Goal: Task Accomplishment & Management: Use online tool/utility

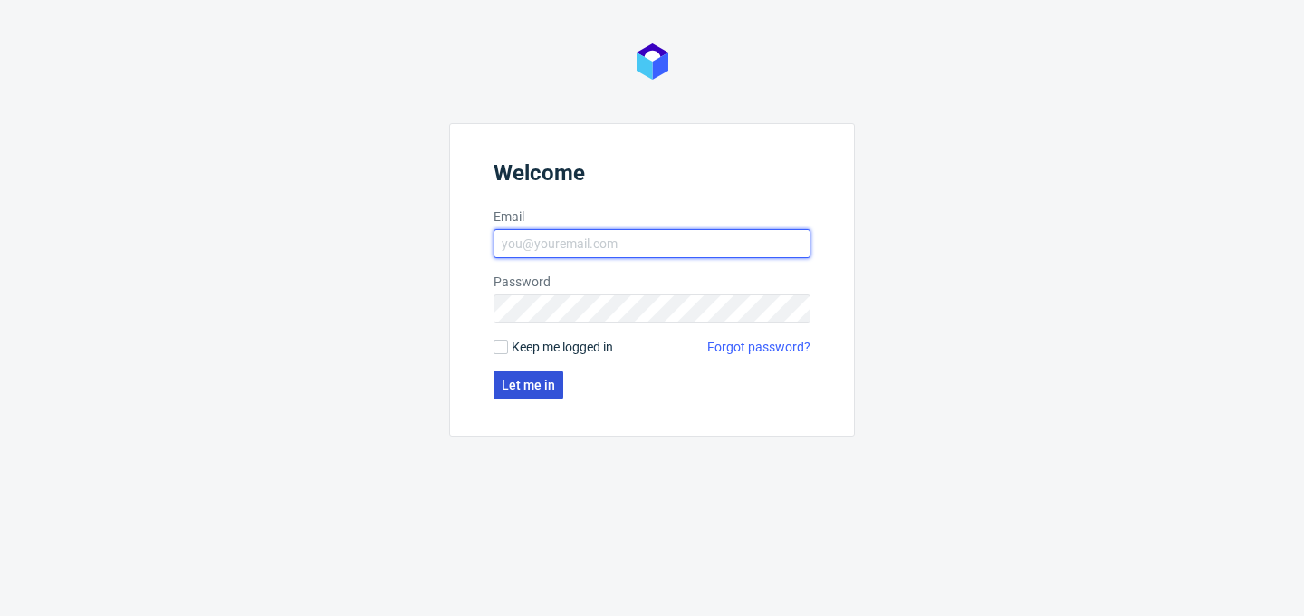
type input "philippe.dubuy@packhelp.com"
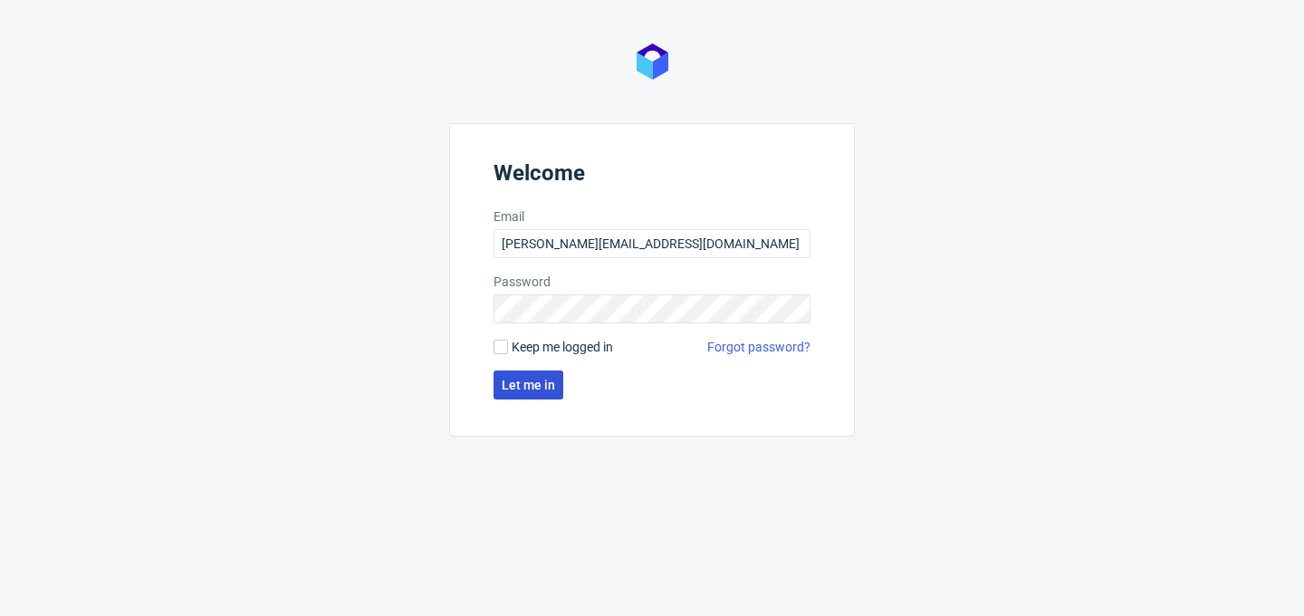
click at [529, 390] on span "Let me in" at bounding box center [528, 385] width 53 height 13
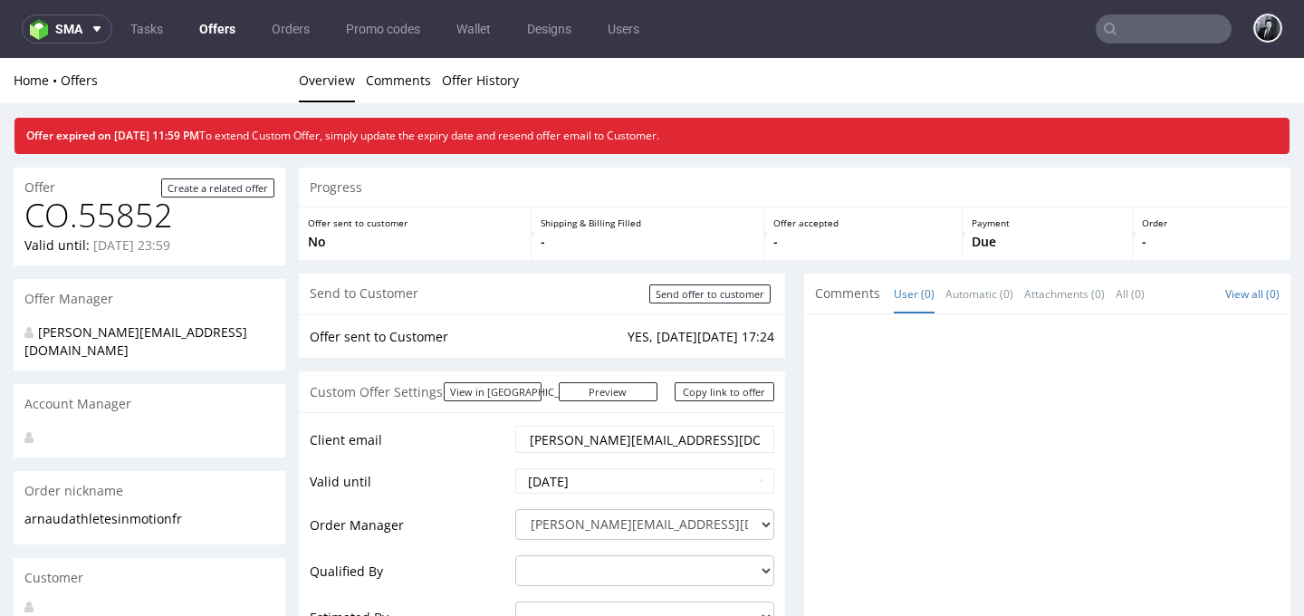
click at [201, 26] on link "Offers" at bounding box center [217, 28] width 58 height 29
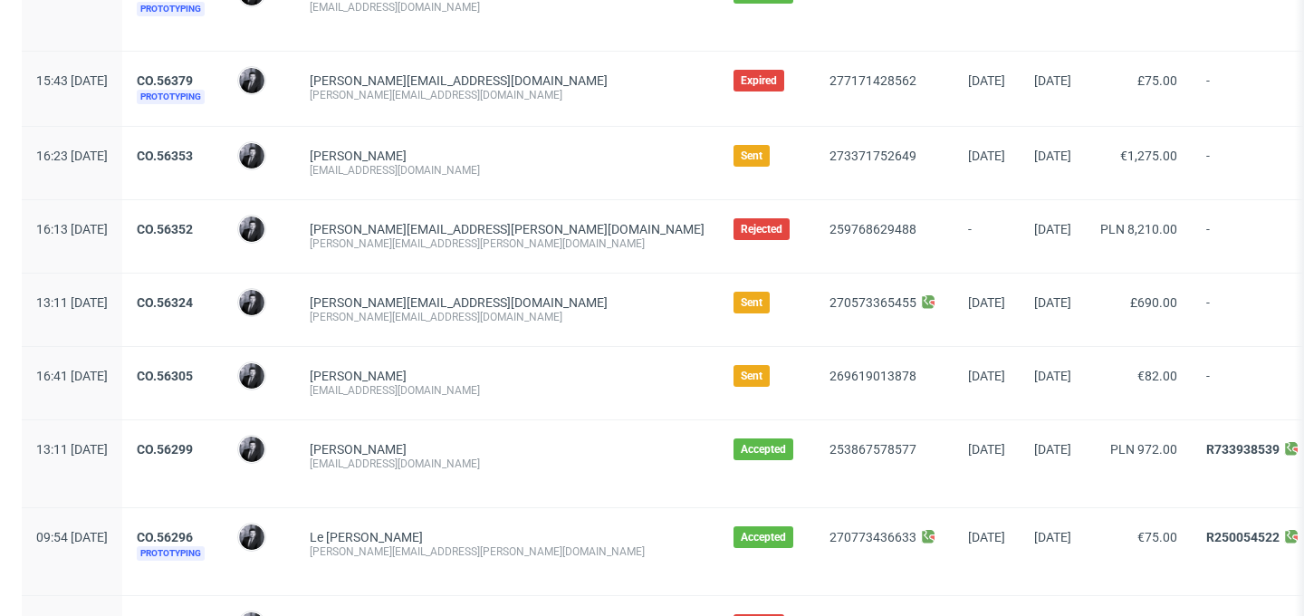
scroll to position [611, 0]
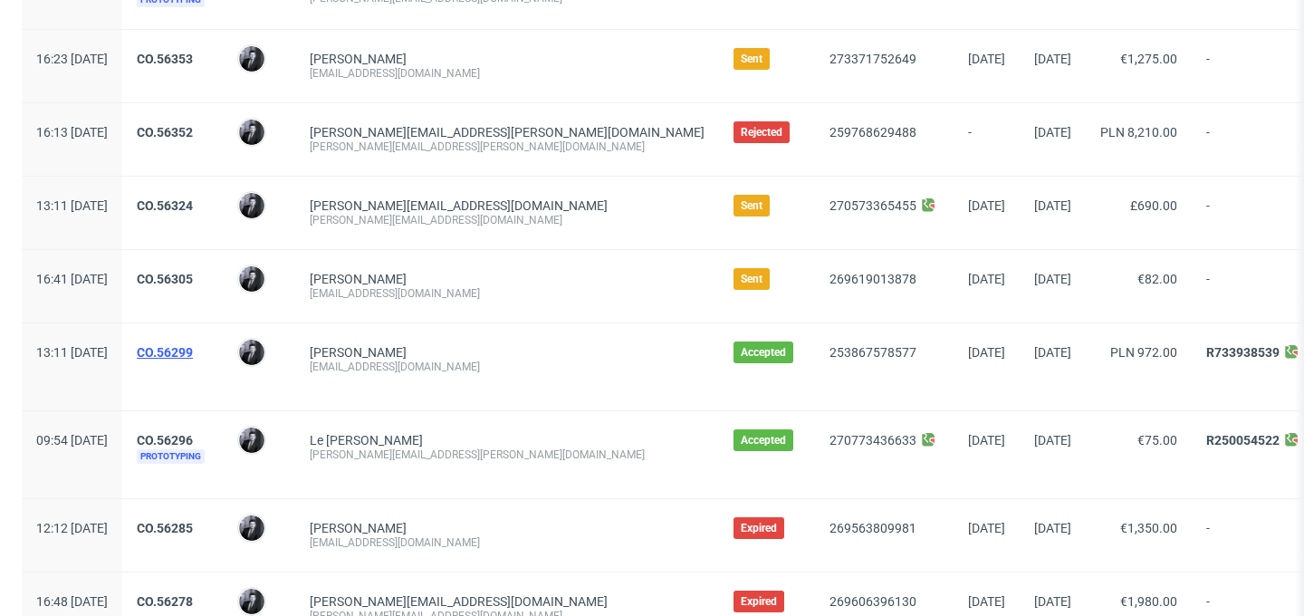
click at [193, 345] on link "CO.56299" at bounding box center [165, 352] width 56 height 14
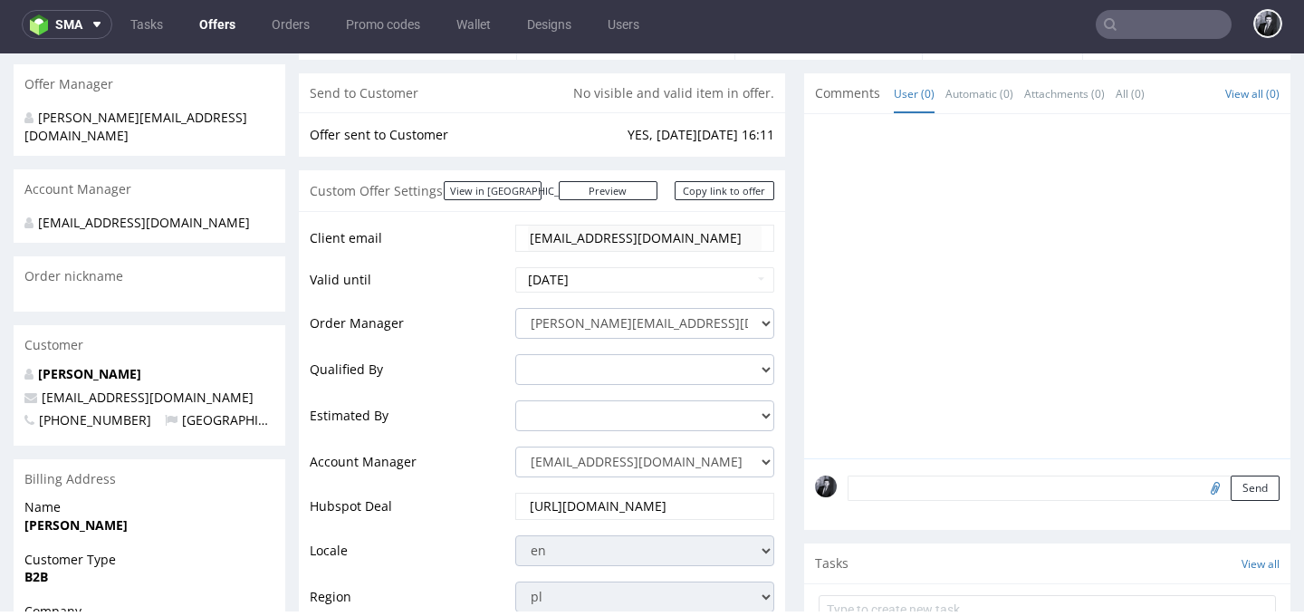
scroll to position [997, 0]
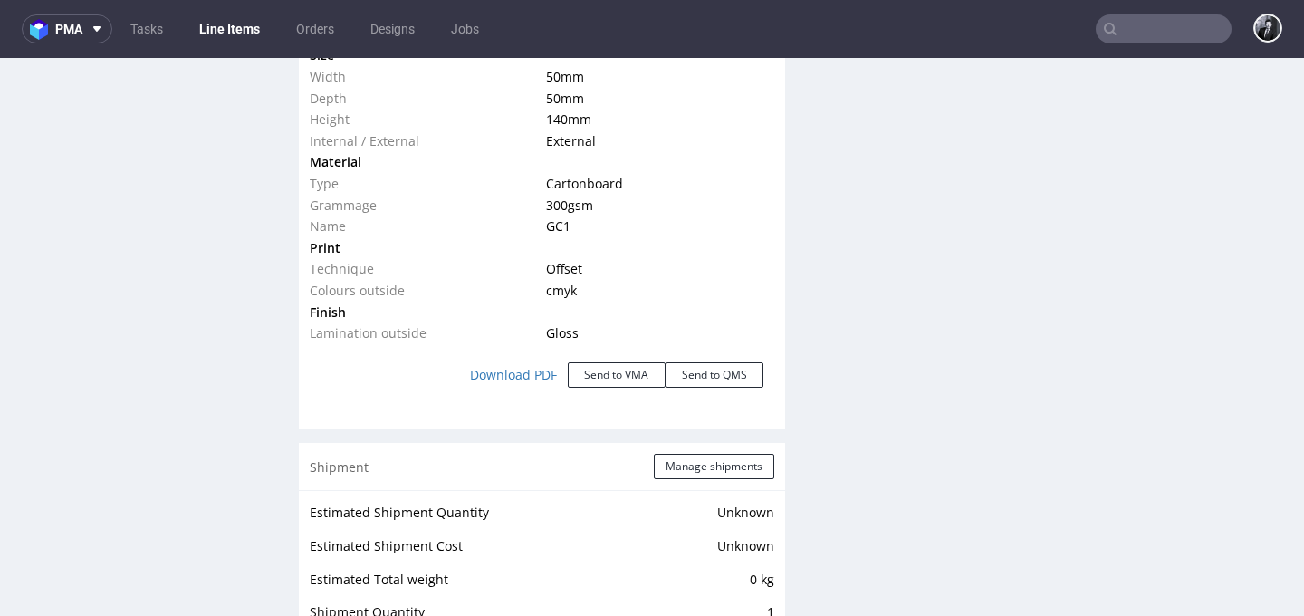
scroll to position [1901, 0]
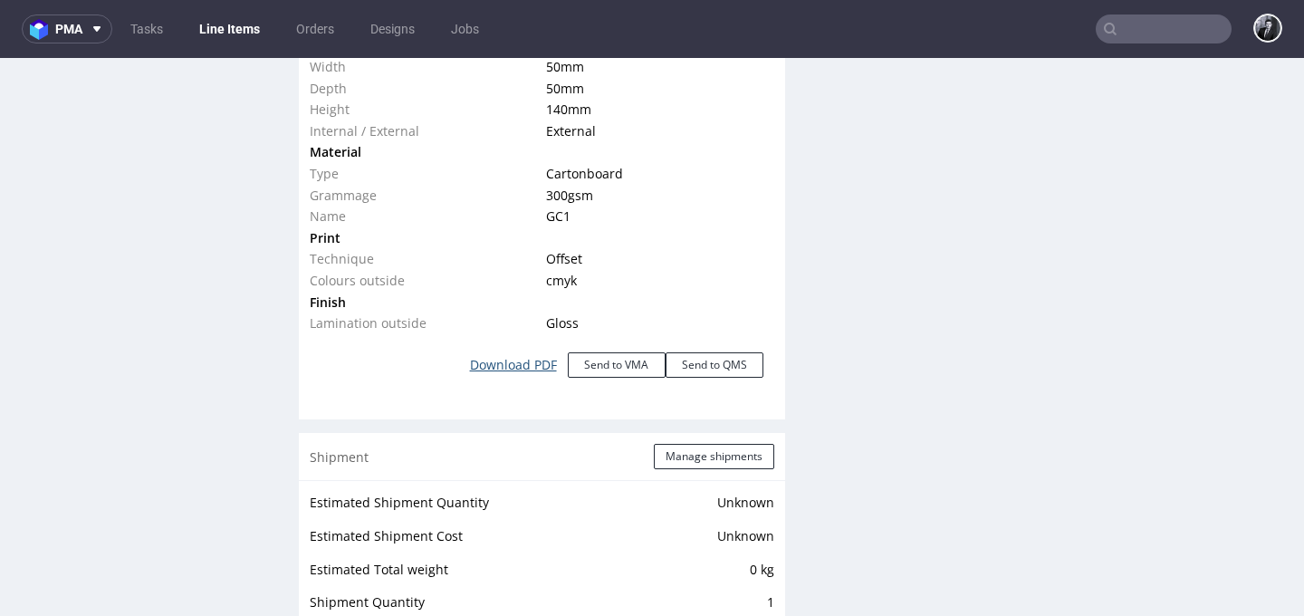
click at [503, 368] on link "Download PDF" at bounding box center [513, 365] width 109 height 40
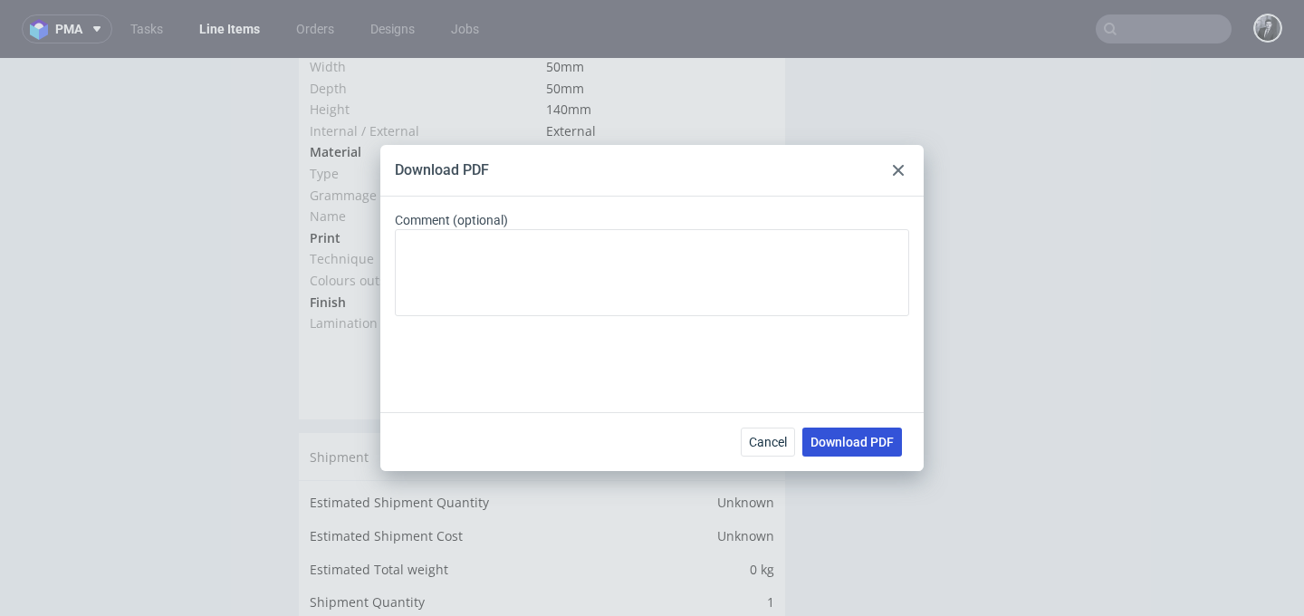
click at [871, 438] on span "Download PDF" at bounding box center [852, 442] width 83 height 13
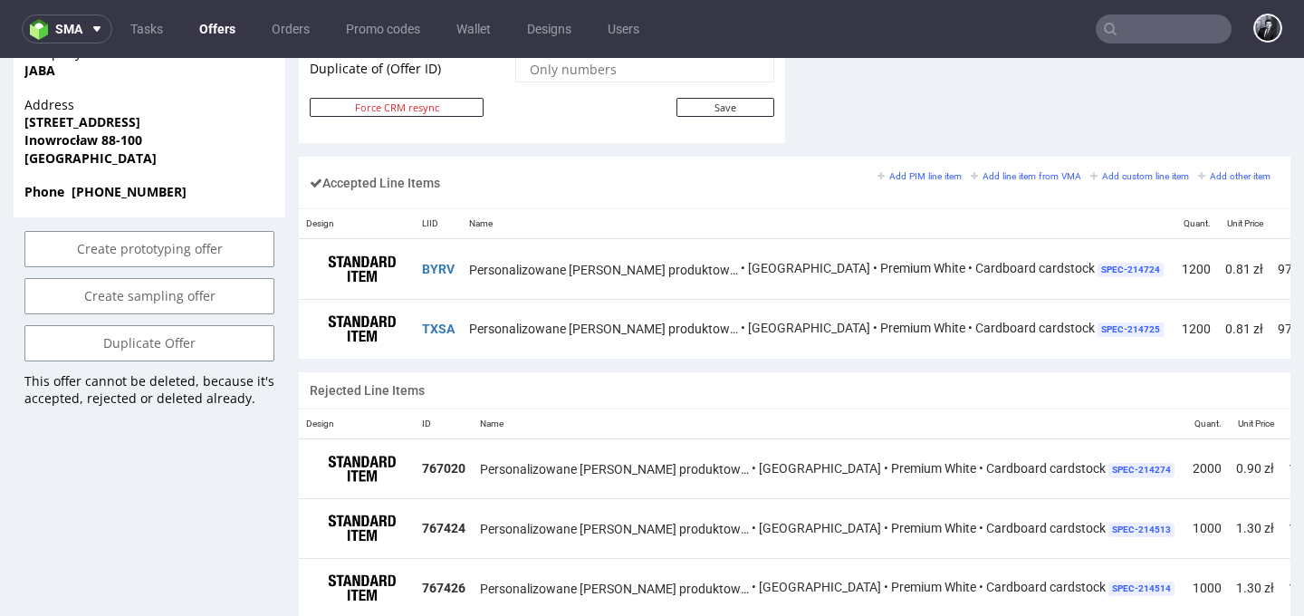
scroll to position [1015, 0]
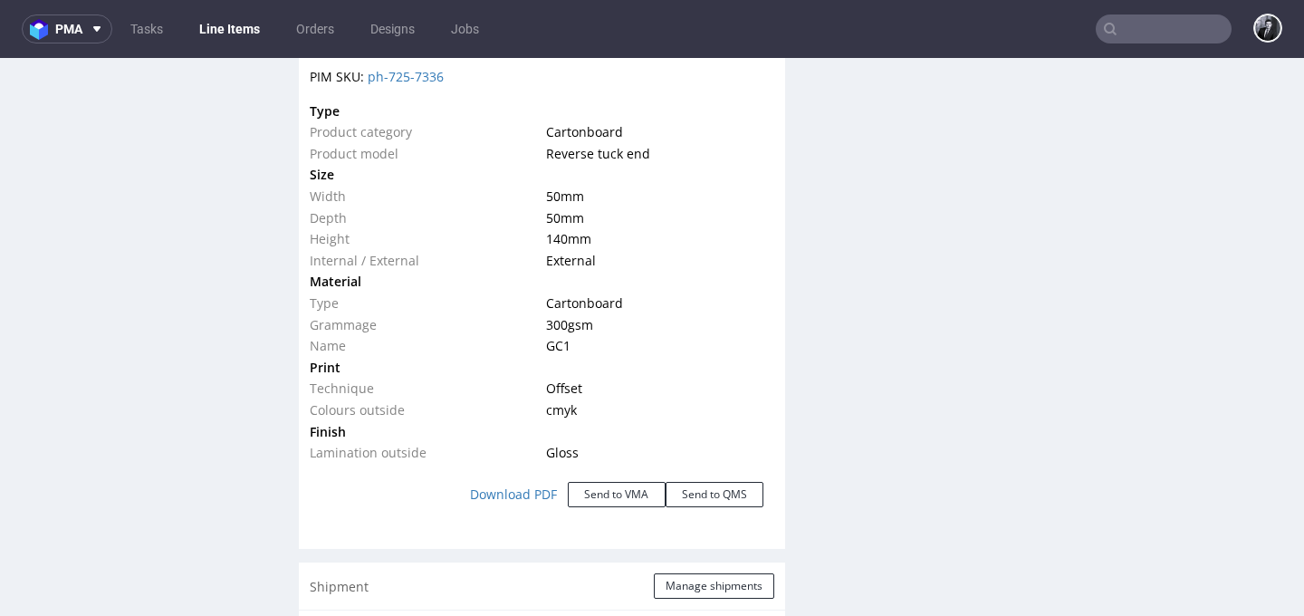
scroll to position [1794, 0]
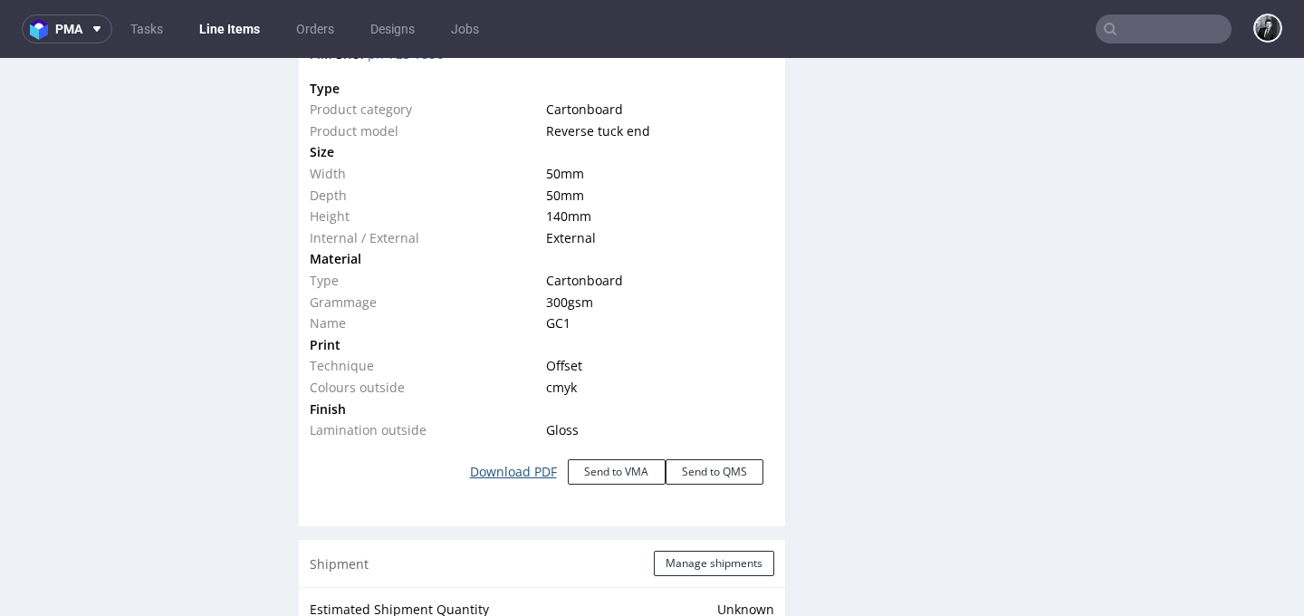
click at [508, 470] on link "Download PDF" at bounding box center [513, 472] width 109 height 40
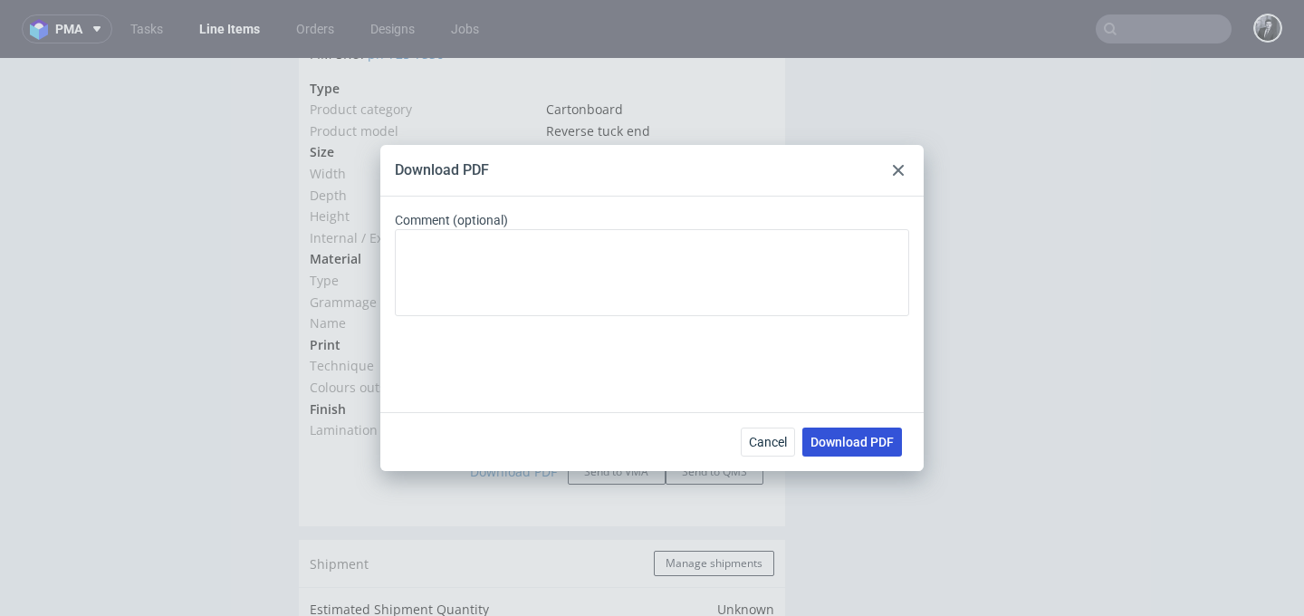
click at [862, 448] on span "Download PDF" at bounding box center [852, 442] width 83 height 13
click at [898, 171] on use at bounding box center [898, 170] width 11 height 11
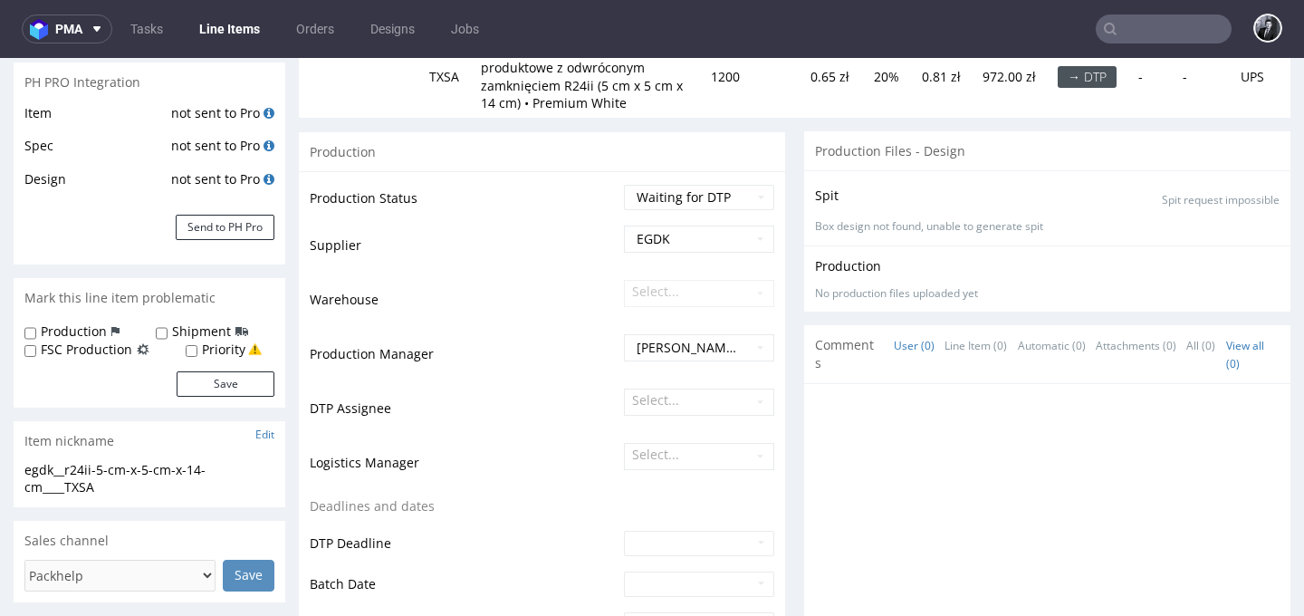
scroll to position [0, 0]
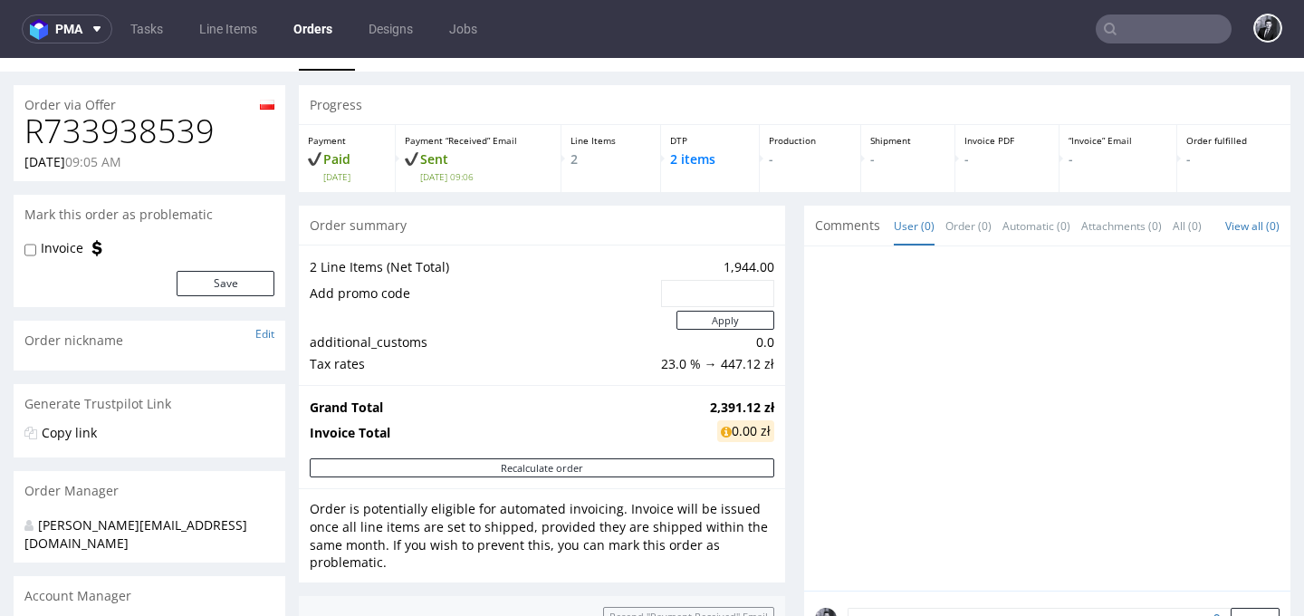
scroll to position [33, 0]
drag, startPoint x: 697, startPoint y: 409, endPoint x: 766, endPoint y: 409, distance: 69.8
click at [766, 409] on div "Grand Total 2,391.12 zł Invoice Total 0.00 zł" at bounding box center [542, 420] width 486 height 73
copy strong "2,391.12 zł"
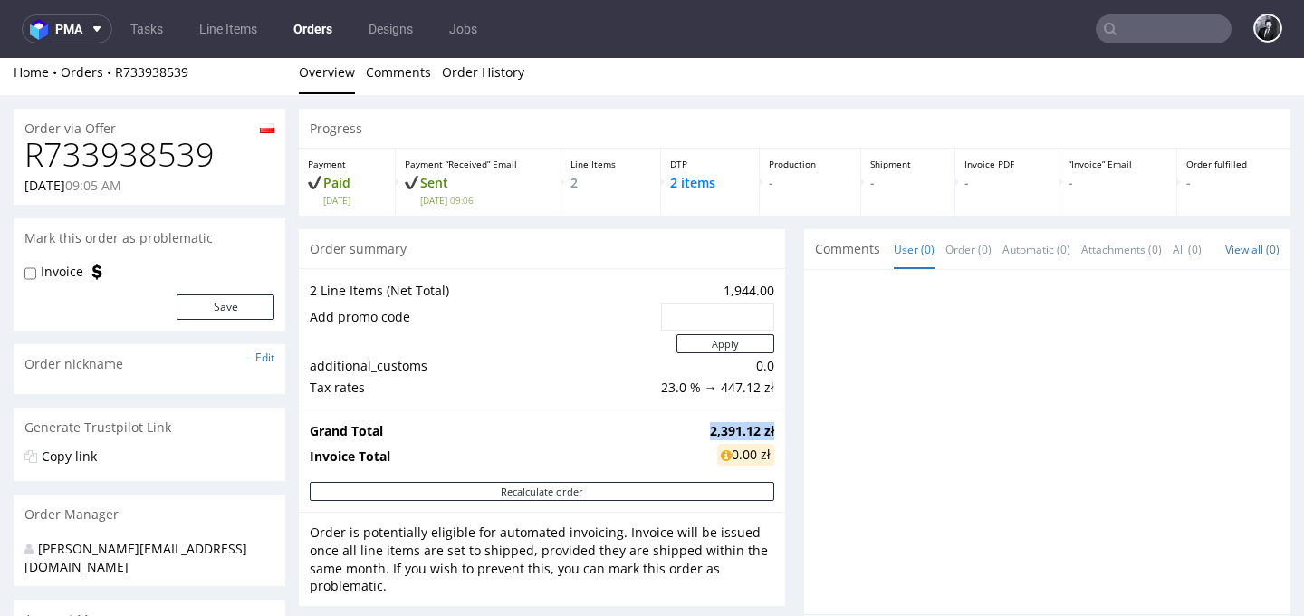
scroll to position [0, 0]
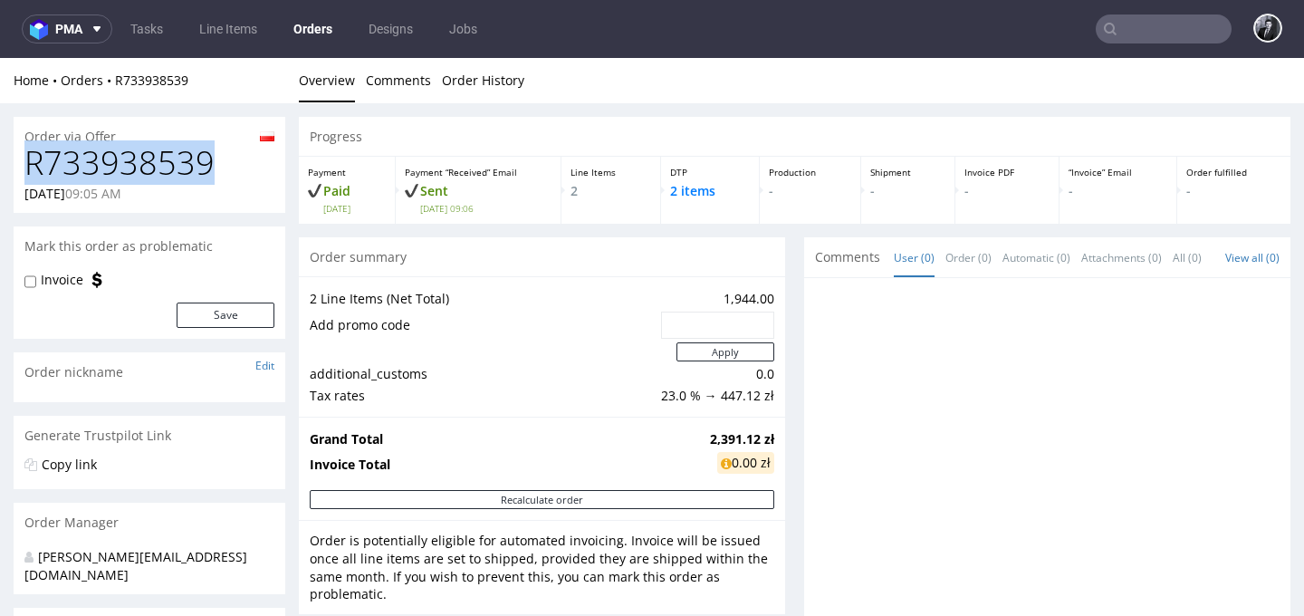
drag, startPoint x: 227, startPoint y: 159, endPoint x: 12, endPoint y: 160, distance: 215.6
copy h1 "R733938539"
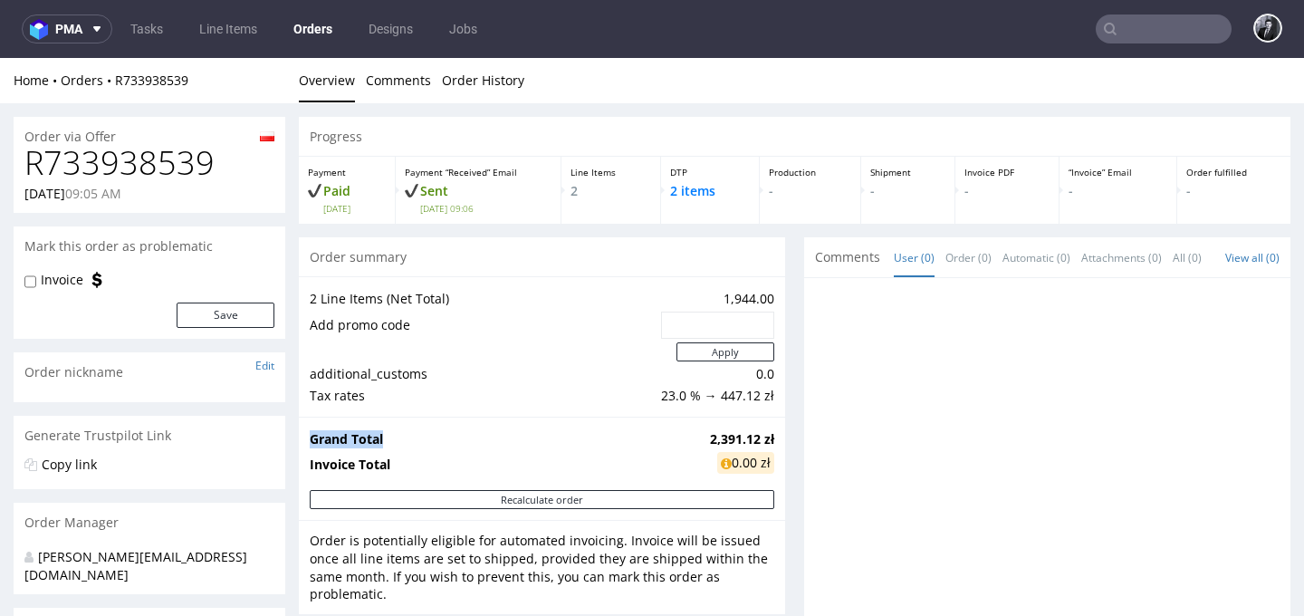
drag, startPoint x: 686, startPoint y: 443, endPoint x: 768, endPoint y: 443, distance: 82.4
click at [768, 443] on div "Grand Total 2,391.12 zł Invoice Total 0.00 zł" at bounding box center [542, 453] width 486 height 73
drag, startPoint x: 698, startPoint y: 439, endPoint x: 765, endPoint y: 437, distance: 68.0
click at [765, 437] on td "2,391.12 zł" at bounding box center [740, 439] width 69 height 22
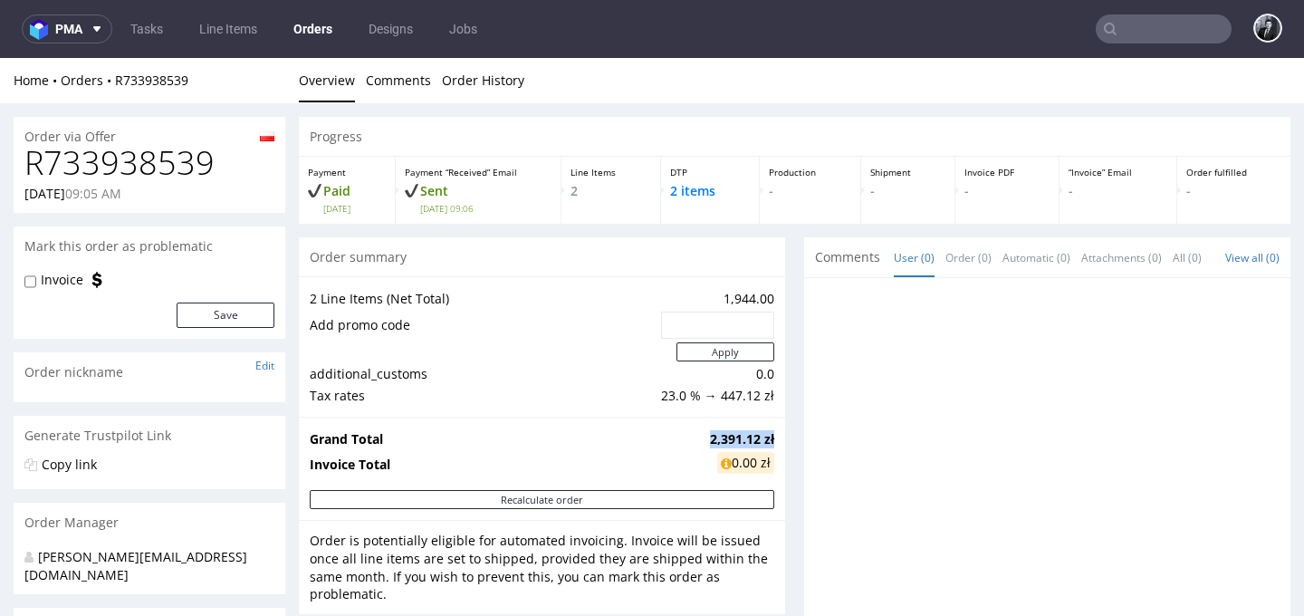
copy strong "2,391.12 zł"
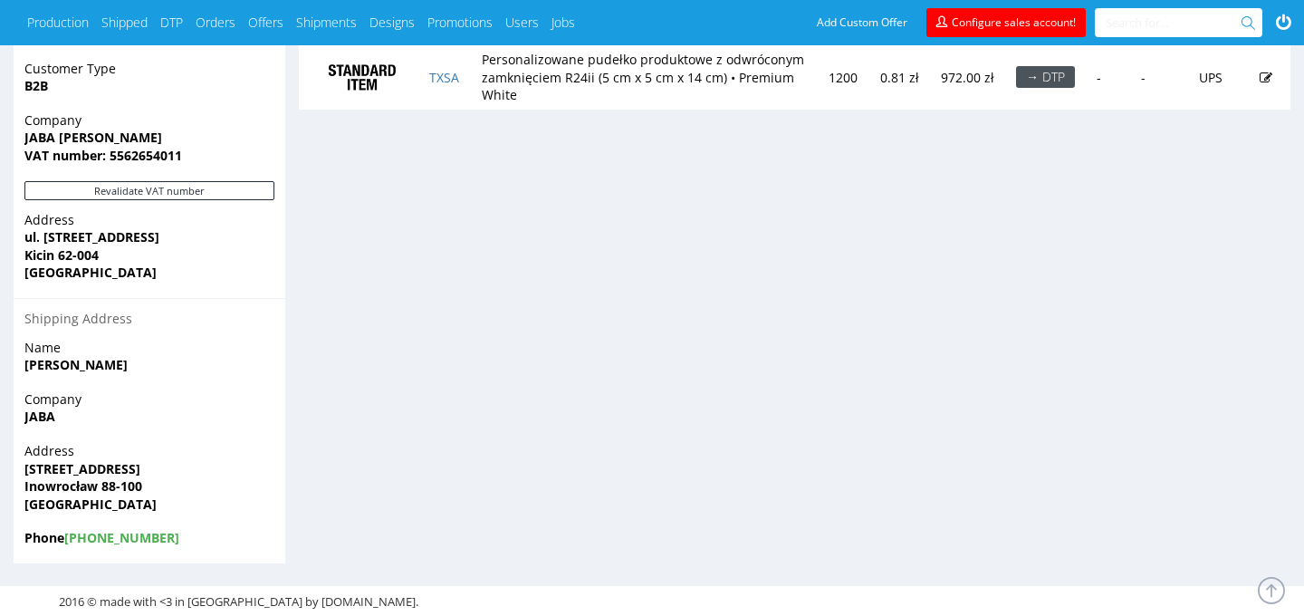
scroll to position [1029, 0]
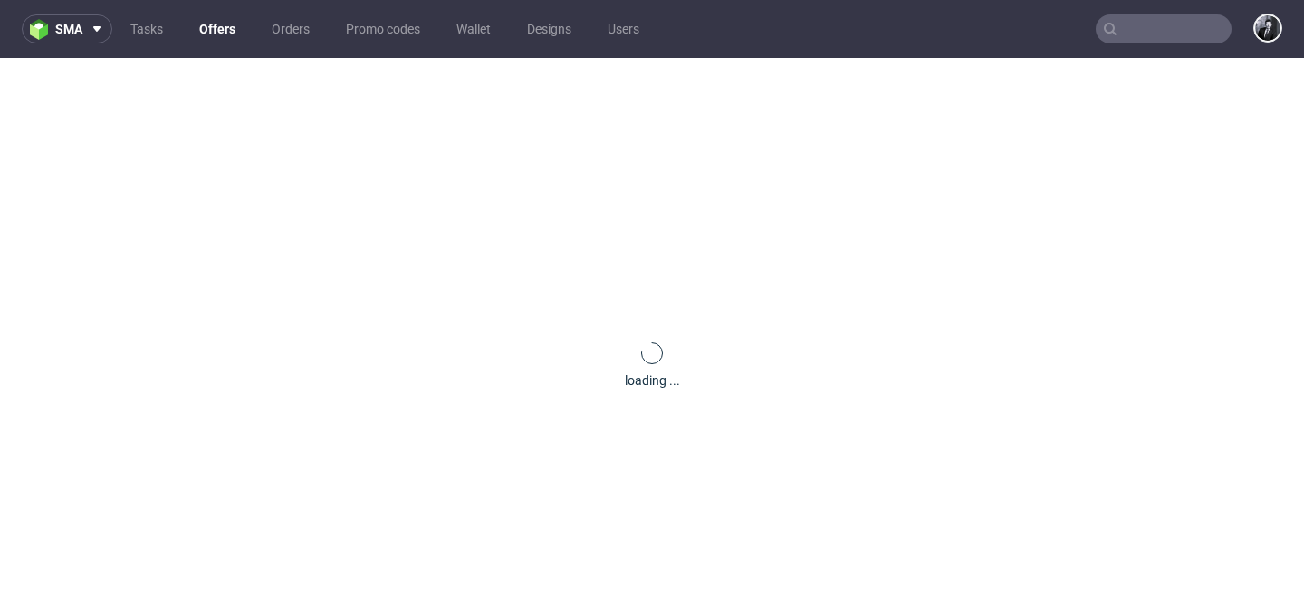
click at [217, 36] on link "Offers" at bounding box center [217, 28] width 58 height 29
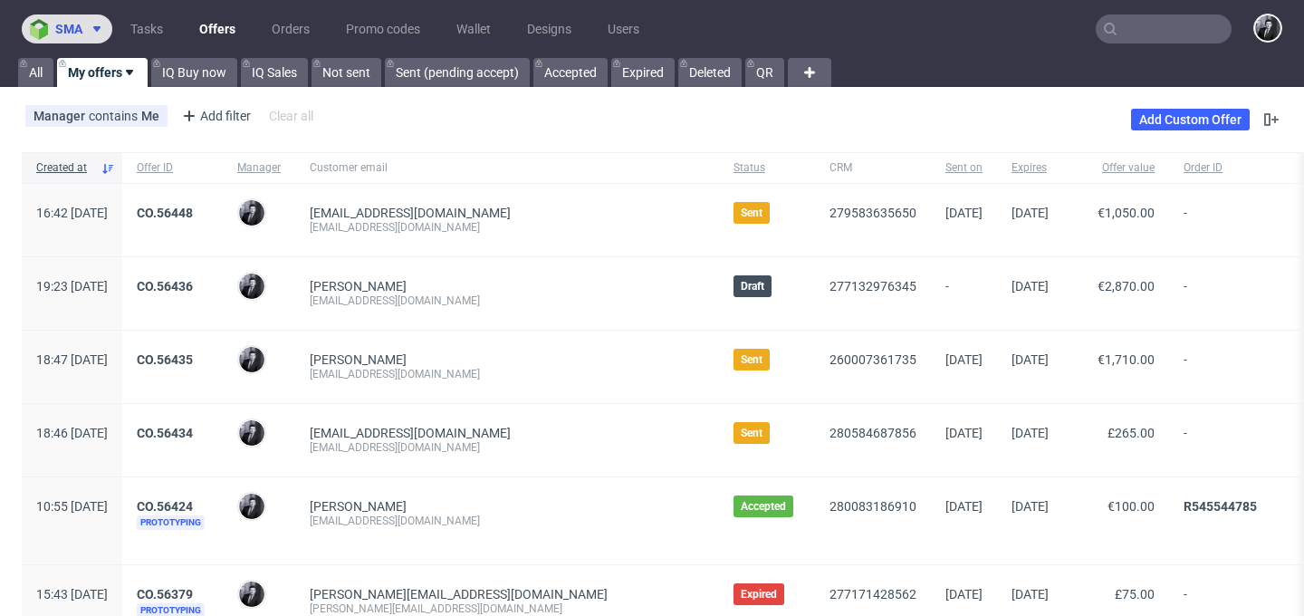
click at [97, 29] on use at bounding box center [96, 28] width 7 height 5
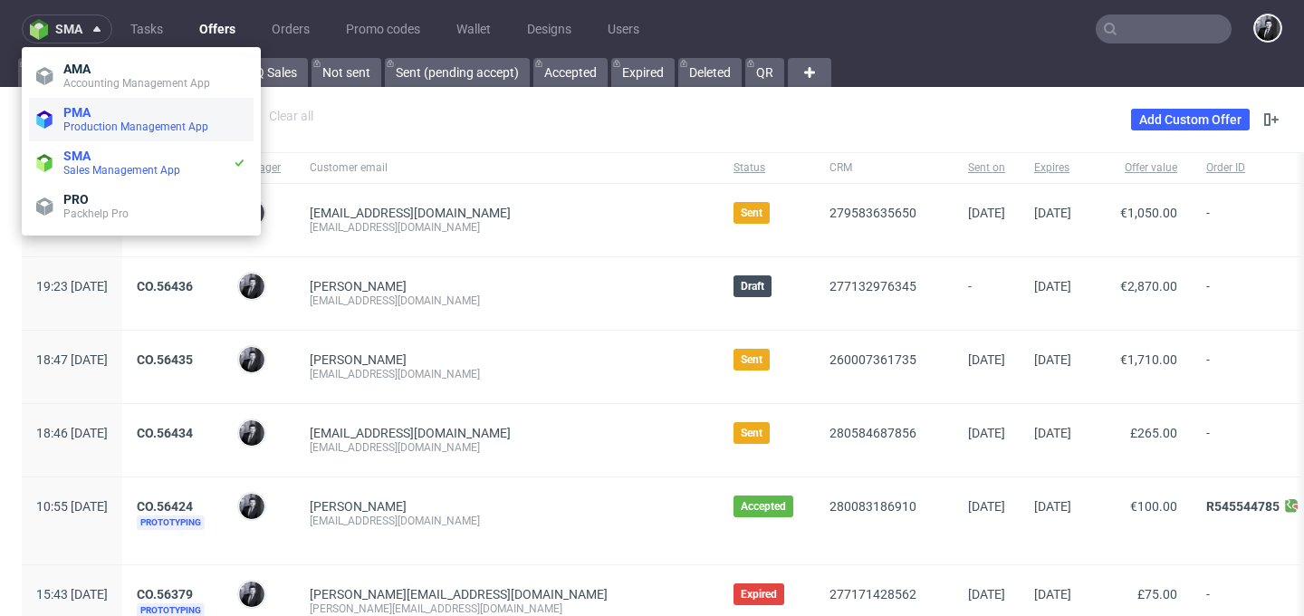
click at [105, 127] on span "Production Management App" at bounding box center [135, 126] width 145 height 13
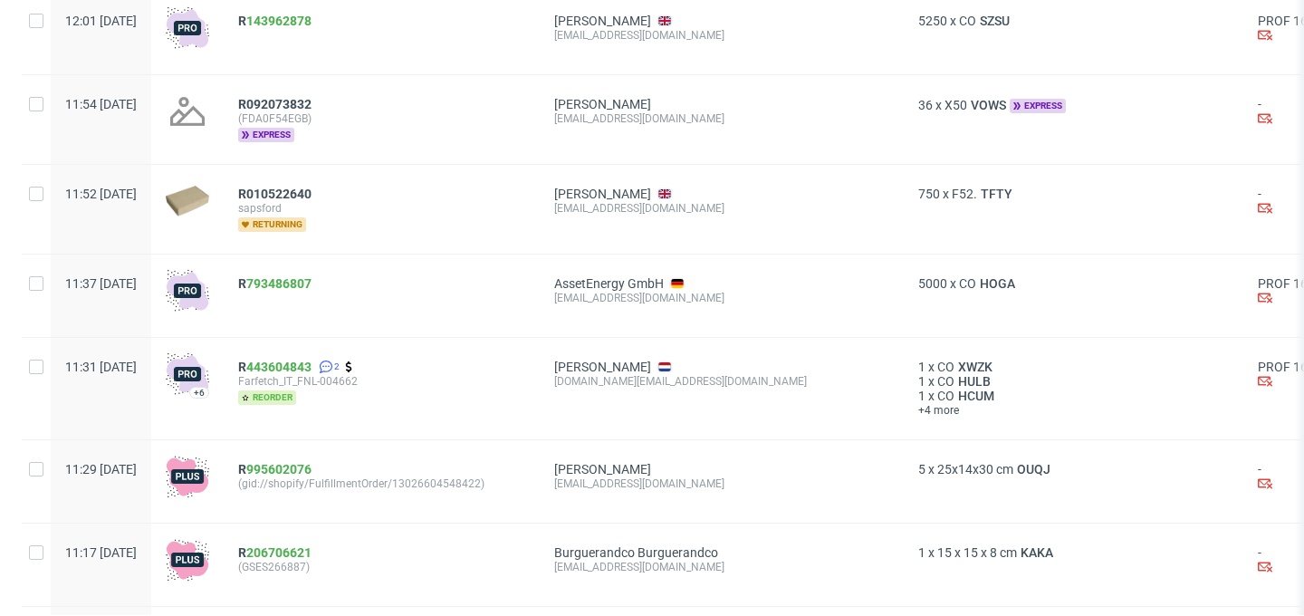
scroll to position [267, 0]
click at [312, 282] on link "793486807" at bounding box center [278, 284] width 65 height 14
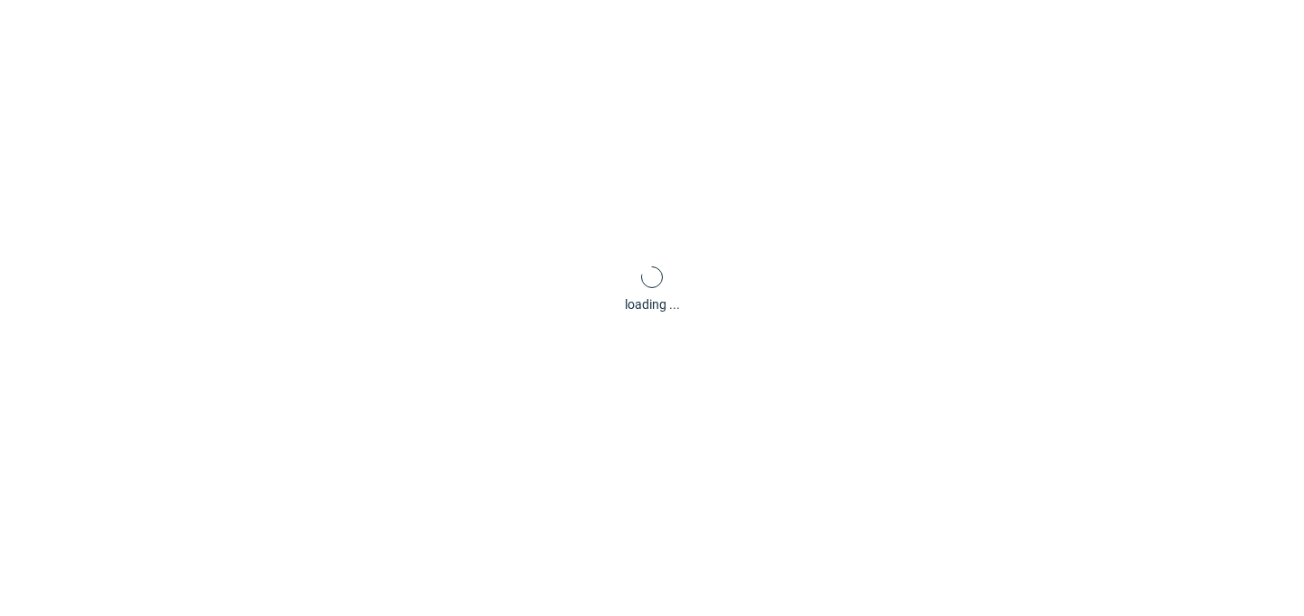
scroll to position [5, 0]
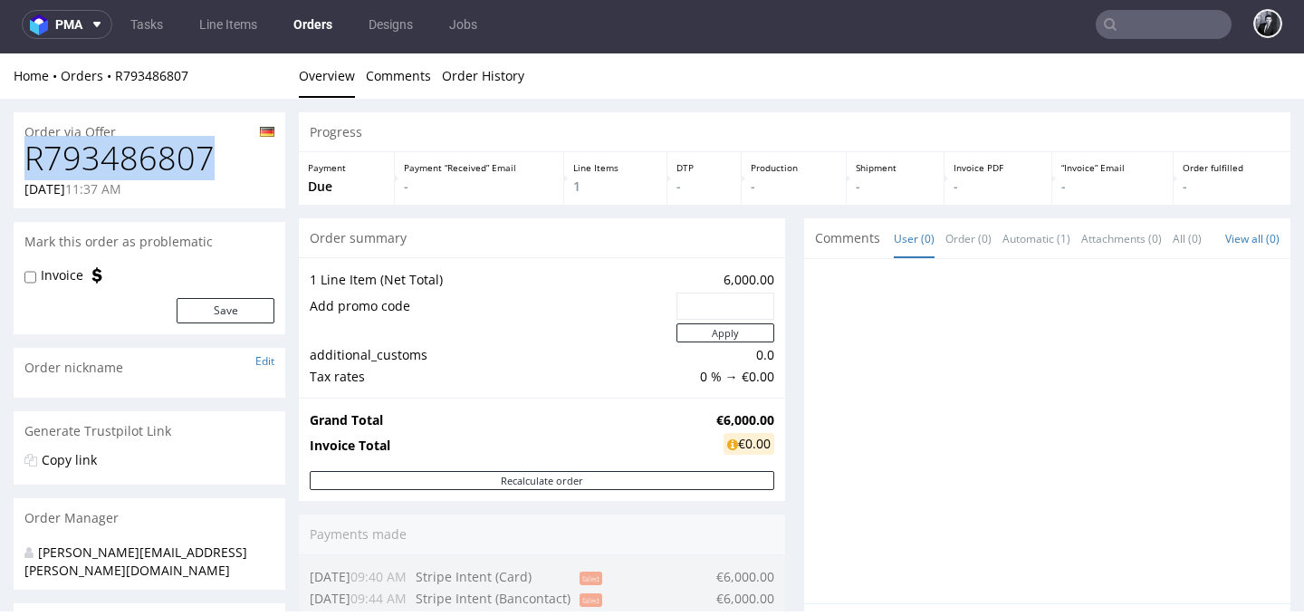
drag, startPoint x: 236, startPoint y: 167, endPoint x: 24, endPoint y: 169, distance: 212.9
click at [24, 169] on div "R793486807 11.08.2025 11:37 AM" at bounding box center [150, 174] width 272 height 68
copy h1 "R793486807"
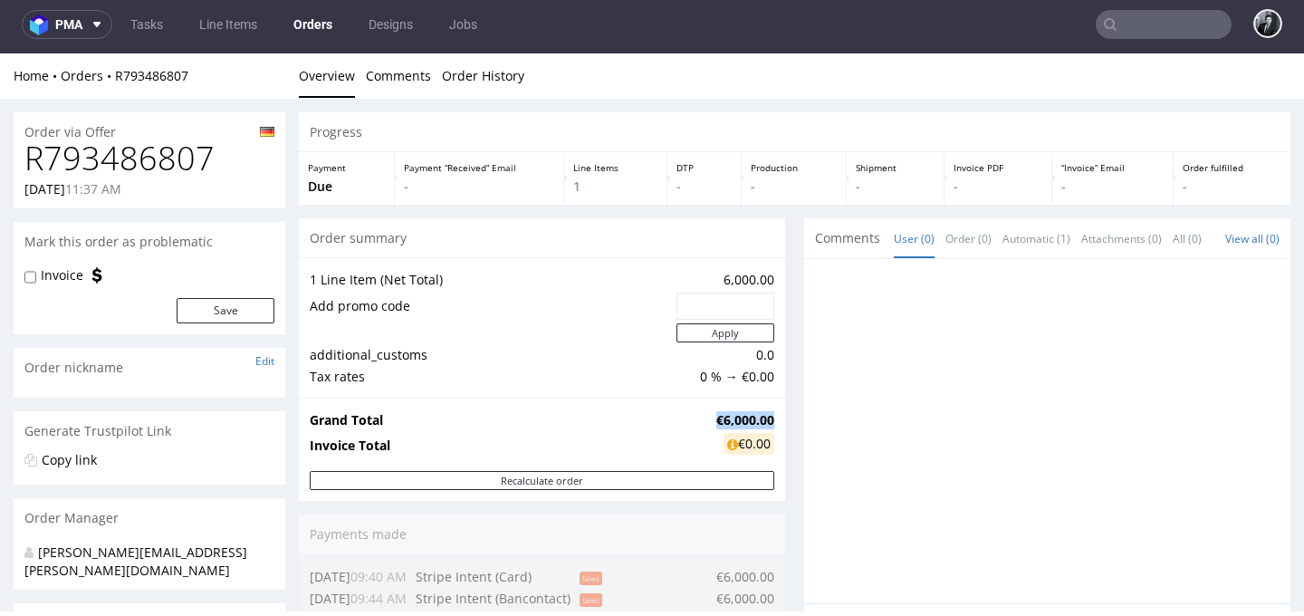
drag, startPoint x: 688, startPoint y: 418, endPoint x: 765, endPoint y: 422, distance: 76.2
click at [765, 422] on tr "Grand Total €6,000.00" at bounding box center [542, 420] width 465 height 22
copy tr "€6,000.00"
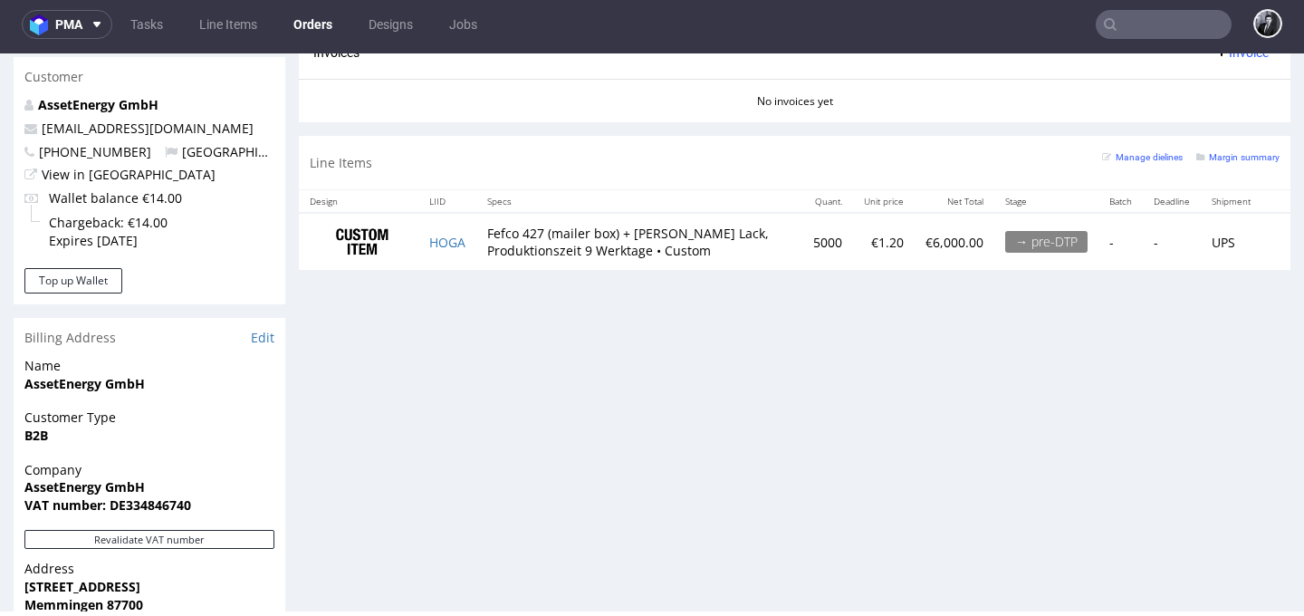
scroll to position [842, 0]
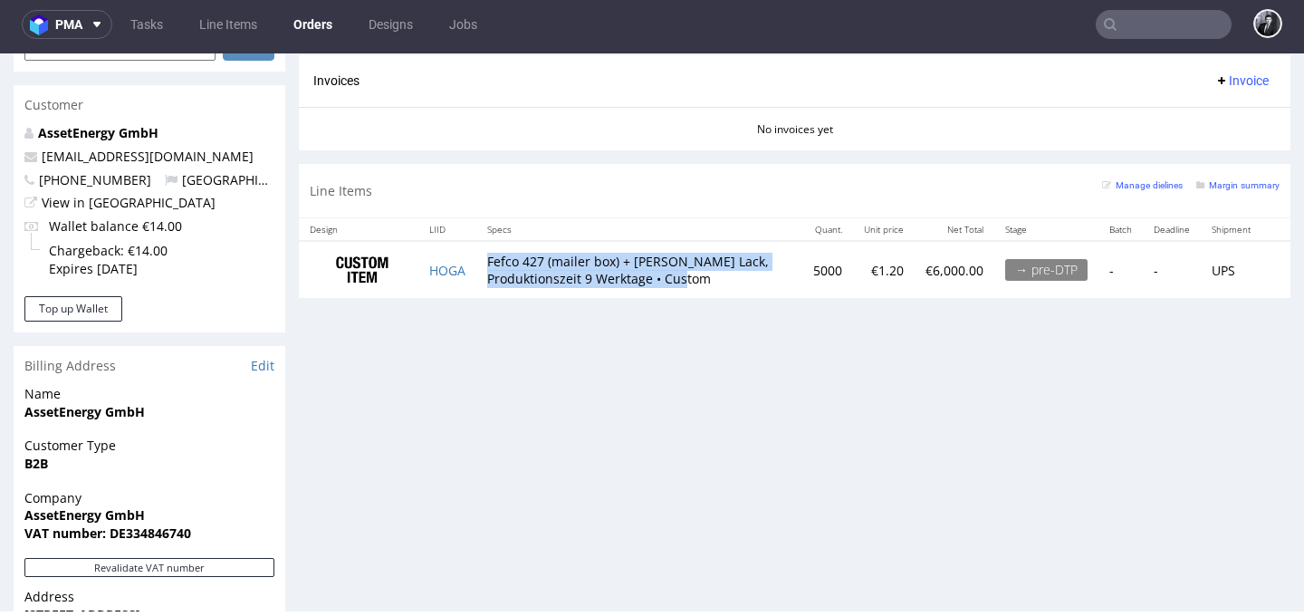
drag, startPoint x: 719, startPoint y: 284, endPoint x: 486, endPoint y: 257, distance: 234.3
click at [486, 257] on td "Fefco 427 (mailer box) + Brillantes Lack, Produktionszeit 9 Werktage • Custom" at bounding box center [639, 269] width 326 height 57
drag, startPoint x: 486, startPoint y: 257, endPoint x: 709, endPoint y: 283, distance: 224.3
click at [709, 283] on td "Fefco 427 (mailer box) + Brillantes Lack, Produktionszeit 9 Werktage • Custom" at bounding box center [639, 269] width 326 height 57
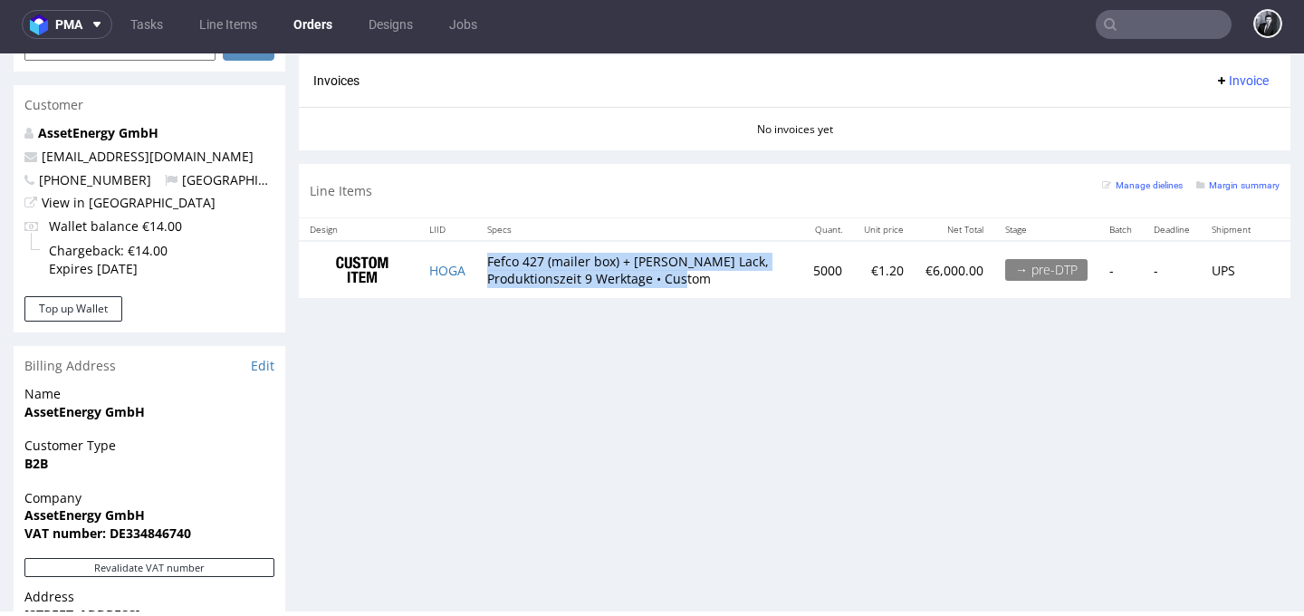
click at [728, 284] on td "Fefco 427 (mailer box) + Brillantes Lack, Produktionszeit 9 Werktage • Custom" at bounding box center [639, 269] width 326 height 57
drag, startPoint x: 647, startPoint y: 276, endPoint x: 491, endPoint y: 284, distance: 156.0
click at [491, 284] on td "Fefco 427 (mailer box) + Brillantes Lack, Produktionszeit 9 Werktage • Custom" at bounding box center [639, 269] width 326 height 57
copy td "Produktionszeit 9 Werktage"
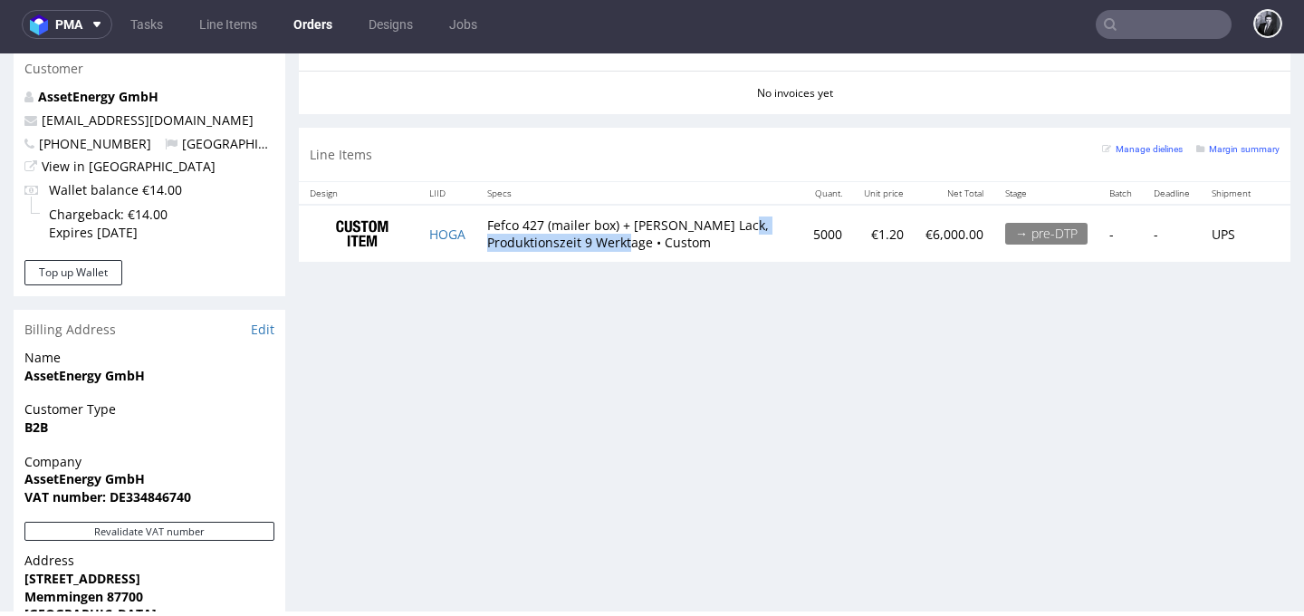
scroll to position [877, 0]
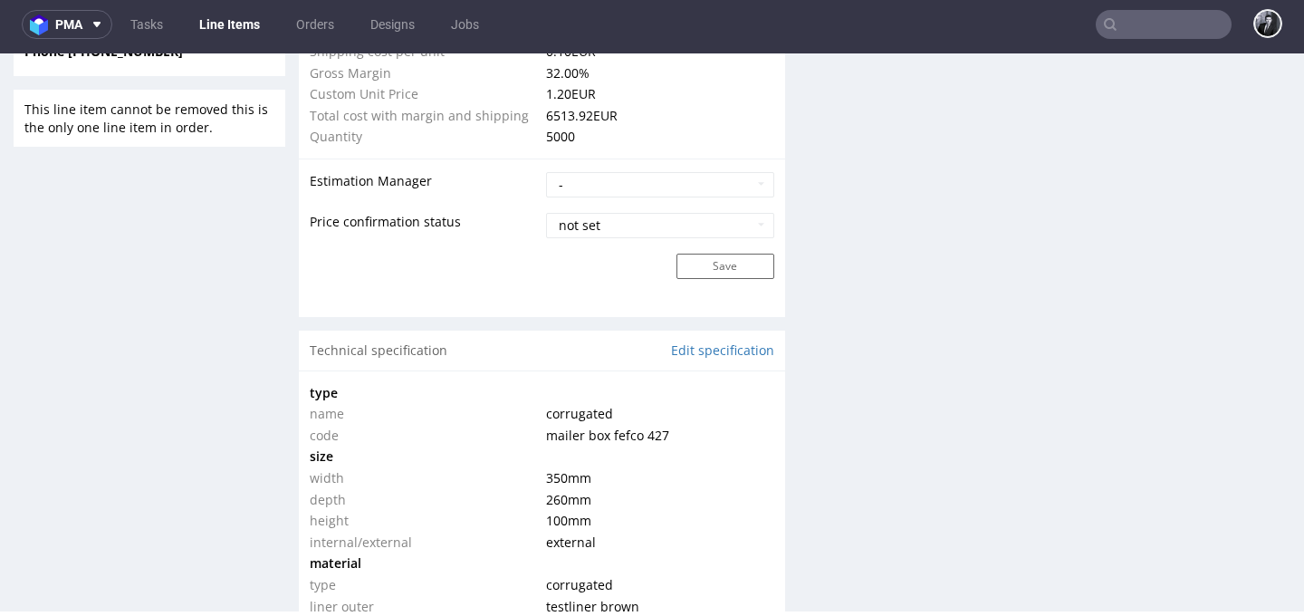
scroll to position [2142, 0]
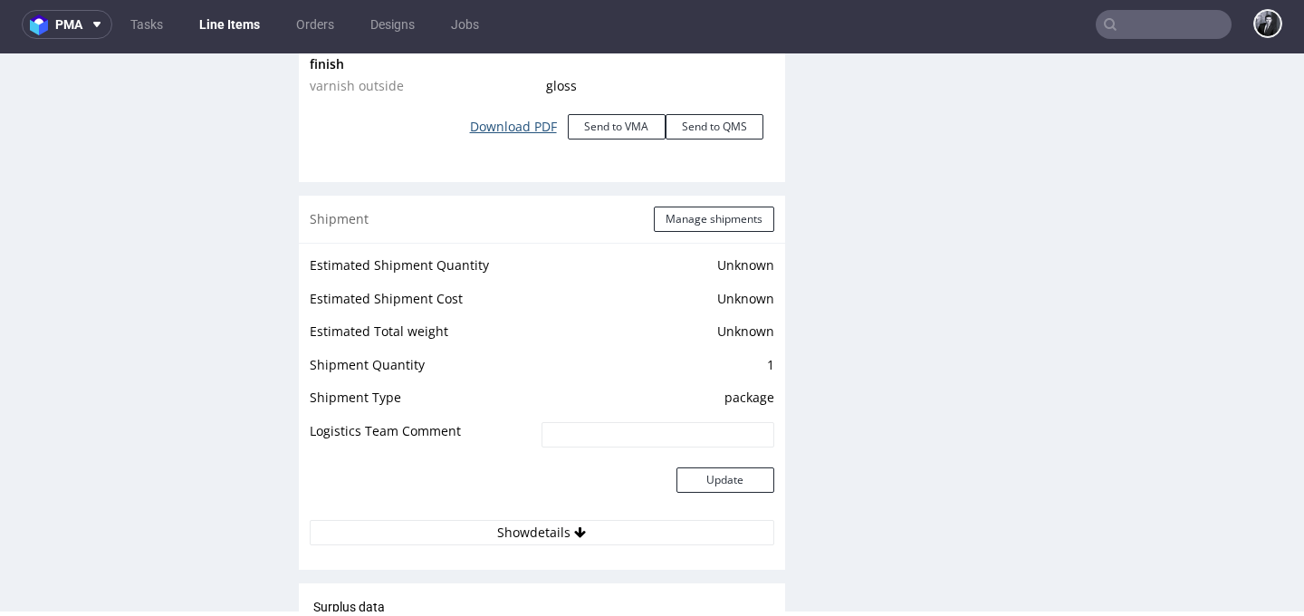
click at [514, 110] on link "Download PDF" at bounding box center [513, 127] width 109 height 40
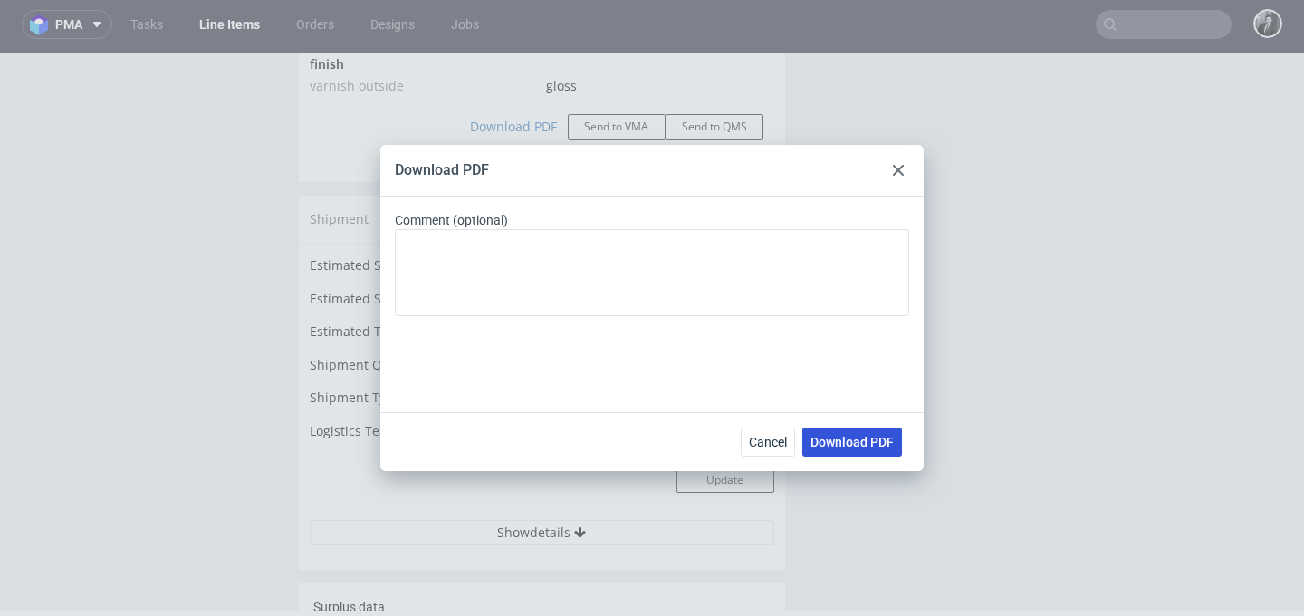
click at [870, 452] on button "Download PDF" at bounding box center [853, 442] width 100 height 29
click at [897, 170] on use at bounding box center [898, 170] width 11 height 11
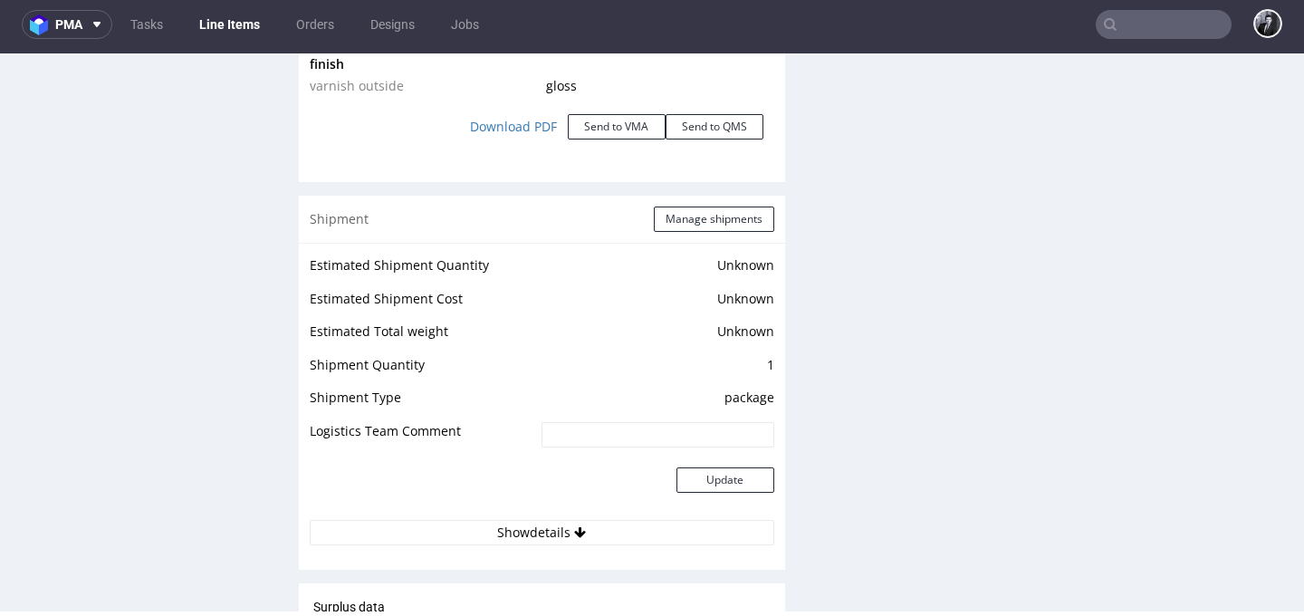
click at [248, 26] on link "Line Items" at bounding box center [229, 24] width 82 height 29
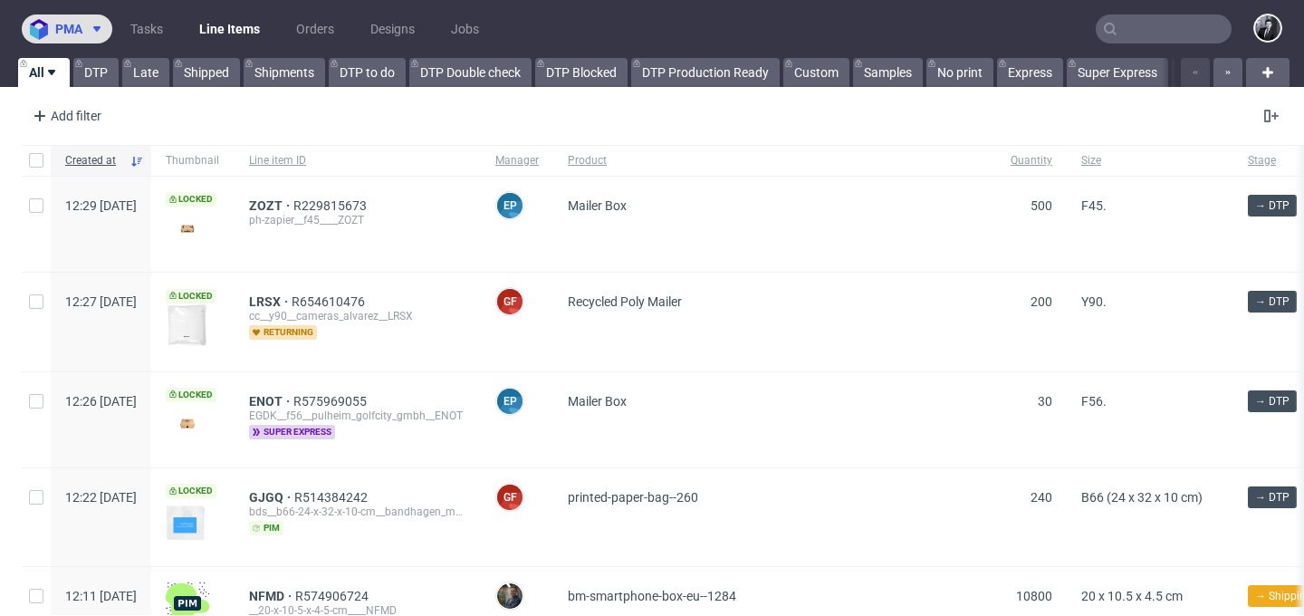
click at [89, 30] on span at bounding box center [93, 29] width 22 height 14
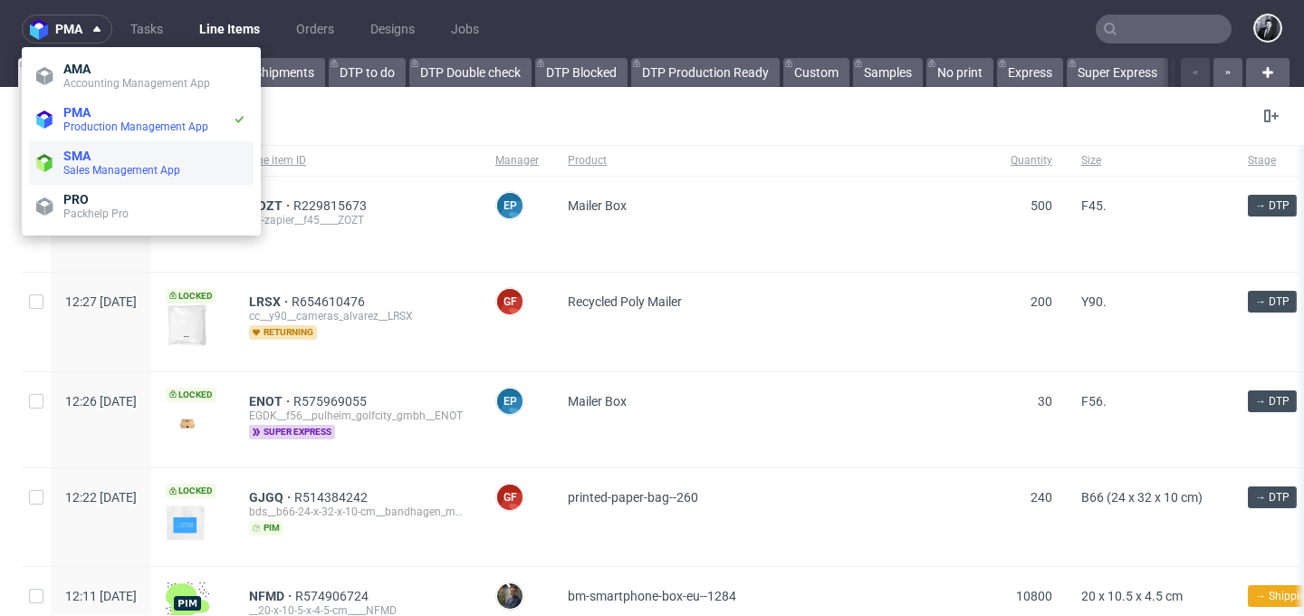
click at [130, 154] on span "SMA" at bounding box center [154, 156] width 183 height 14
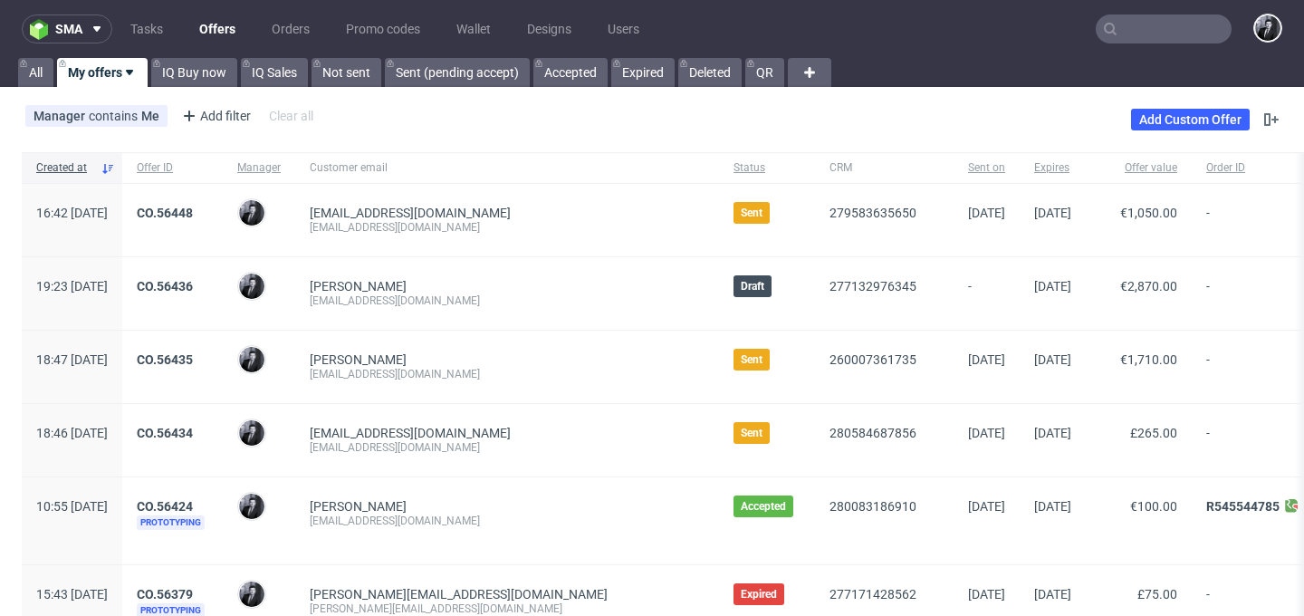
click at [1127, 25] on input "text" at bounding box center [1164, 28] width 136 height 29
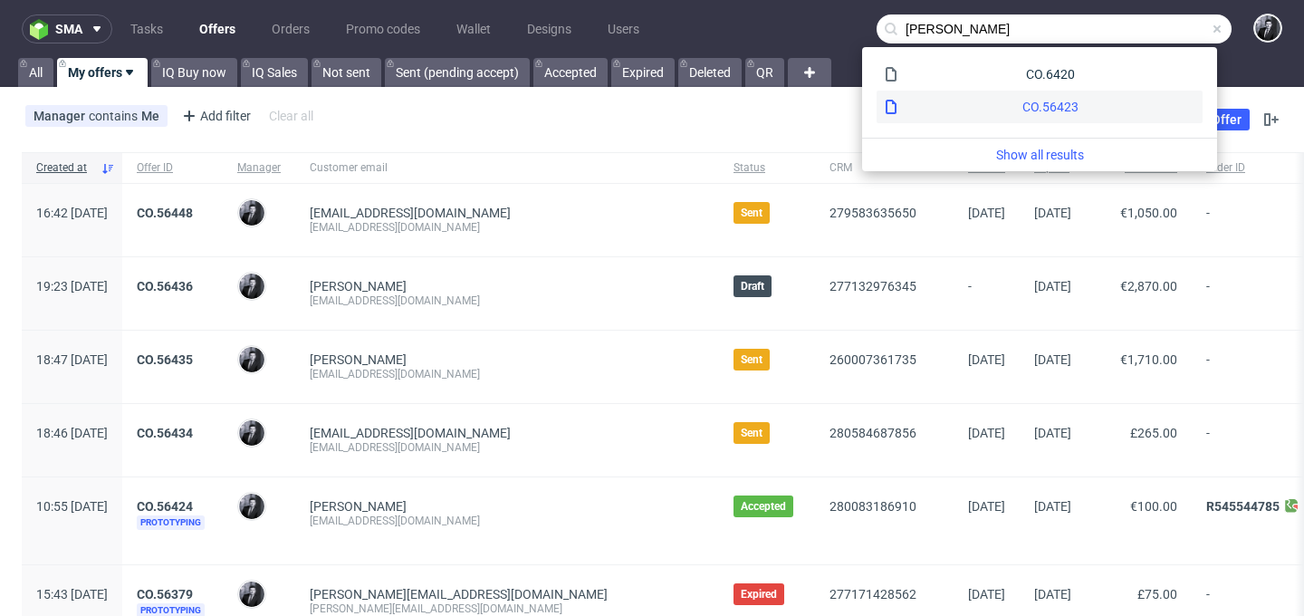
type input "ximena apel"
click at [1091, 111] on div "CO.56423" at bounding box center [1040, 107] width 326 height 33
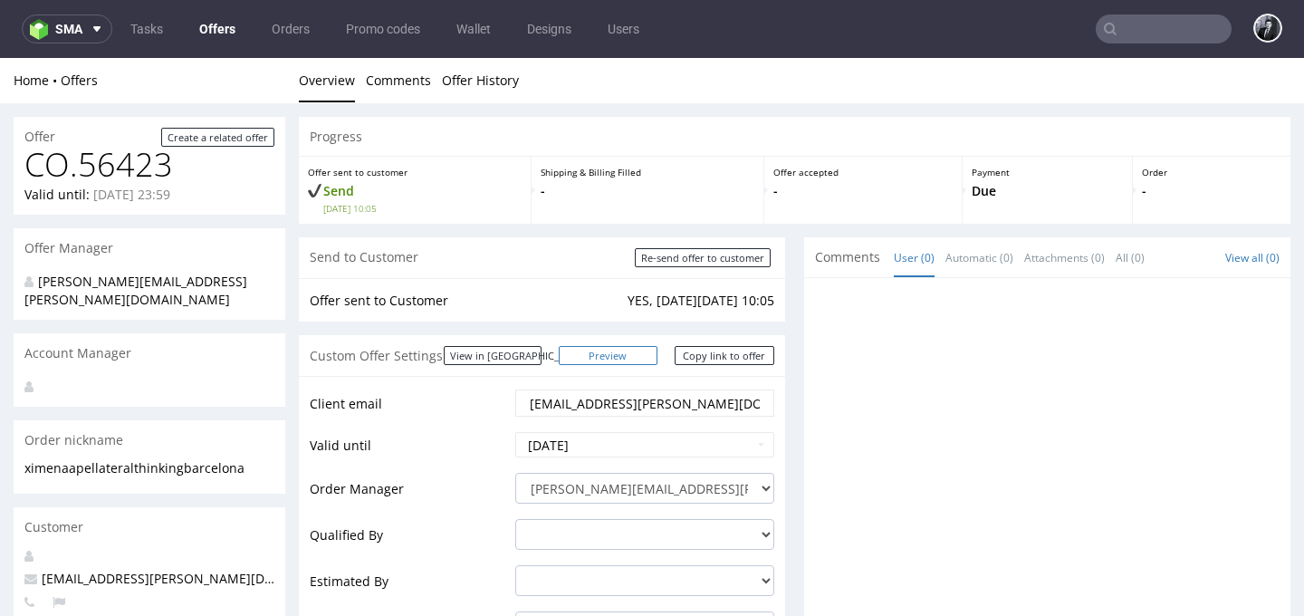
click at [630, 350] on link "Preview" at bounding box center [609, 355] width 100 height 19
click at [715, 356] on link "Copy link to offer" at bounding box center [725, 355] width 100 height 19
click at [1155, 32] on input "text" at bounding box center [1164, 28] width 136 height 29
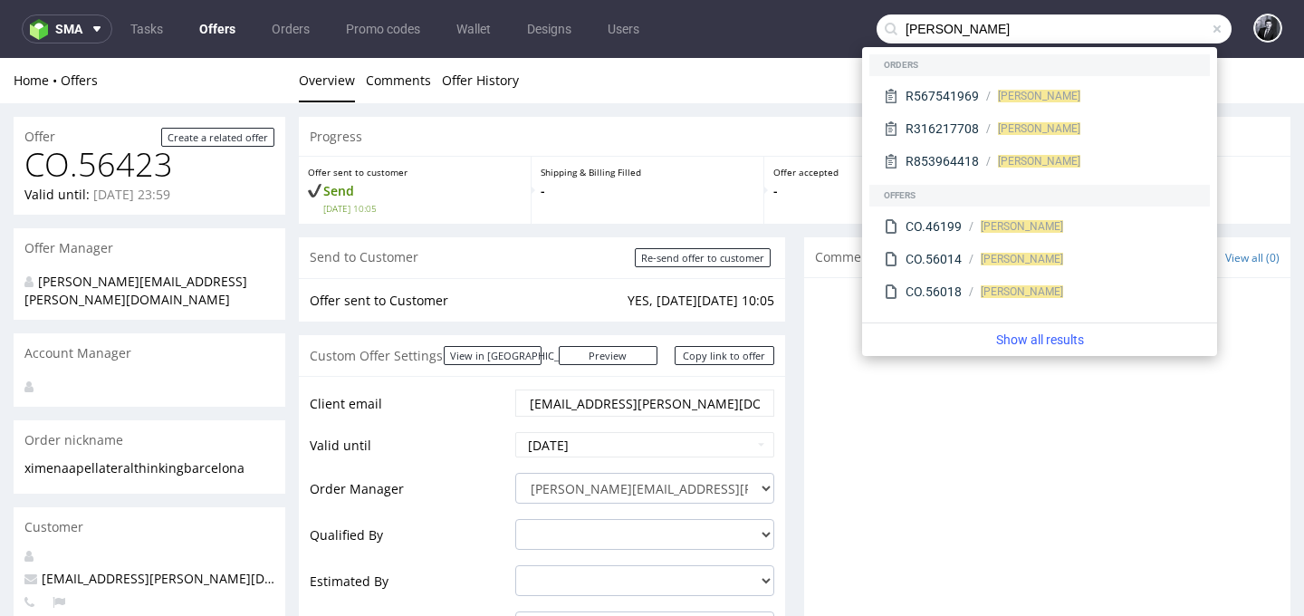
type input "juan pirlot"
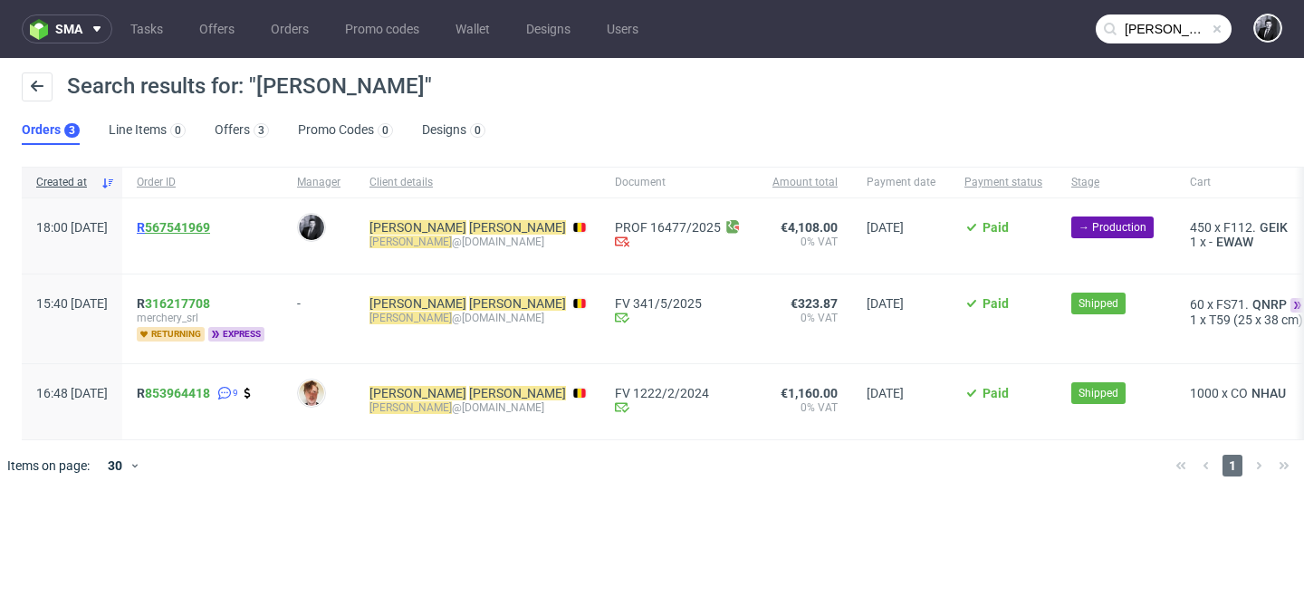
click at [210, 229] on link "567541969" at bounding box center [177, 227] width 65 height 14
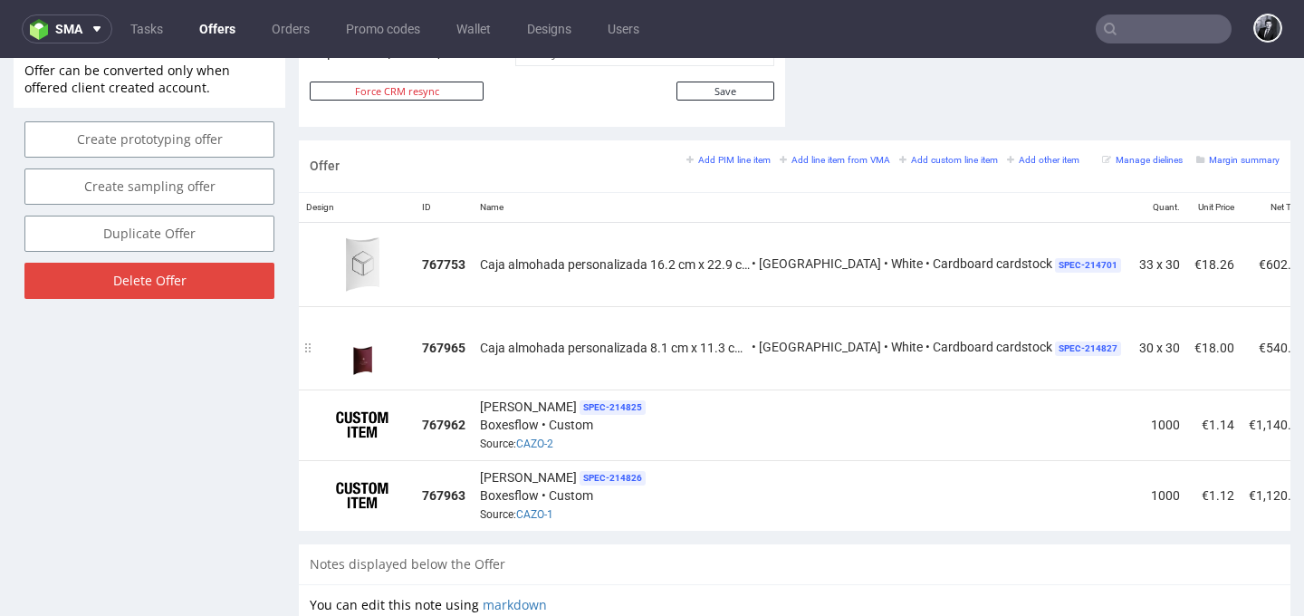
scroll to position [998, 0]
click at [723, 166] on small "Add PIM line item" at bounding box center [729, 162] width 84 height 10
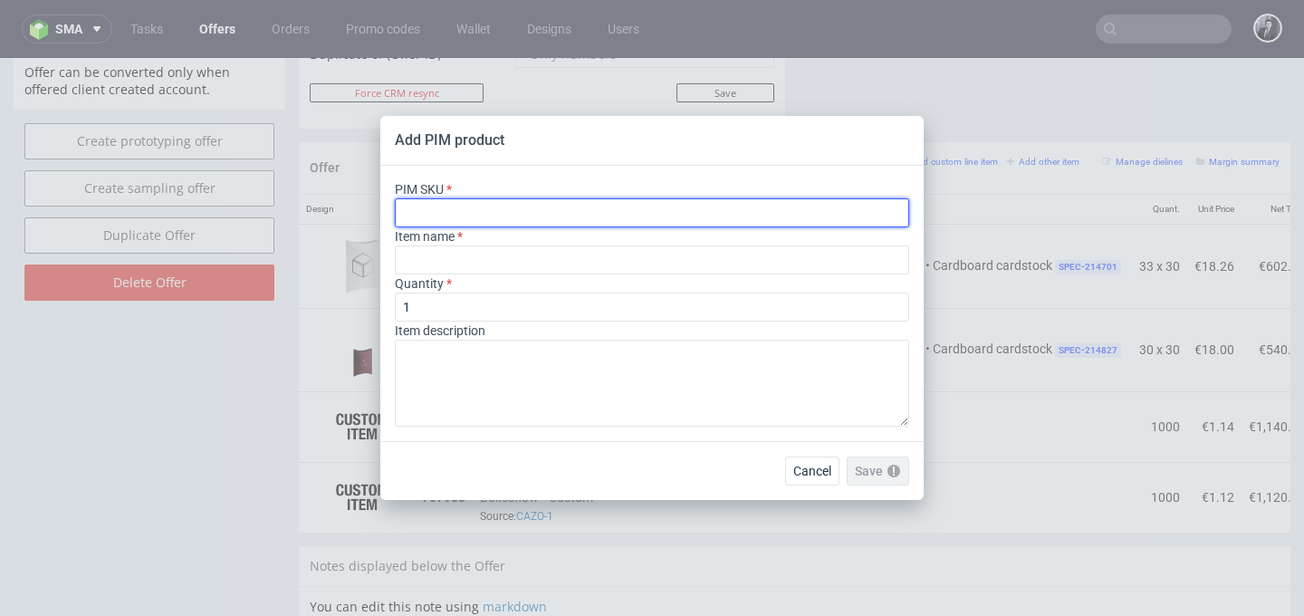
click at [636, 205] on input "text" at bounding box center [652, 212] width 515 height 29
paste input "box--product-box-two-pieces--27--cardboard-cardstock--print-indigo-color--foil-…"
type input "box--product-box-two-pieces--27--cardboard-cardstock--print-indigo-color--foil-…"
type input "Boite produit deux pièces"
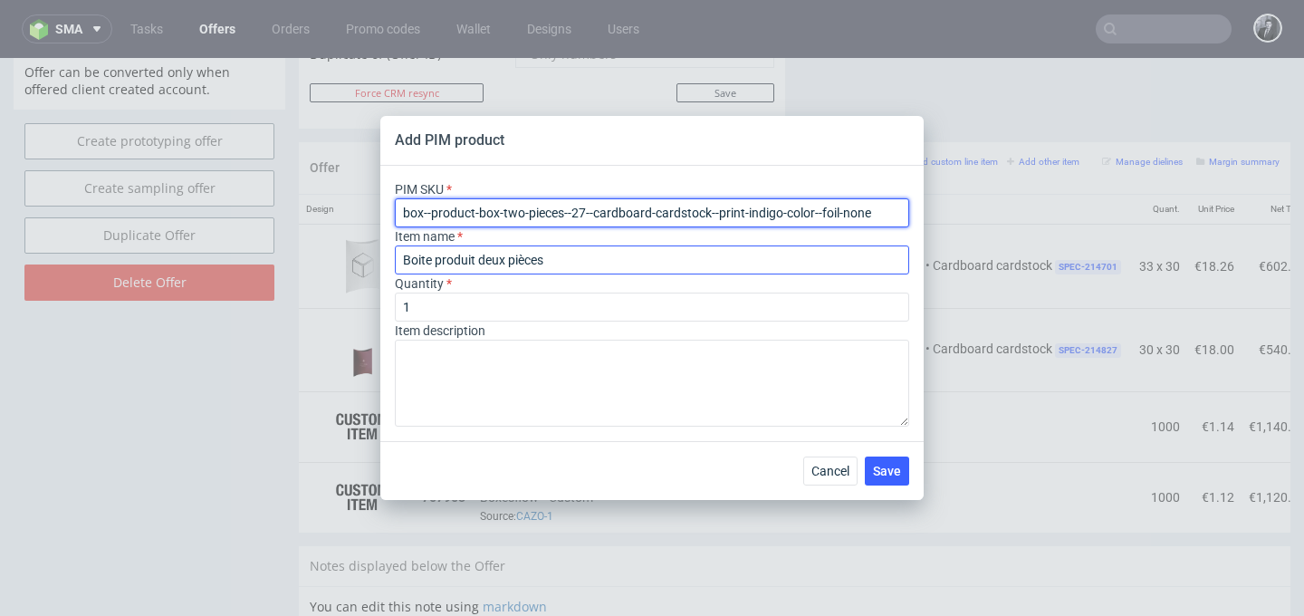
type input "box--product-box-two-pieces--27--cardboard-cardstock--print-indigo-color--foil-…"
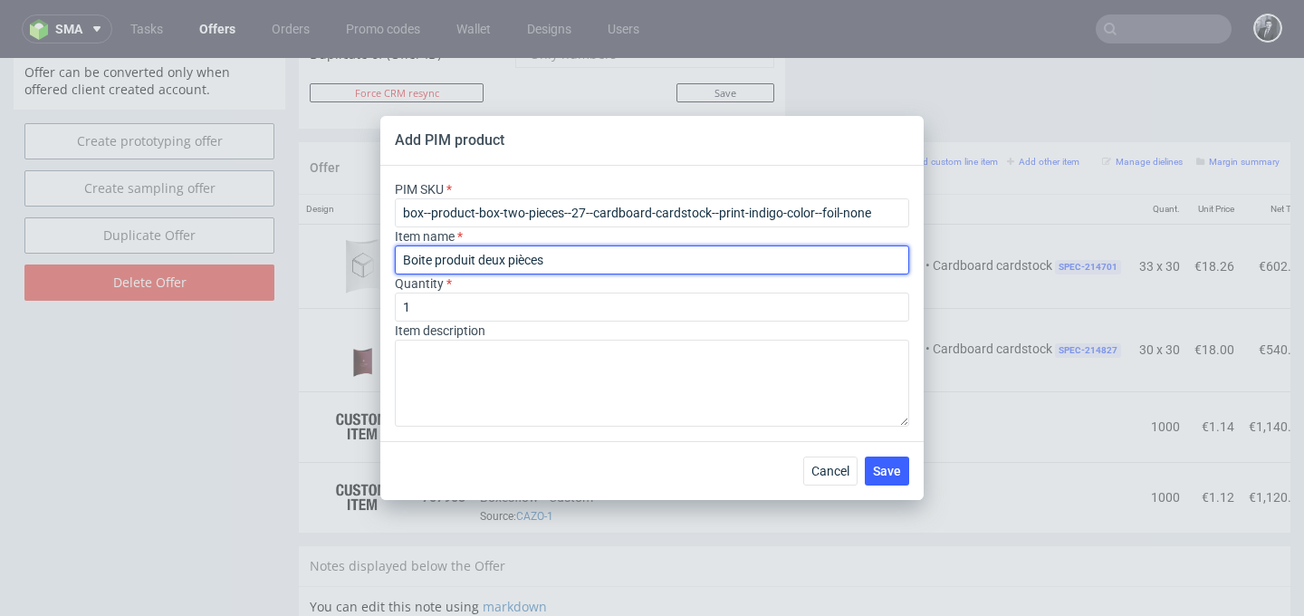
drag, startPoint x: 582, startPoint y: 267, endPoint x: 328, endPoint y: 261, distance: 254.6
click at [330, 261] on div "Add PIM product PIM SKU box--product-box-two-pieces--27--cardboard-cardstock--p…" at bounding box center [652, 308] width 1304 height 616
paste input "Caja de producto con tapa personalizable P27 (11.5 cm x 11.5 cm x 4.8 cm (lid 3…"
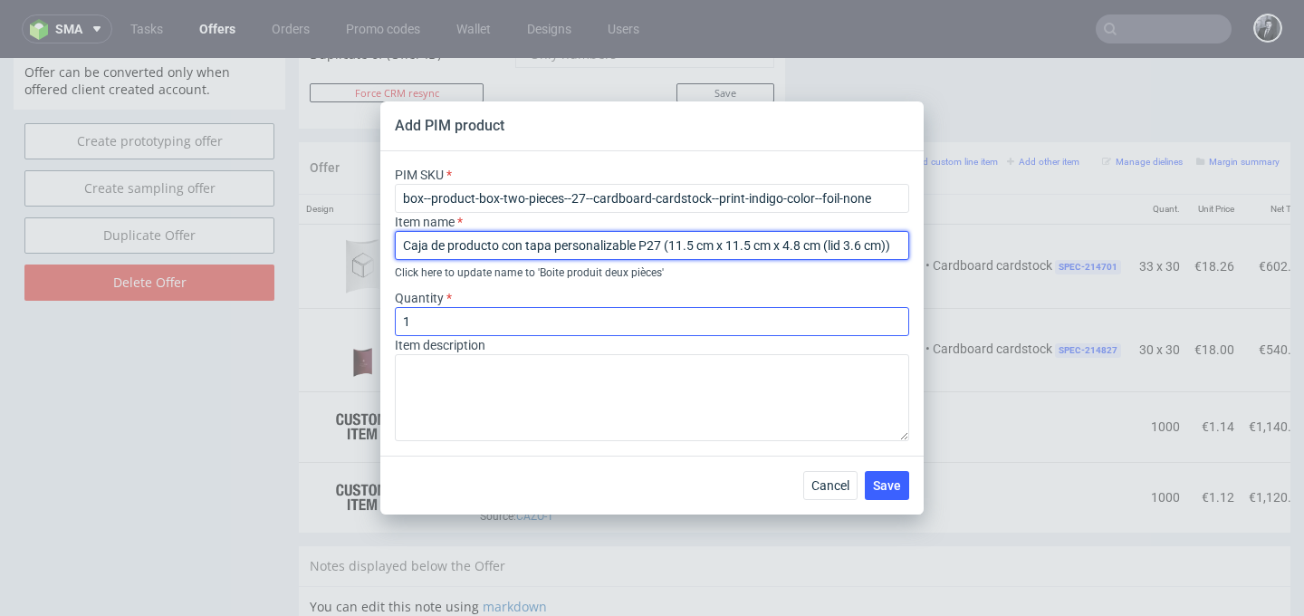
type input "Caja de producto con tapa personalizable P27 (11.5 cm x 11.5 cm x 4.8 cm (lid 3…"
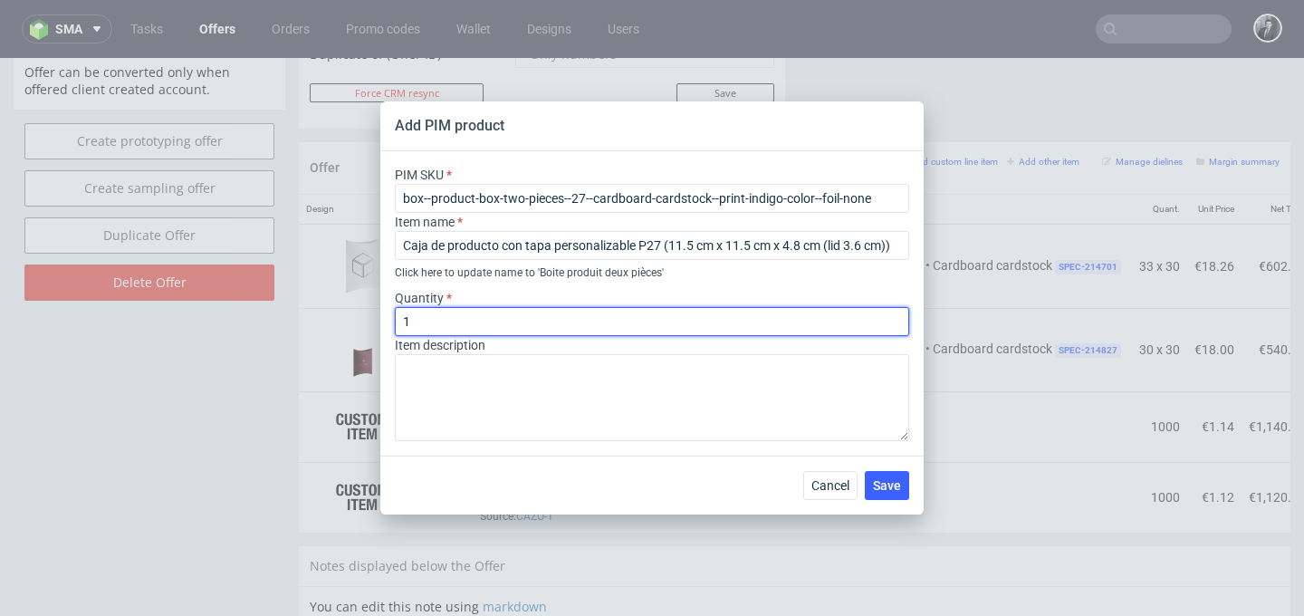
click at [496, 318] on input "1" at bounding box center [652, 321] width 515 height 29
type input "500"
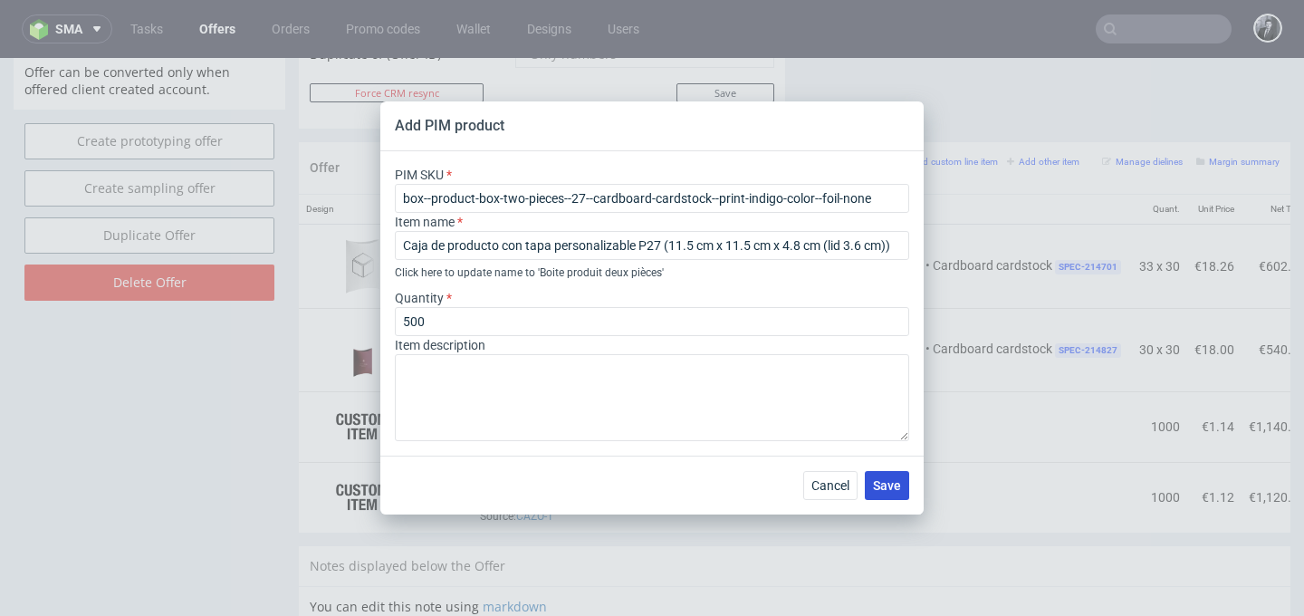
click at [889, 487] on span "Save" at bounding box center [887, 485] width 28 height 13
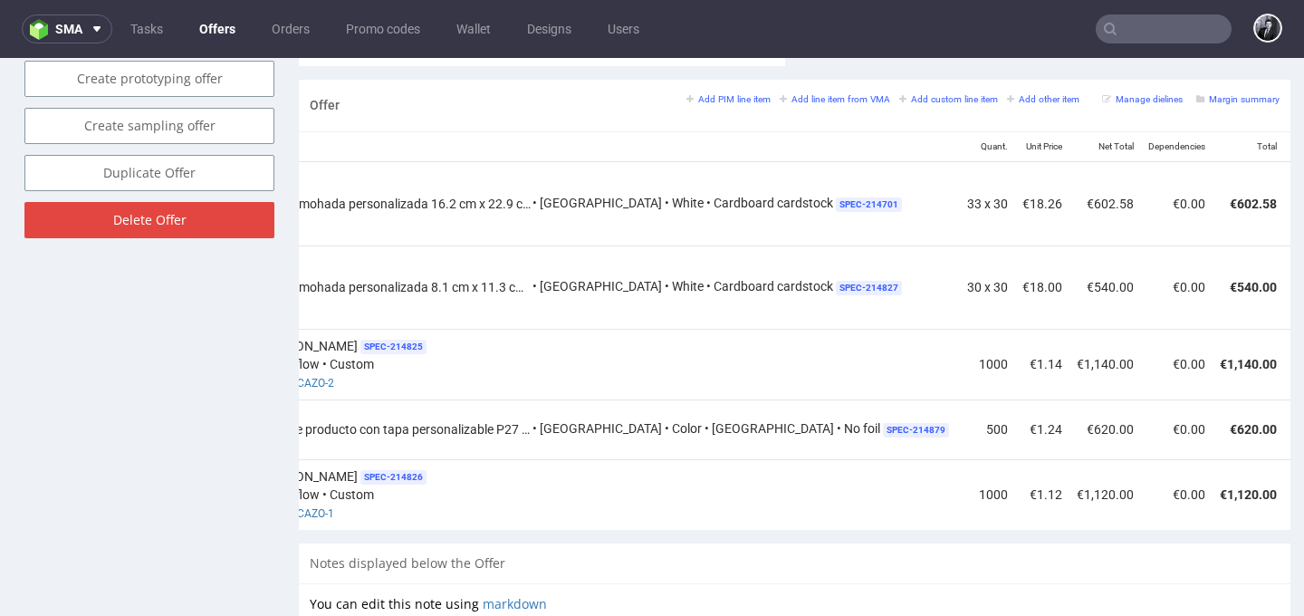
scroll to position [0, 256]
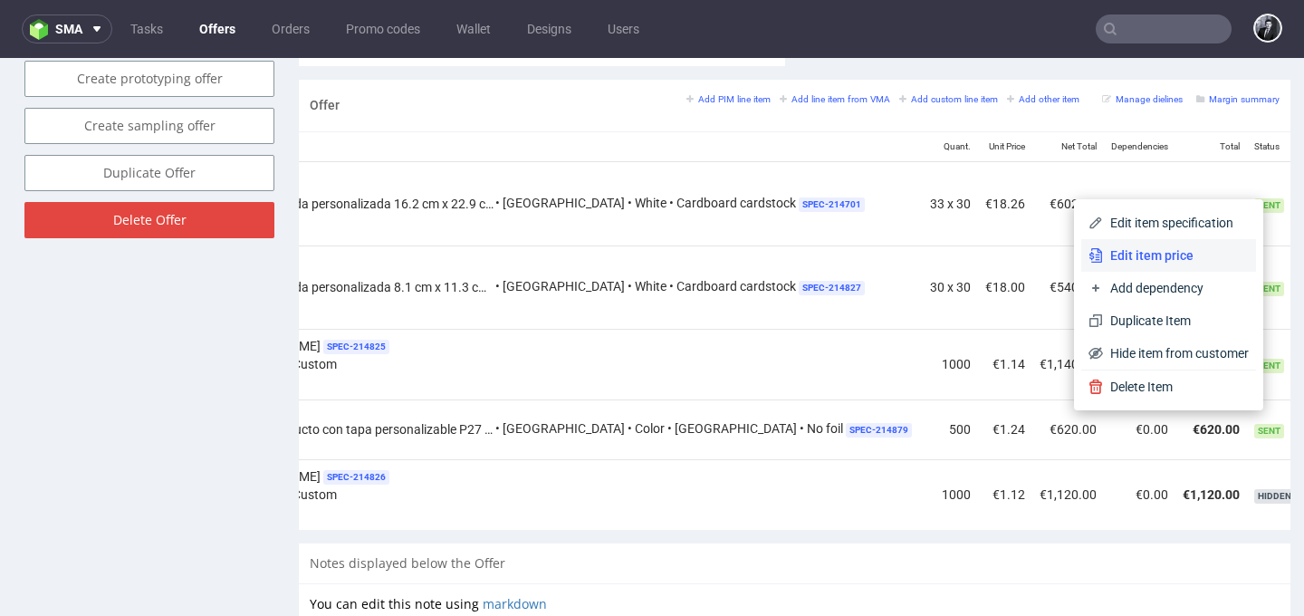
click at [1174, 259] on span "Edit item price" at bounding box center [1176, 255] width 146 height 18
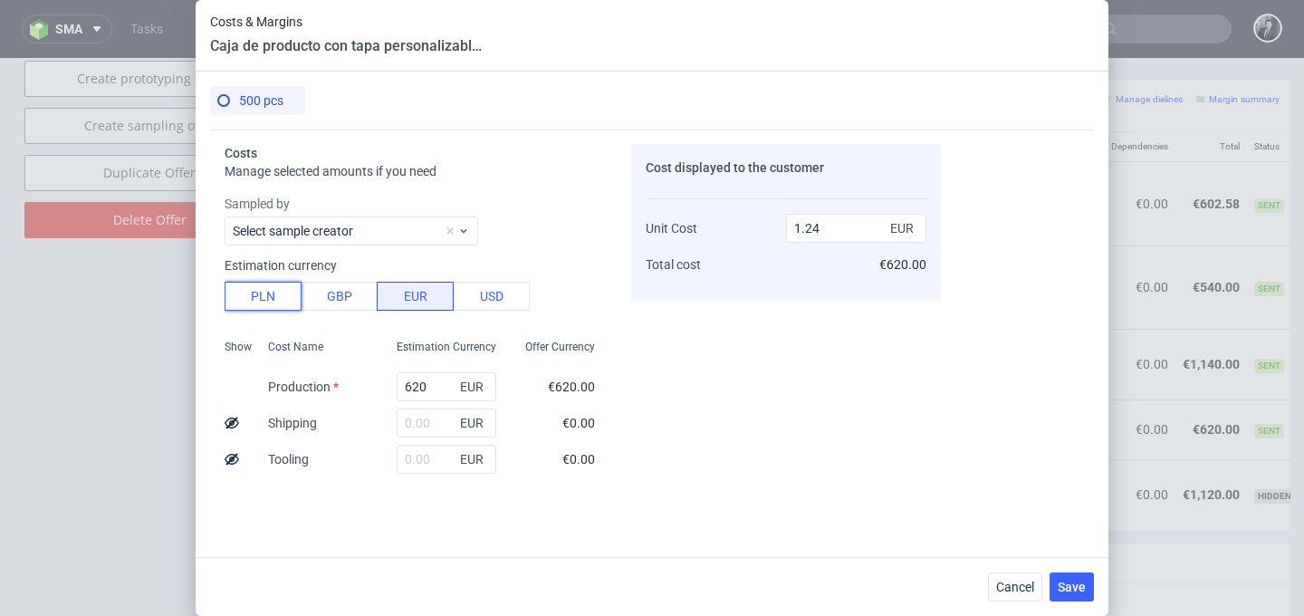
click at [265, 303] on button "PLN" at bounding box center [263, 296] width 77 height 29
type input "0.29"
drag, startPoint x: 438, startPoint y: 391, endPoint x: 352, endPoint y: 390, distance: 86.1
click at [360, 390] on div "Show Cost Name Production Shipping Tooling Per unit Total cost Estimation Curre…" at bounding box center [417, 451] width 385 height 239
type input "0"
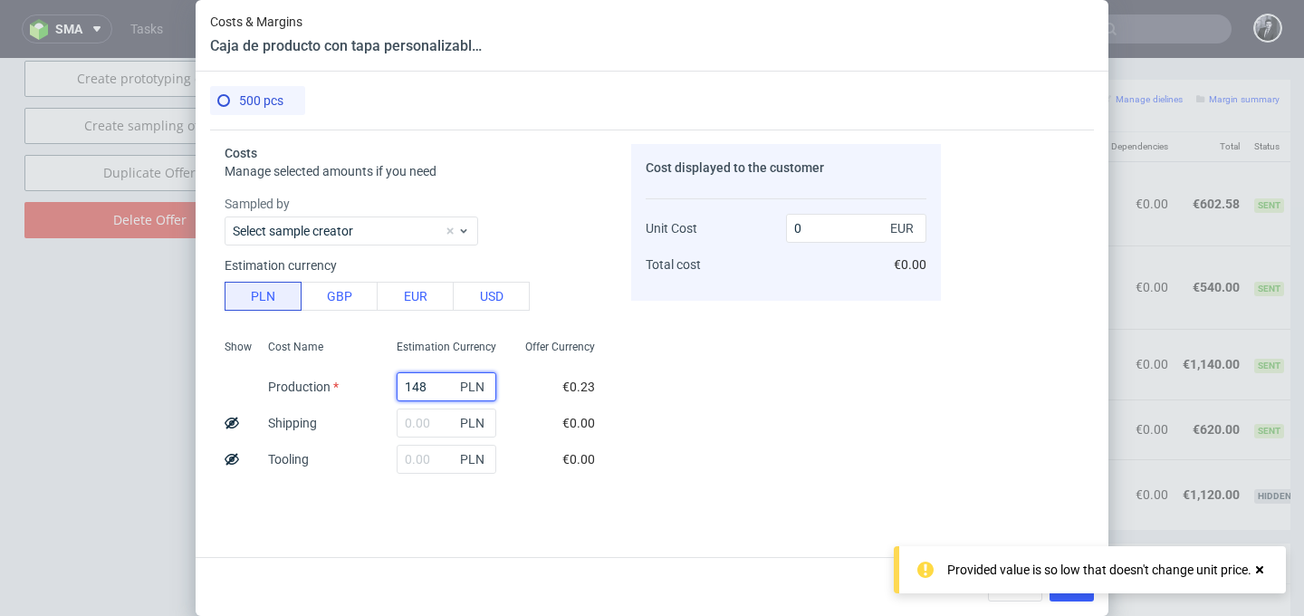
type input "1480"
type input "0.7"
type input "1480"
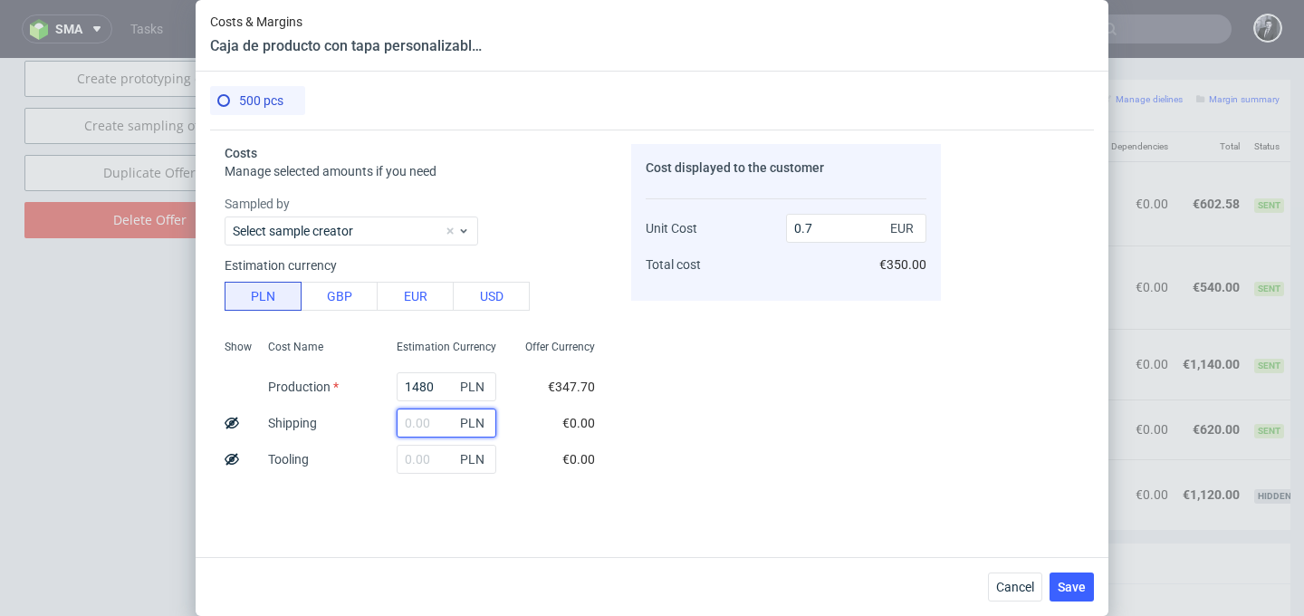
click at [438, 424] on input "text" at bounding box center [447, 423] width 100 height 29
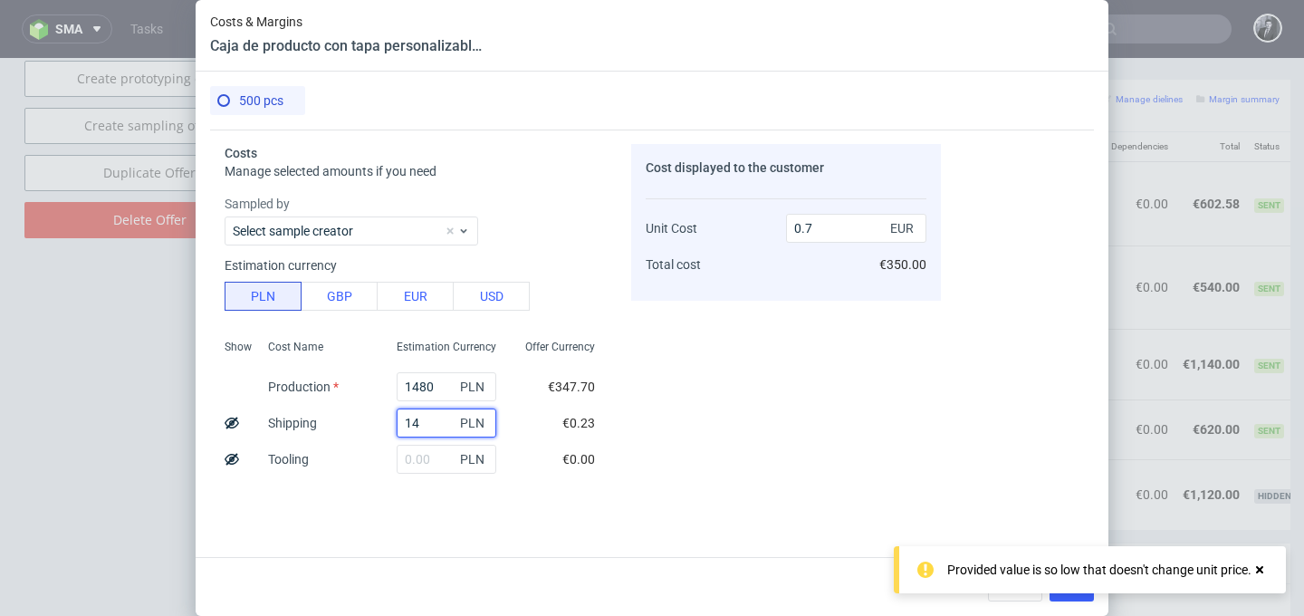
type input "140"
type input "0.77"
type input "140"
click at [523, 377] on div "Offer Currency €347.70 €32.89 €0.00 €0.76 €380.59" at bounding box center [560, 451] width 99 height 239
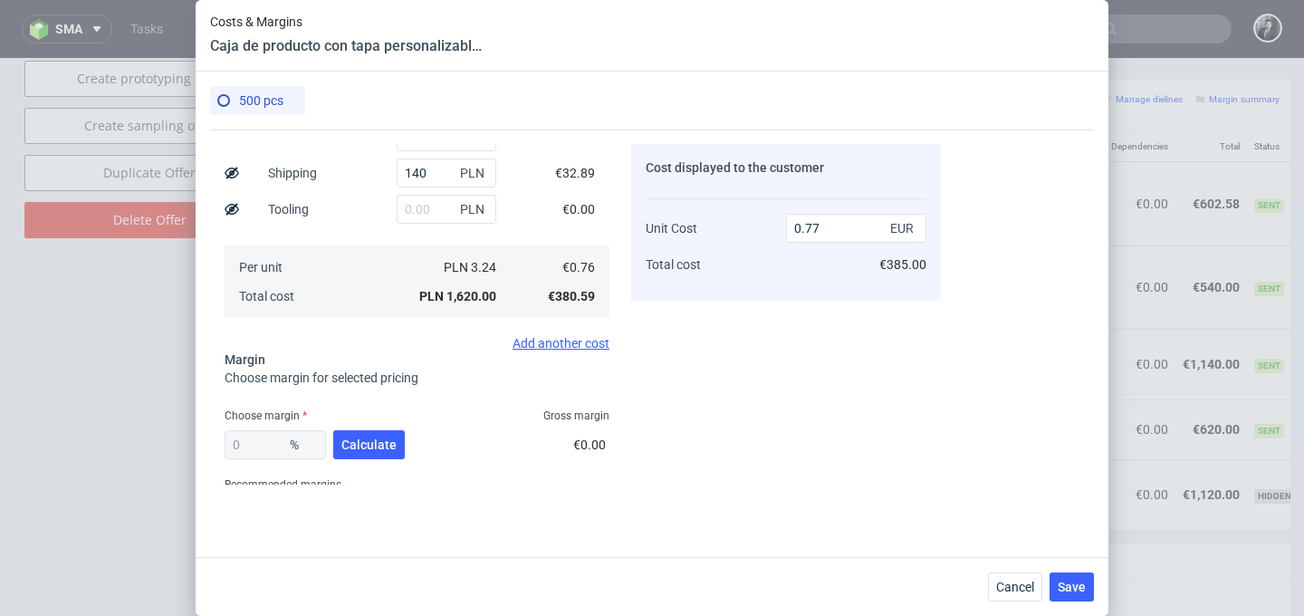
scroll to position [249, 0]
click at [380, 447] on span "Calculate" at bounding box center [369, 445] width 55 height 13
type input "45.79"
type input "1.41"
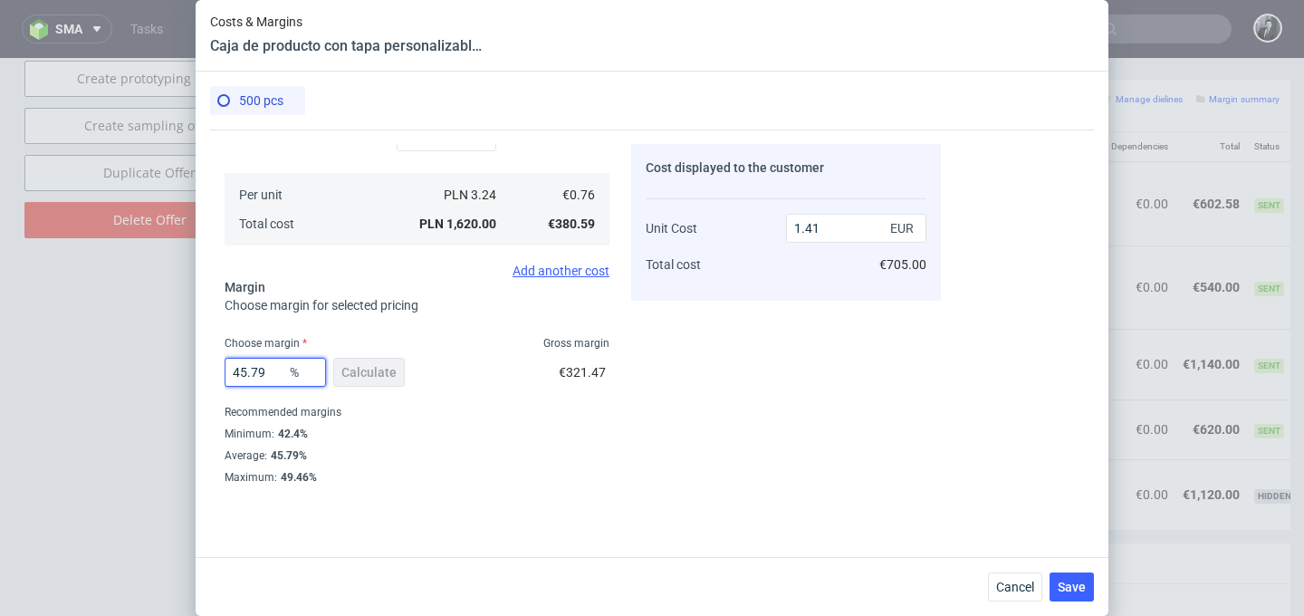
drag, startPoint x: 268, startPoint y: 370, endPoint x: 227, endPoint y: 370, distance: 40.8
click at [227, 370] on input "45.79" at bounding box center [275, 372] width 101 height 29
type input "35"
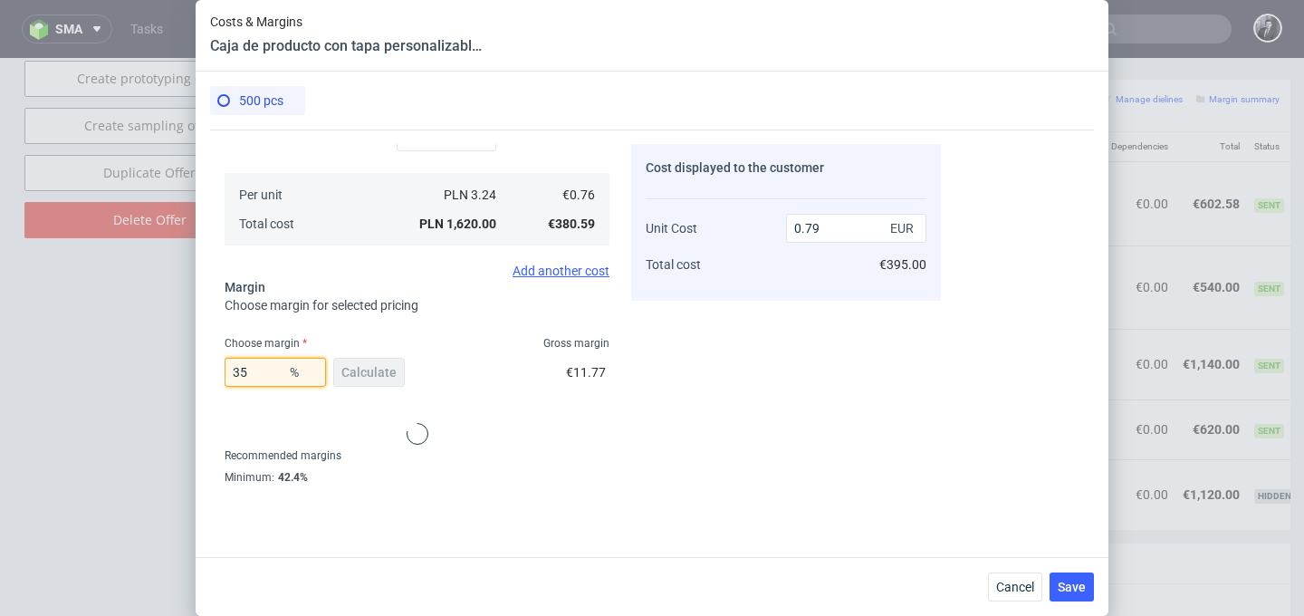
type input "1.18"
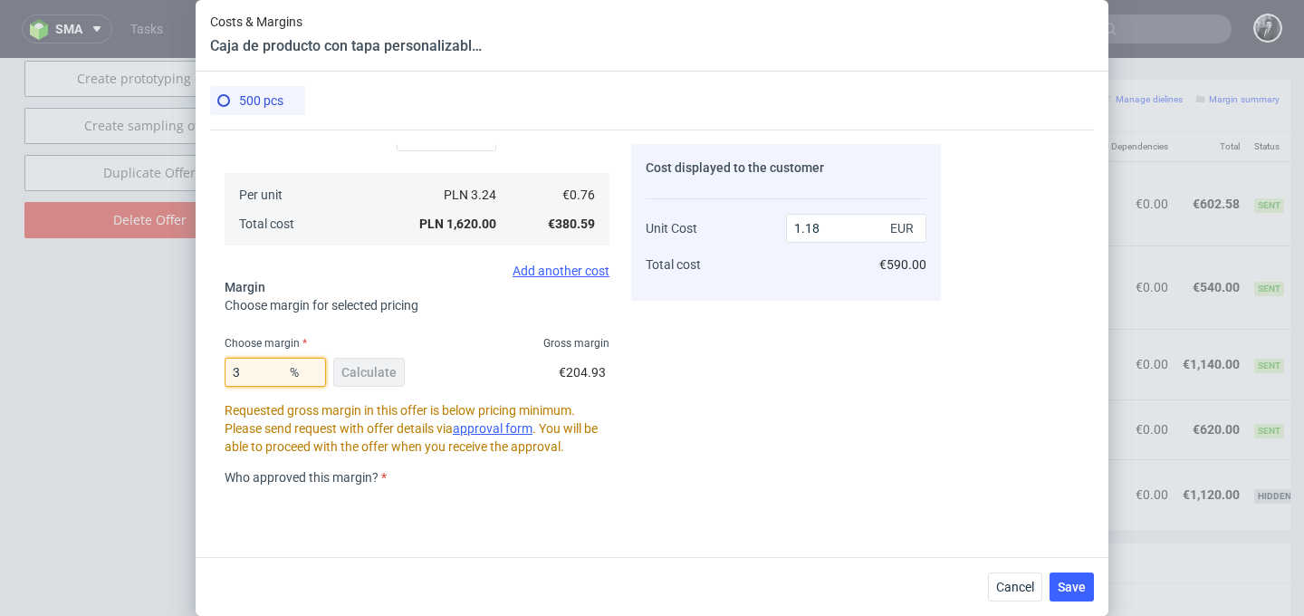
type input "36"
type input "1.19"
type input "36"
click at [709, 393] on div "Cost displayed to the customer Unit Cost Total cost 1.19 EUR €595.00" at bounding box center [786, 314] width 310 height 341
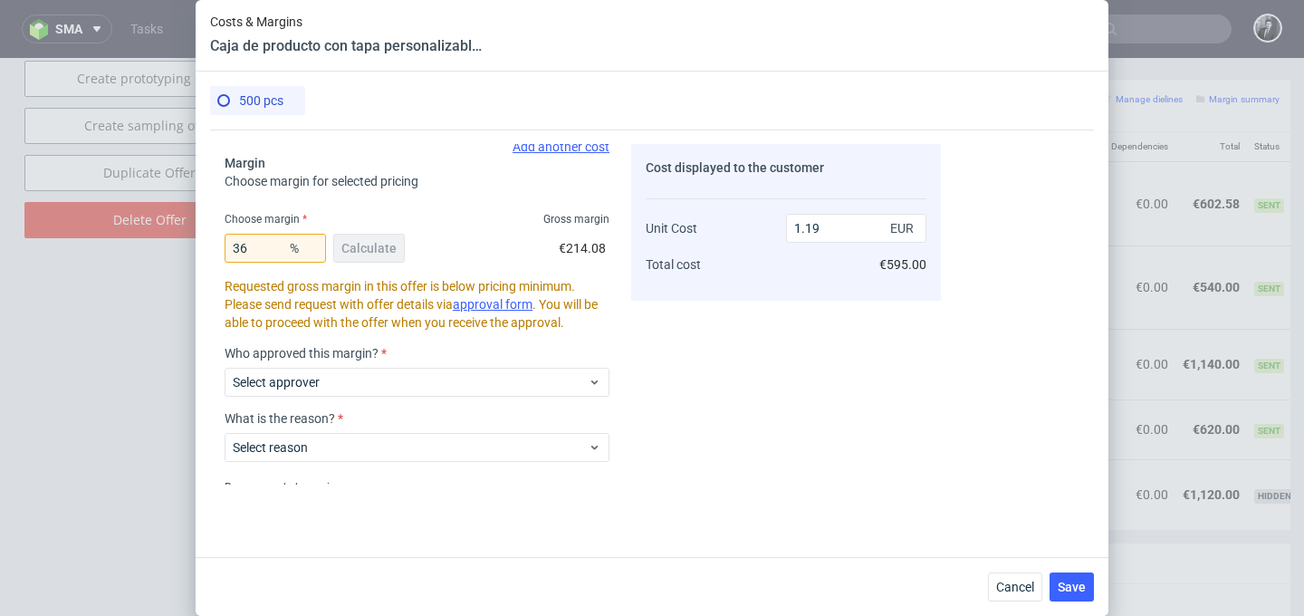
scroll to position [522, 0]
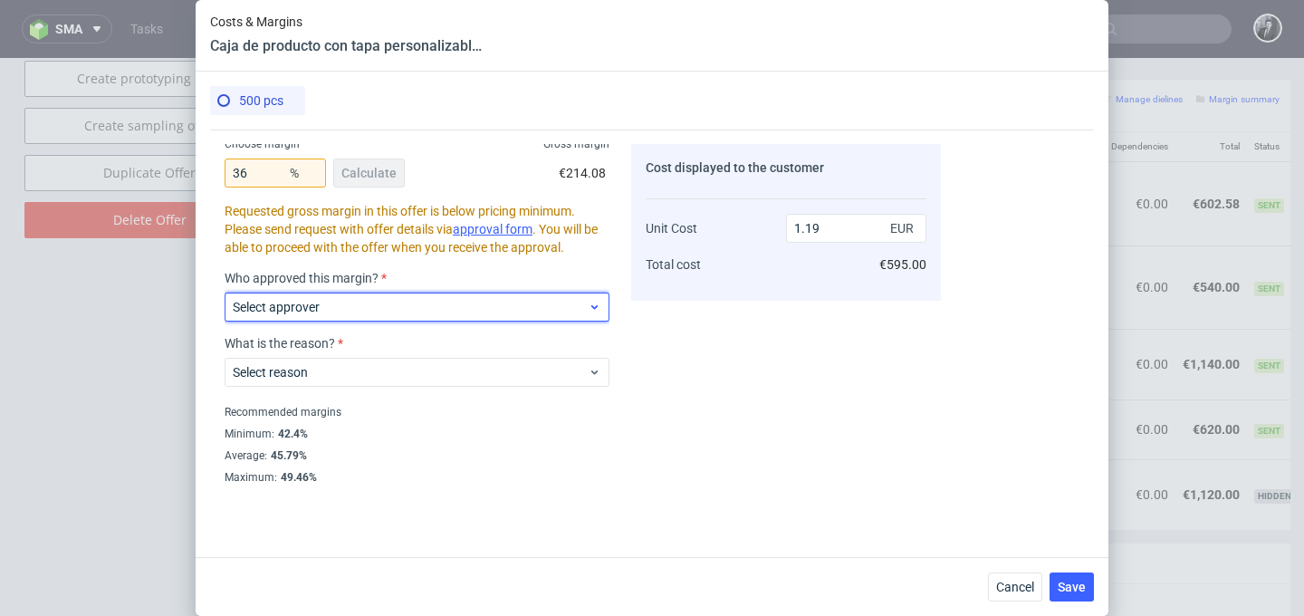
click at [491, 302] on span "Select approver" at bounding box center [410, 307] width 355 height 18
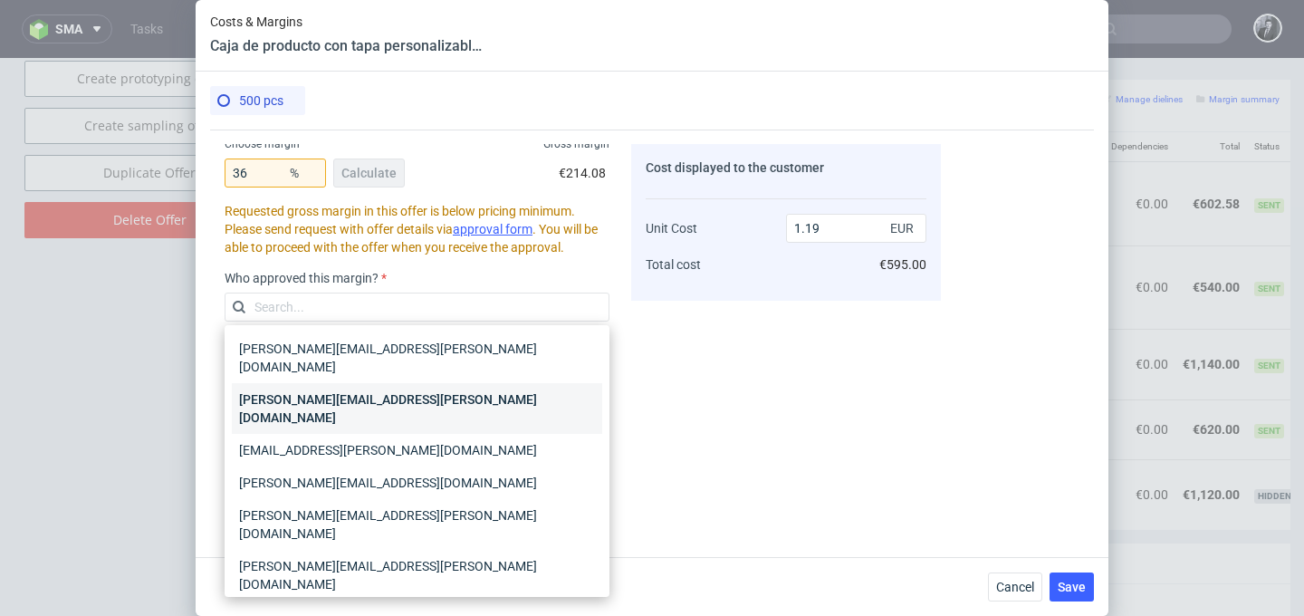
click at [470, 383] on div "[PERSON_NAME][EMAIL_ADDRESS][PERSON_NAME][DOMAIN_NAME]" at bounding box center [417, 408] width 370 height 51
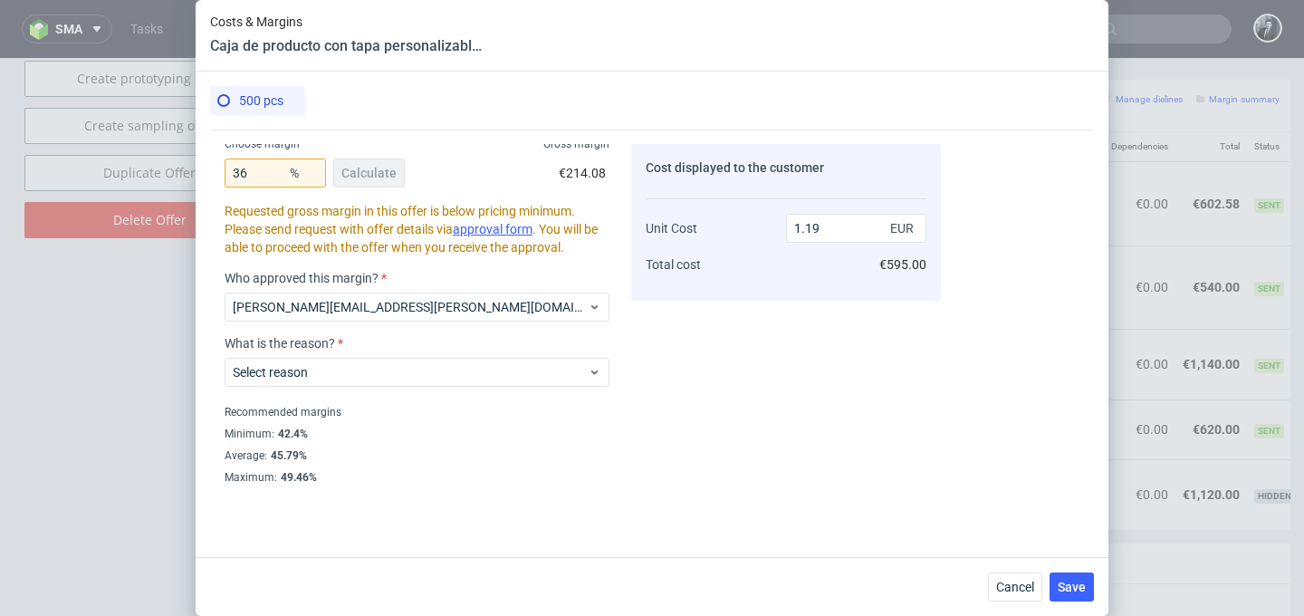
click at [447, 388] on div "What is the reason? Select reason" at bounding box center [417, 368] width 385 height 65
click at [504, 358] on div "Select reason" at bounding box center [417, 372] width 385 height 29
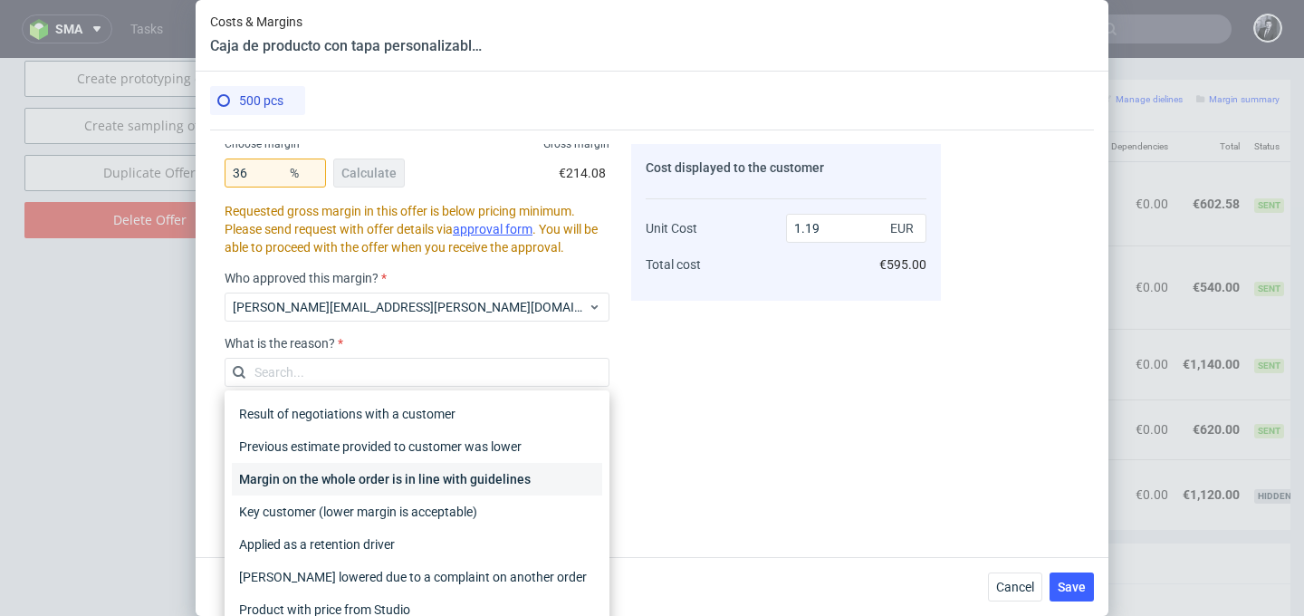
click at [471, 482] on div "Margin on the whole order is in line with guidelines" at bounding box center [417, 479] width 370 height 33
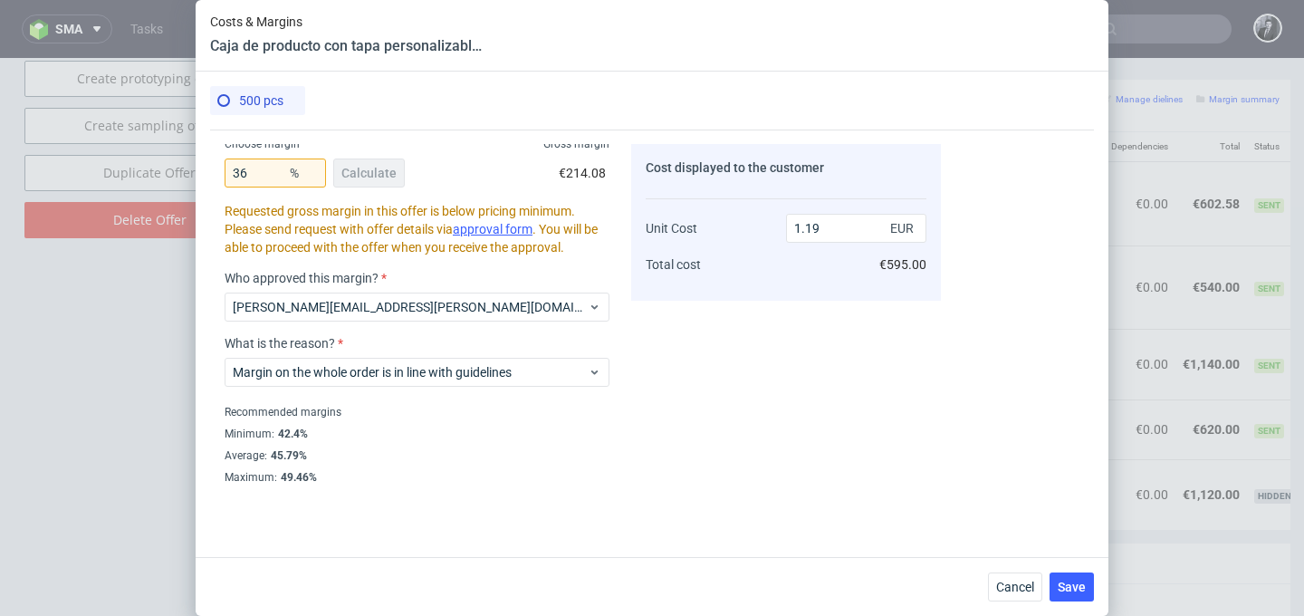
click at [556, 428] on div "Minimum : 42.4%" at bounding box center [417, 434] width 385 height 22
click at [1069, 591] on span "Save" at bounding box center [1072, 587] width 28 height 13
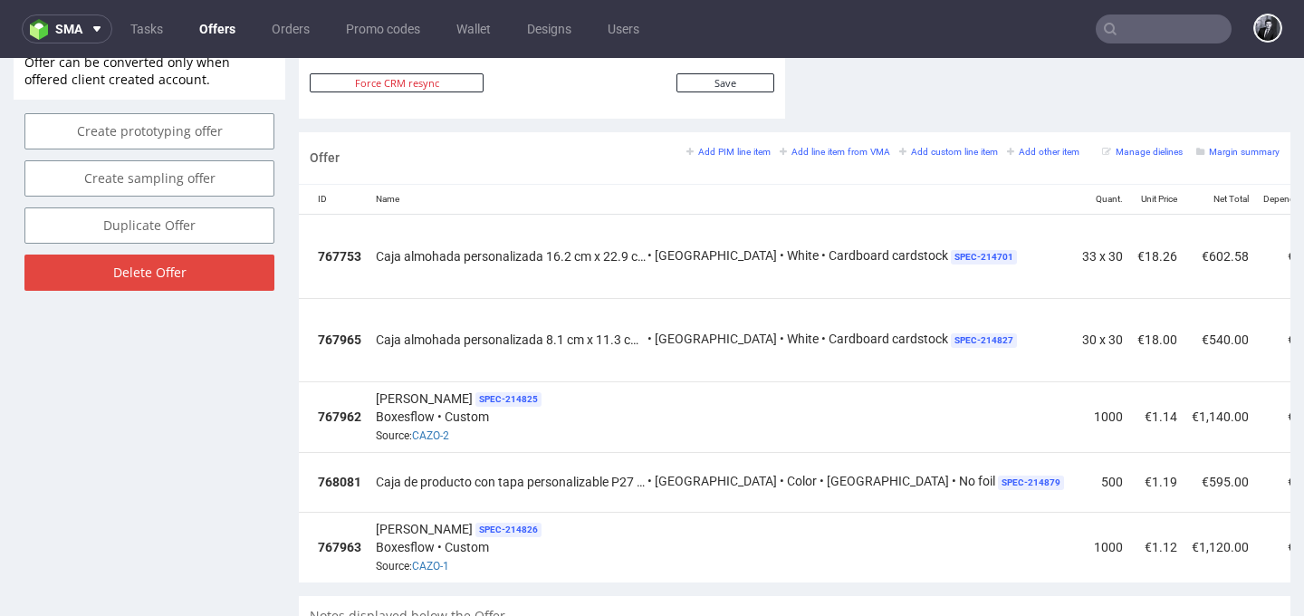
scroll to position [0, 256]
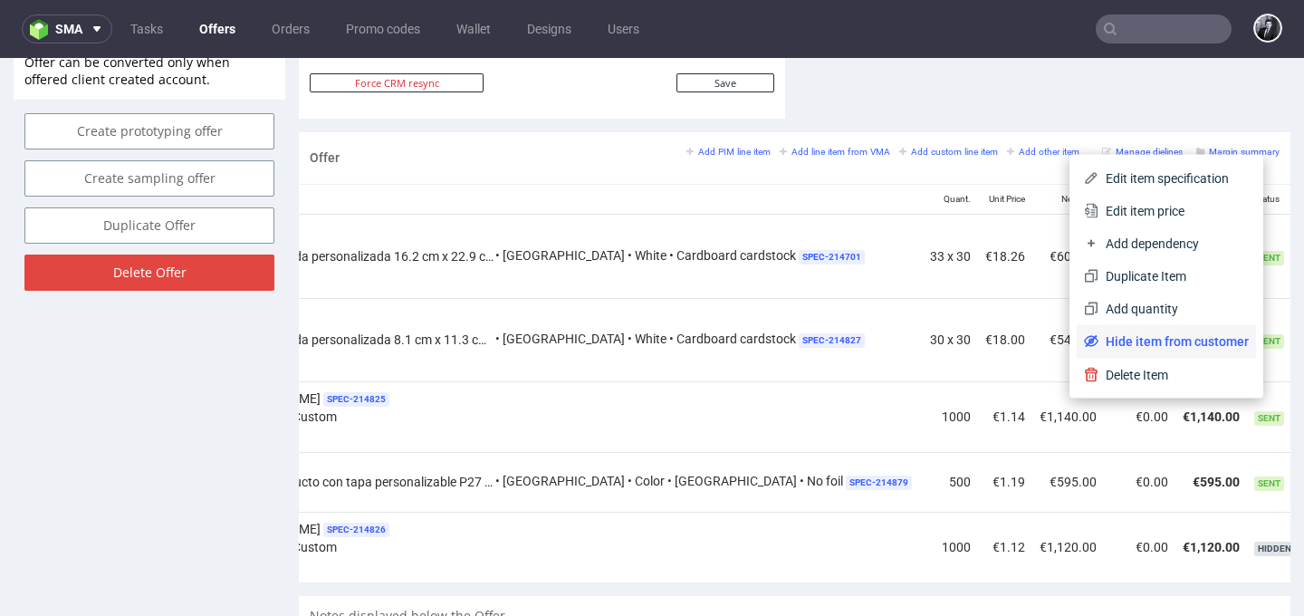
click at [1160, 338] on span "Hide item from customer" at bounding box center [1174, 341] width 150 height 18
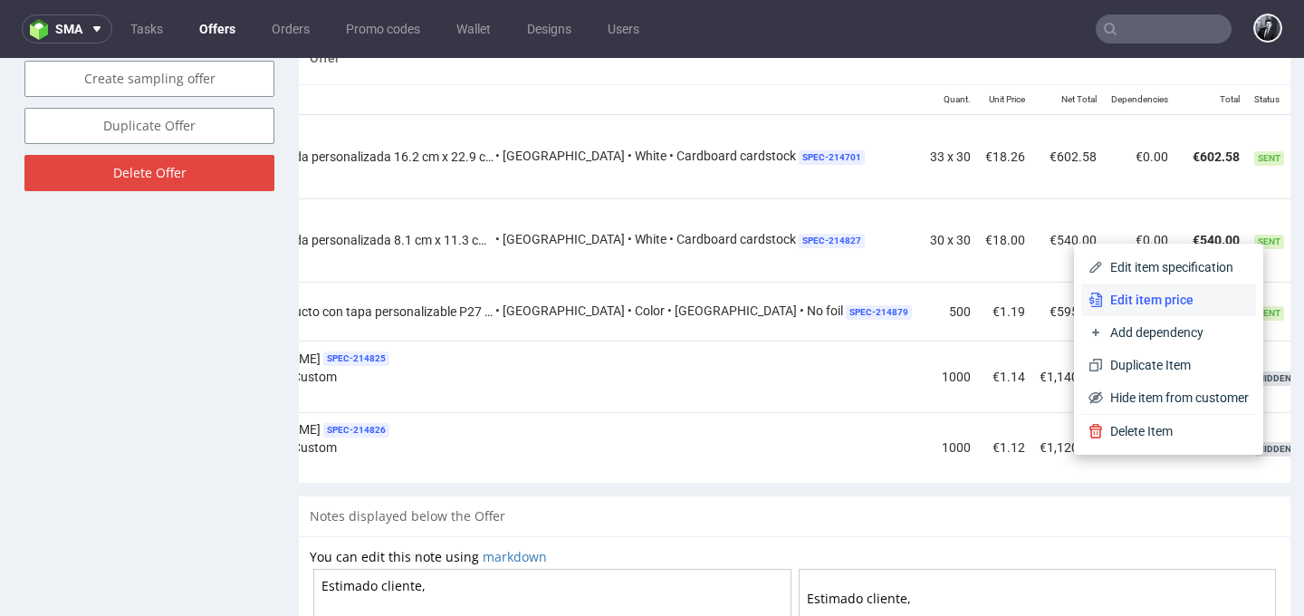
click at [1203, 302] on span "Edit item price" at bounding box center [1176, 300] width 146 height 18
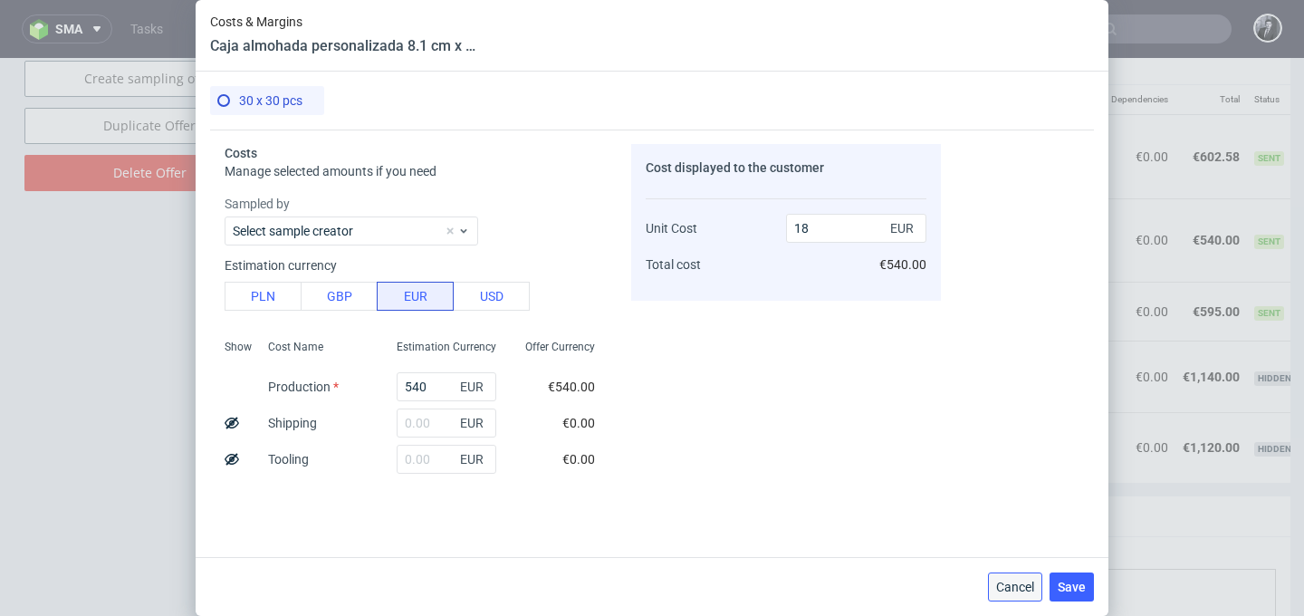
click at [1011, 585] on span "Cancel" at bounding box center [1015, 587] width 38 height 13
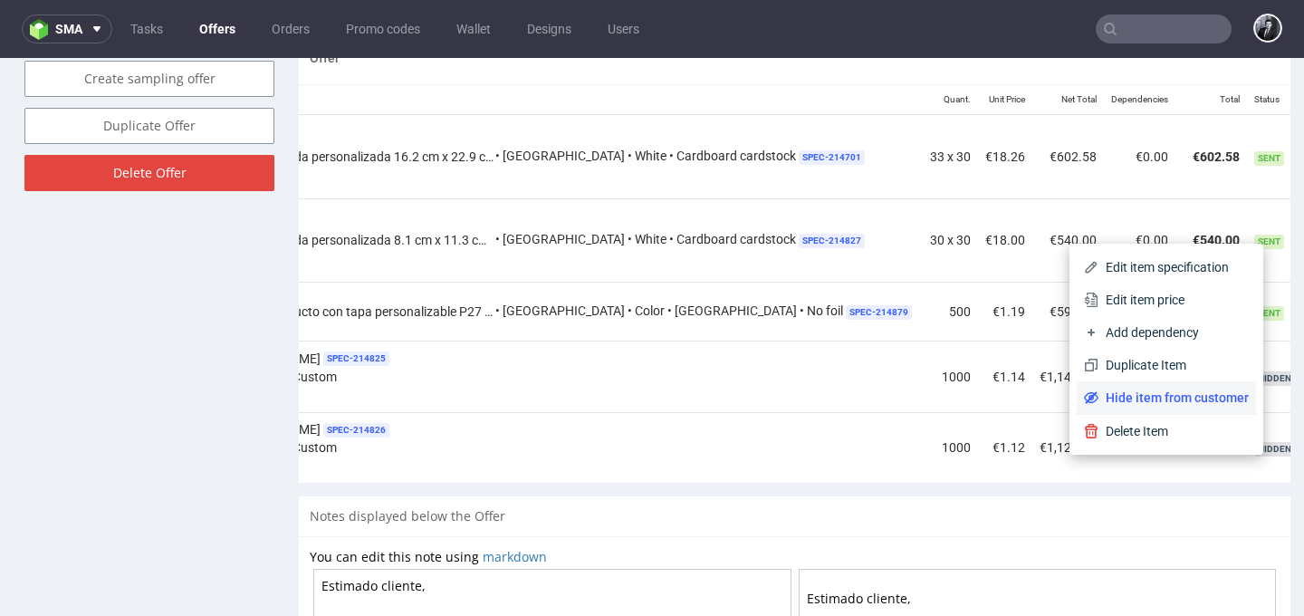
click at [1198, 392] on span "Hide item from customer" at bounding box center [1174, 398] width 150 height 18
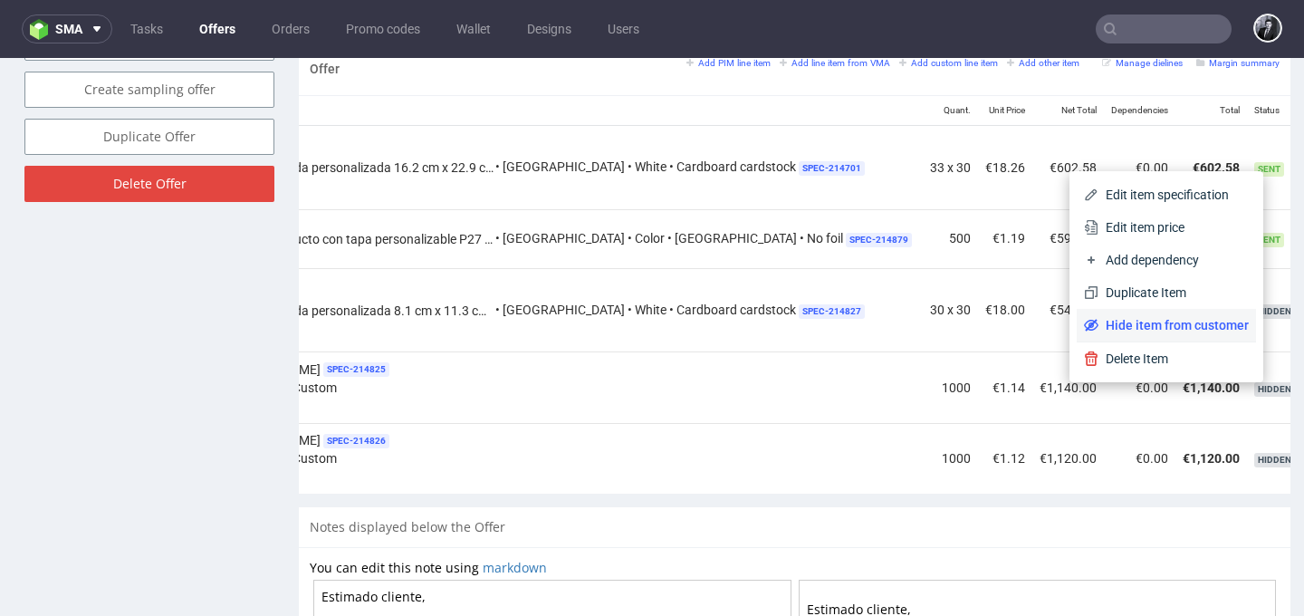
click at [1198, 328] on span "Hide item from customer" at bounding box center [1174, 325] width 150 height 18
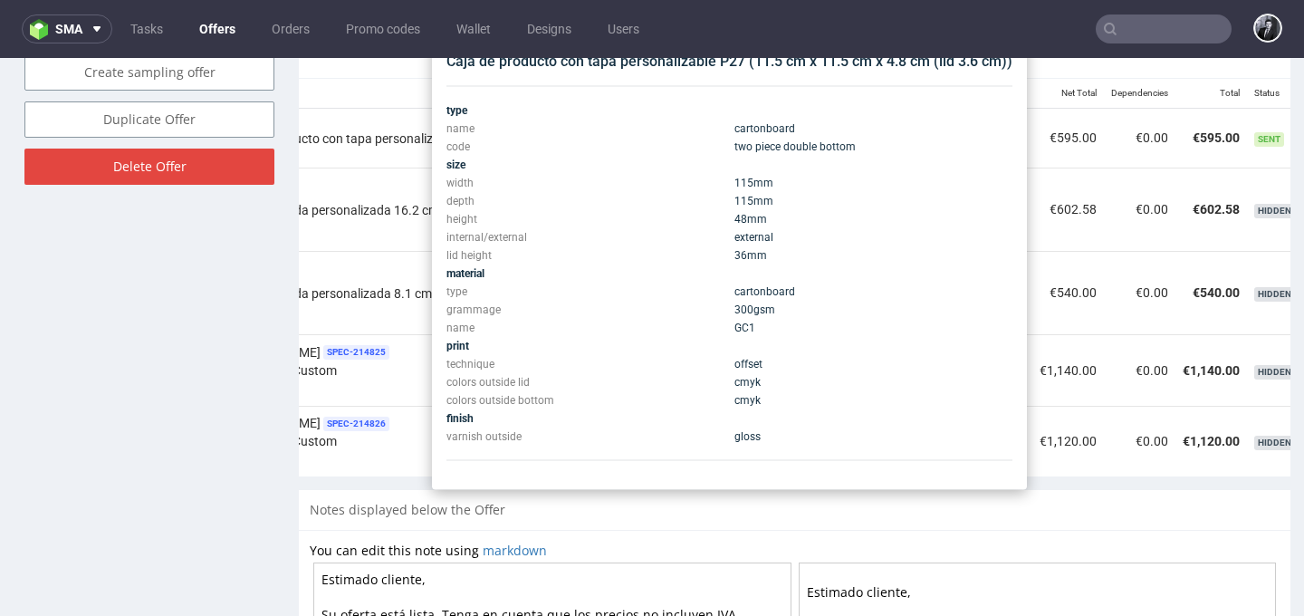
scroll to position [1118, 0]
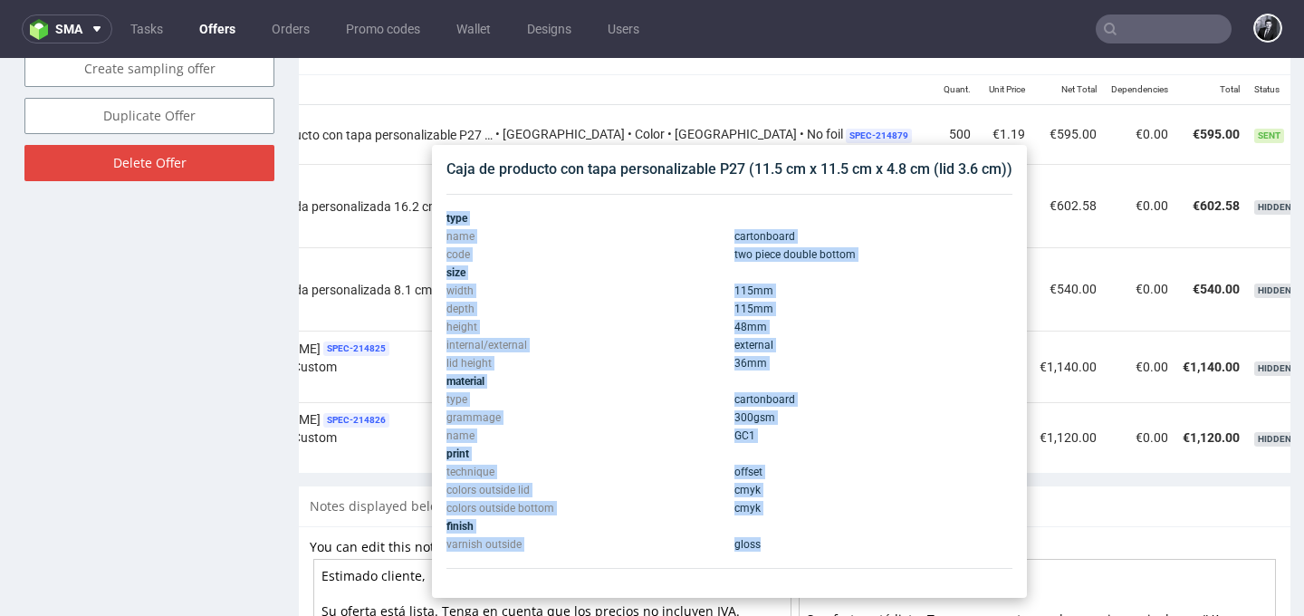
drag, startPoint x: 780, startPoint y: 544, endPoint x: 842, endPoint y: 561, distance: 63.7
click at [842, 561] on div "type name cartonboard code two piece double bottom size width 115 mm depth 115 …" at bounding box center [730, 381] width 566 height 375
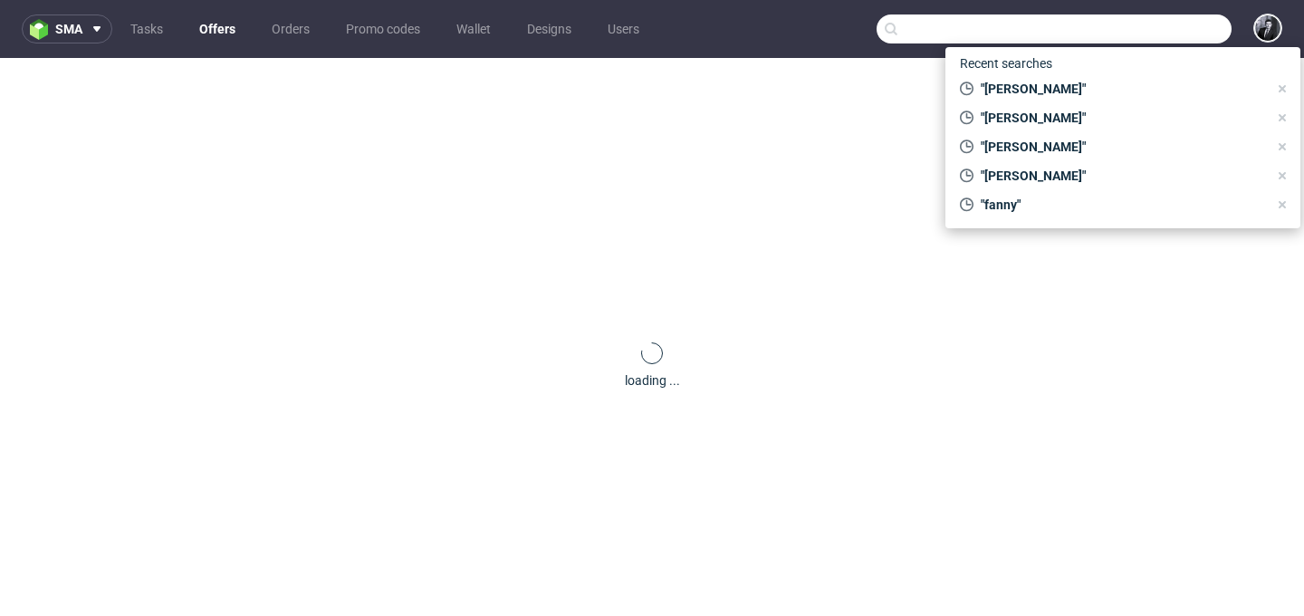
click at [1125, 37] on input "text" at bounding box center [1054, 28] width 355 height 29
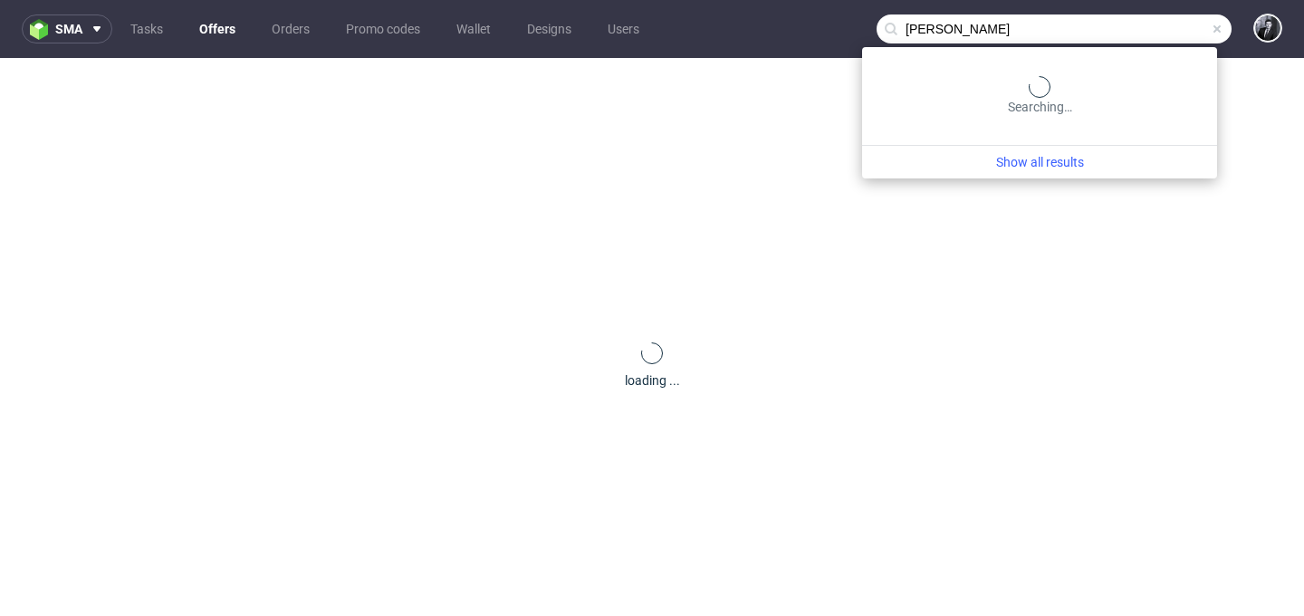
type input "[PERSON_NAME]"
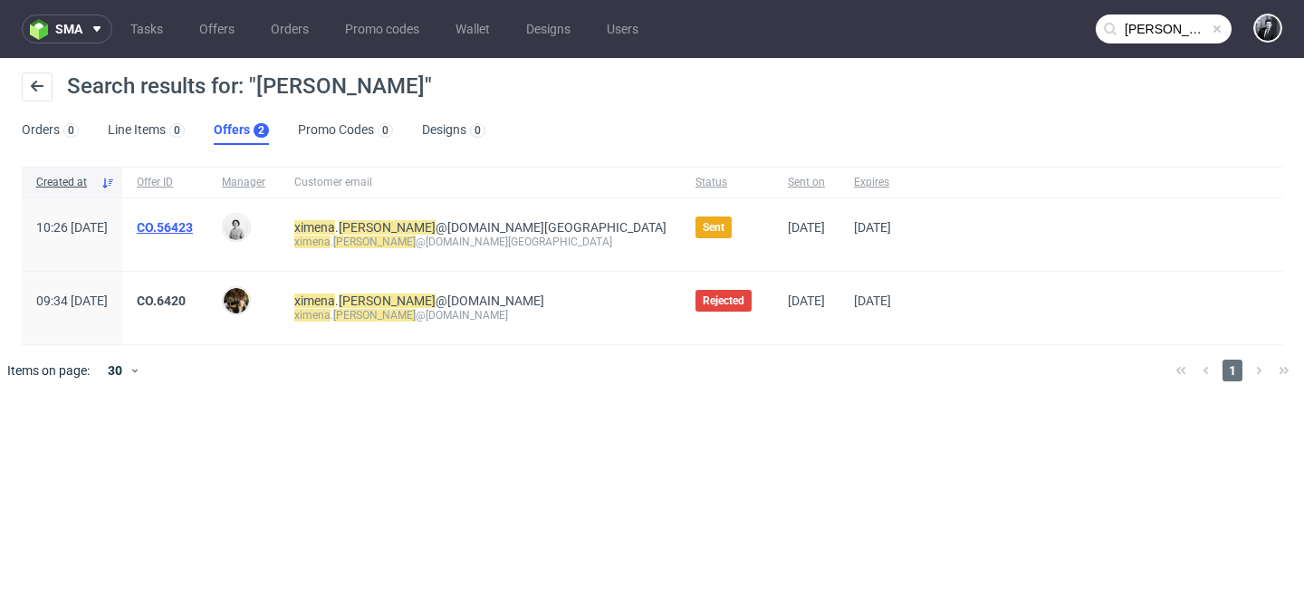
click at [193, 226] on link "CO.56423" at bounding box center [165, 227] width 56 height 14
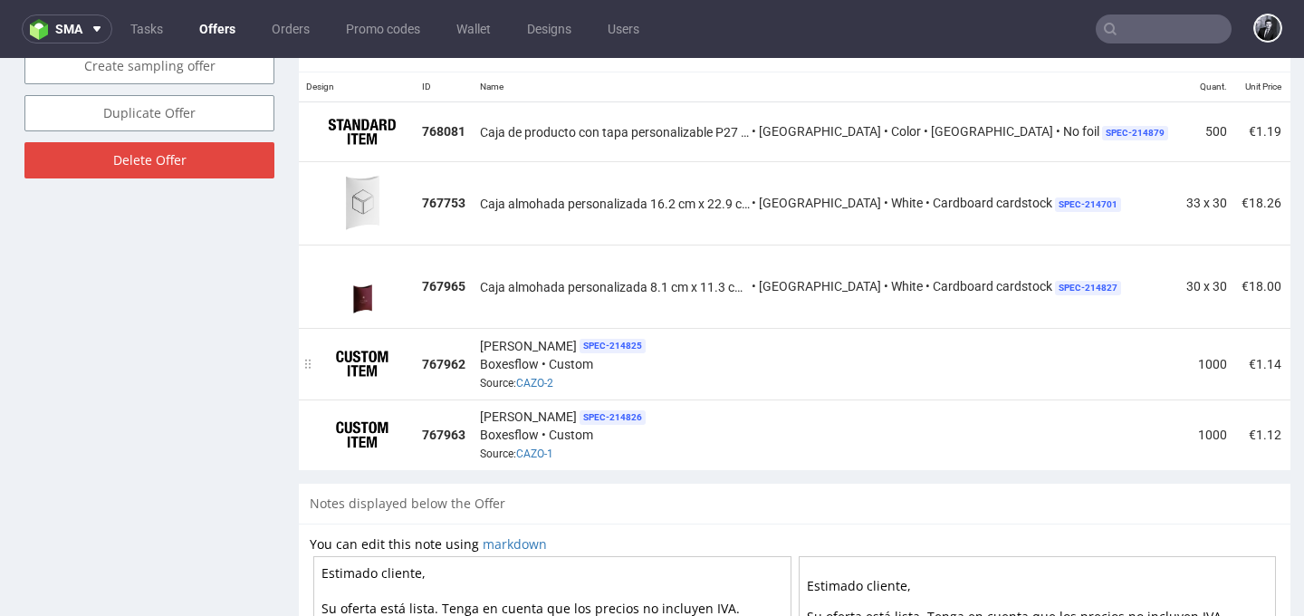
scroll to position [0, 37]
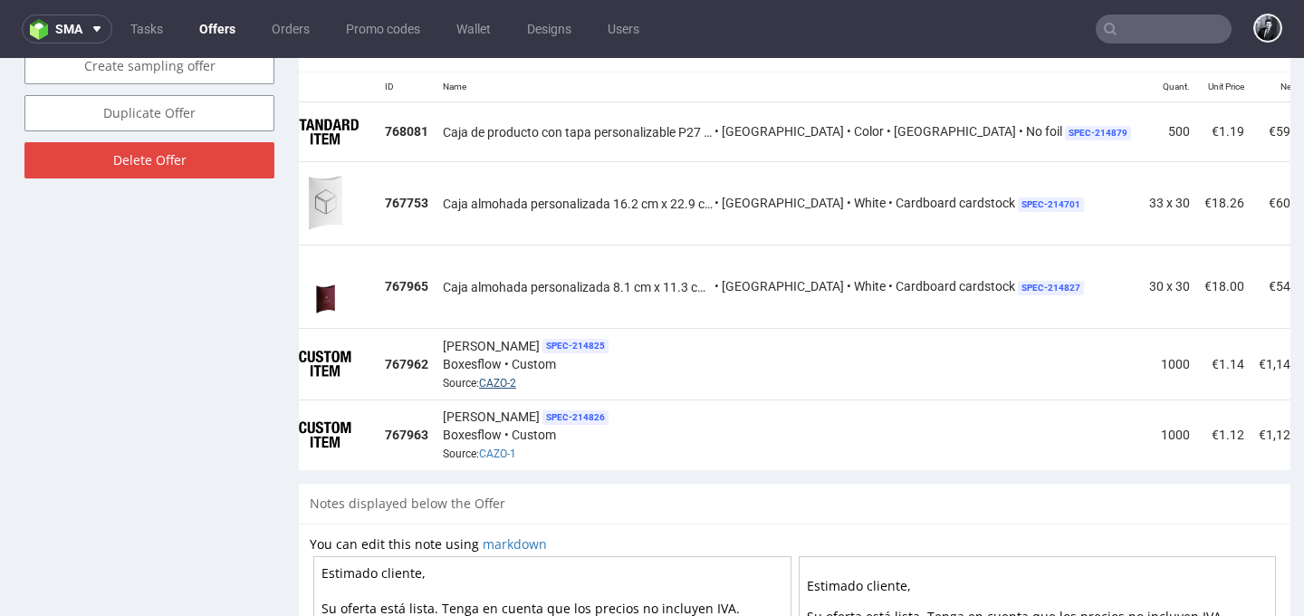
click at [508, 384] on link "CAZO-2" at bounding box center [497, 383] width 37 height 13
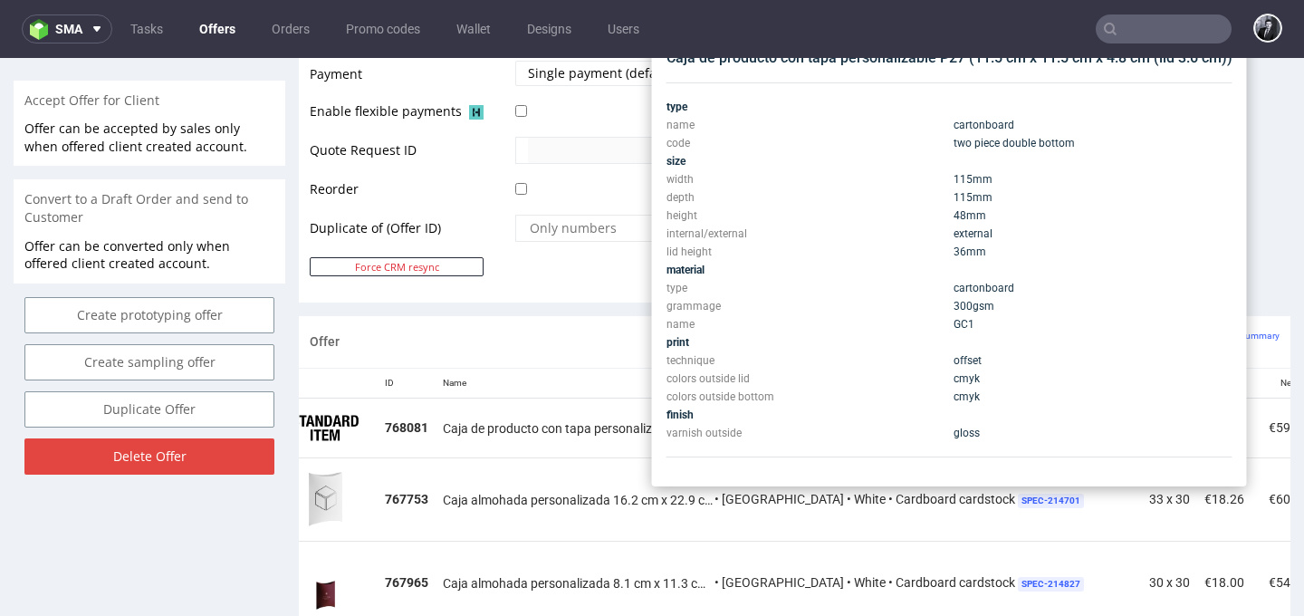
scroll to position [722, 0]
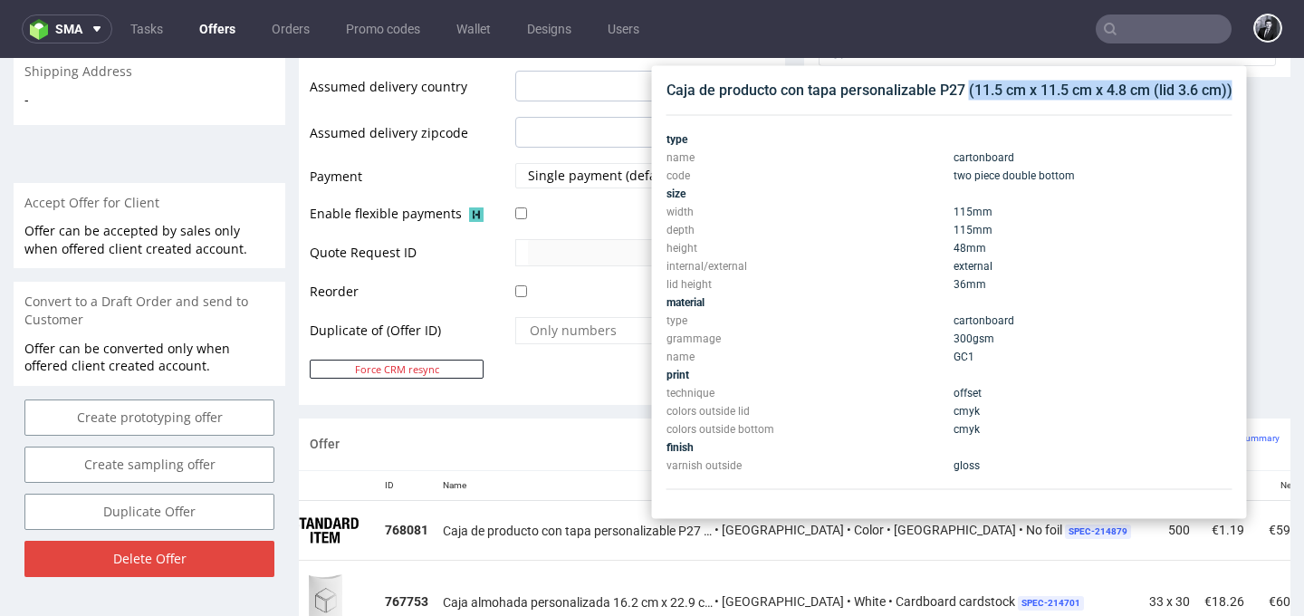
drag, startPoint x: 969, startPoint y: 91, endPoint x: 1240, endPoint y: 90, distance: 270.9
click at [1240, 90] on div "Caja de producto con tapa personalizable P27 (11.5 cm x 11.5 cm x 4.8 cm (lid 3…" at bounding box center [949, 292] width 595 height 453
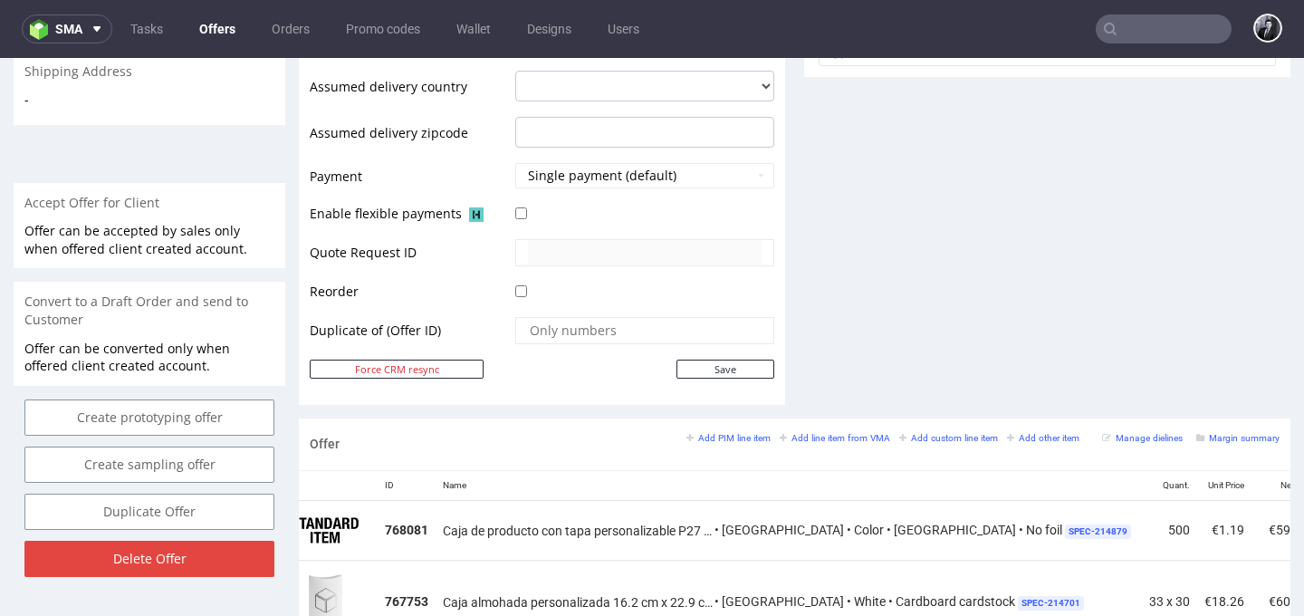
copy div "(11.5 cm x 11.5 cm x 4.8 cm (lid 3.6 cm))"
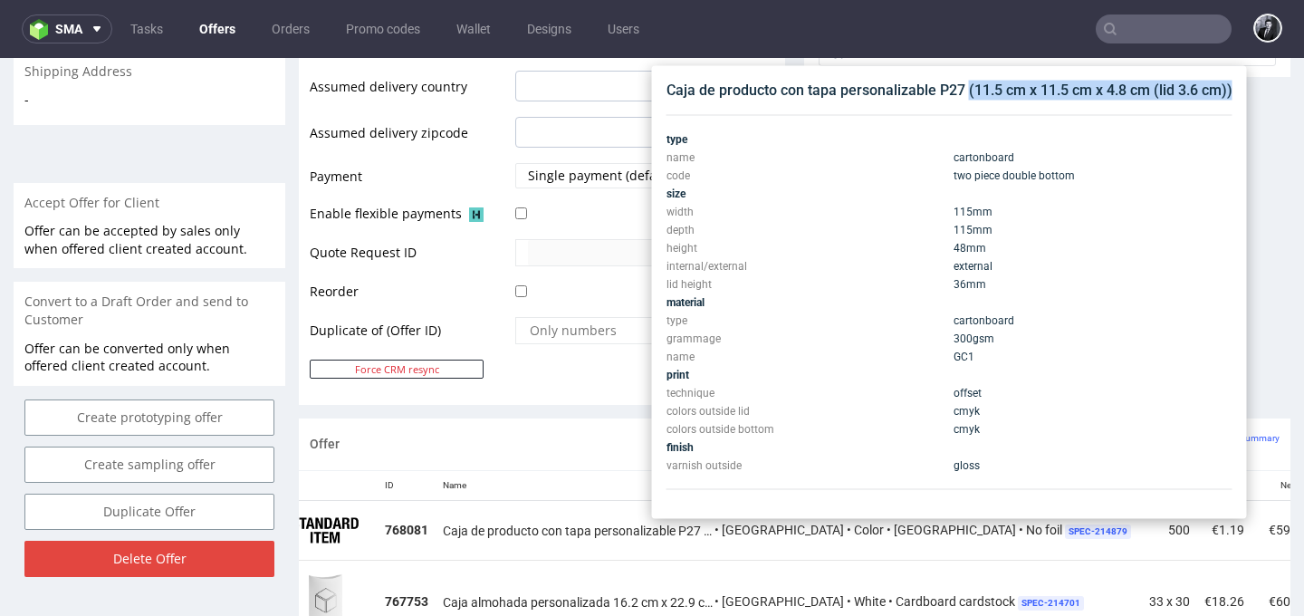
drag, startPoint x: 967, startPoint y: 94, endPoint x: 1224, endPoint y: 101, distance: 256.5
click at [1224, 101] on div "Caja de producto con tapa personalizable P27 (11.5 cm x 11.5 cm x 4.8 cm (lid 3…" at bounding box center [949, 292] width 581 height 438
copy div "(11.5 cm x 11.5 cm x 4.8 cm (lid 3.6 cm))"
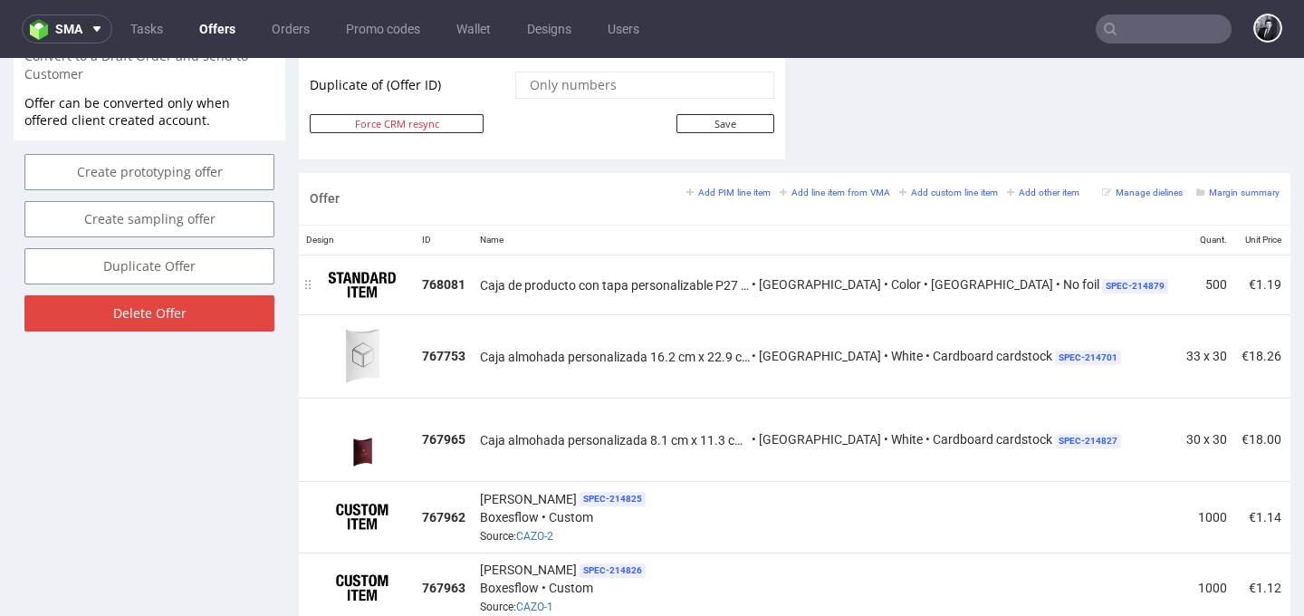
scroll to position [954, 0]
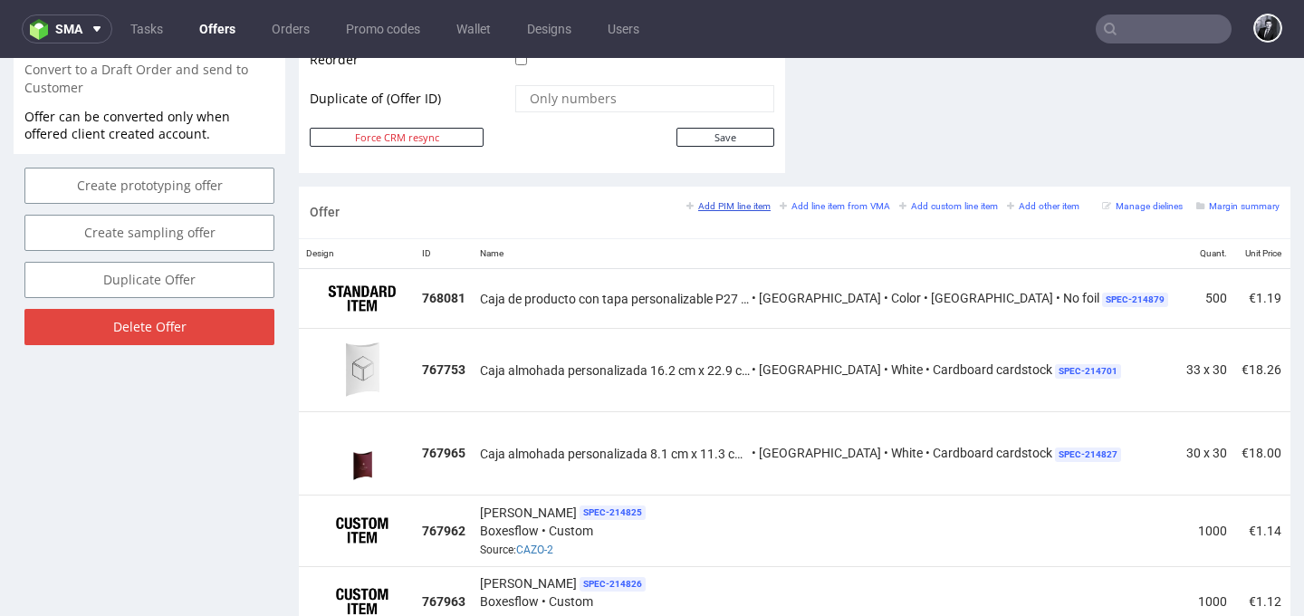
click at [720, 205] on small "Add PIM line item" at bounding box center [729, 206] width 84 height 10
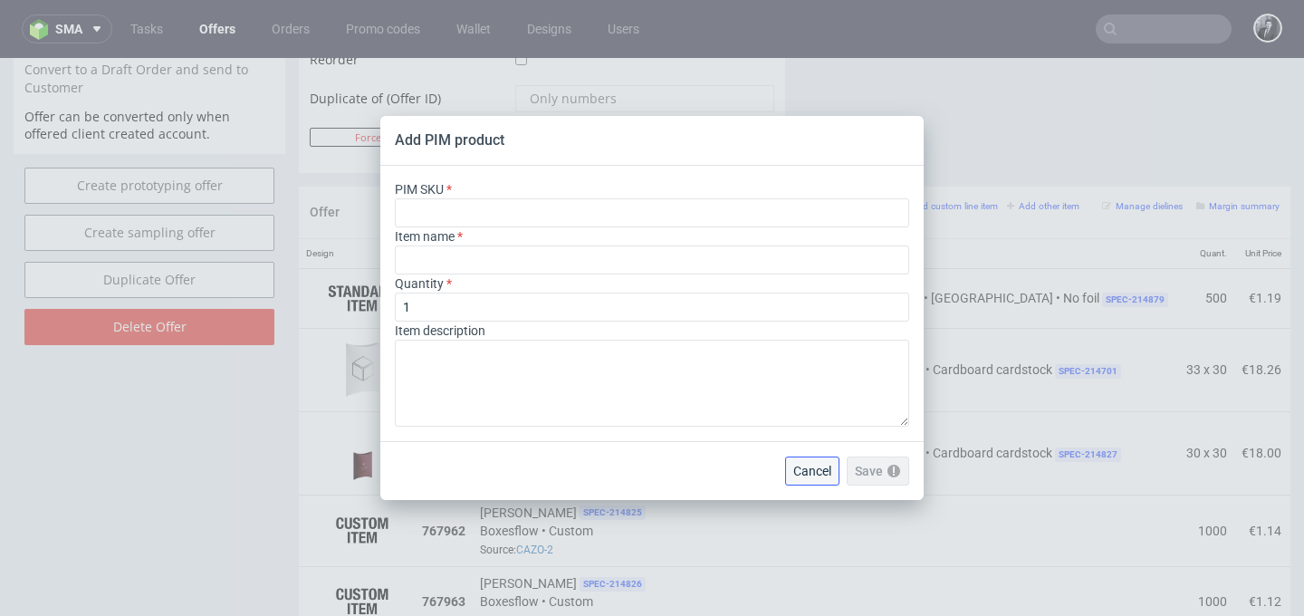
click at [828, 469] on span "Cancel" at bounding box center [813, 471] width 38 height 13
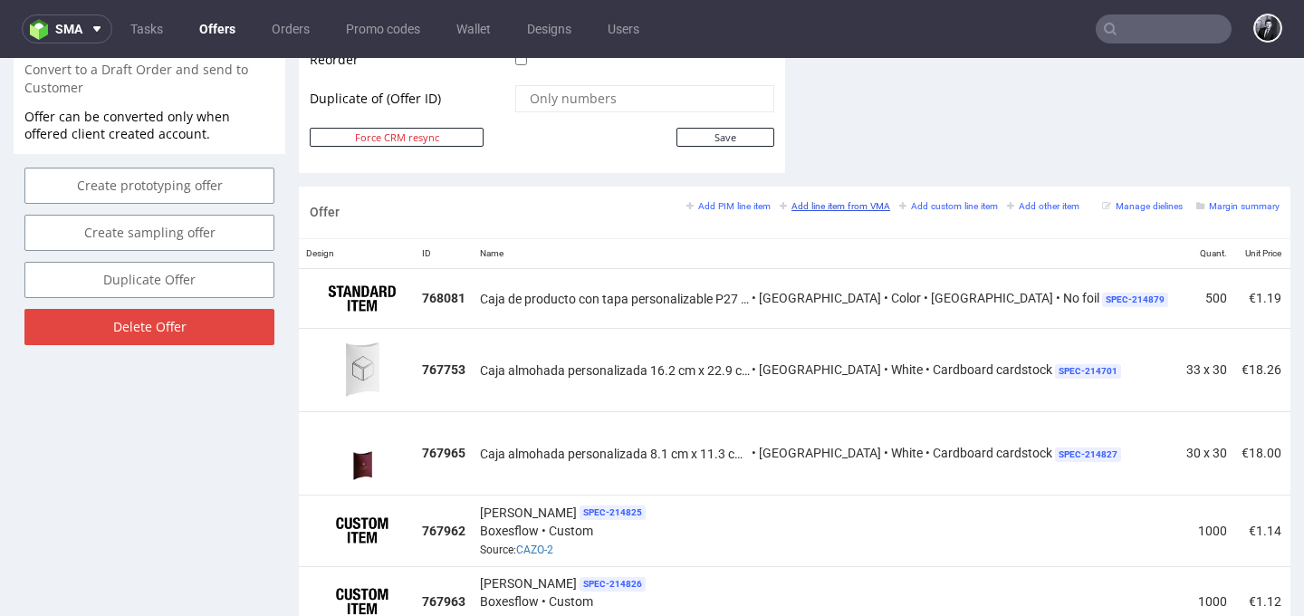
click at [832, 205] on small "Add line item from VMA" at bounding box center [835, 206] width 111 height 10
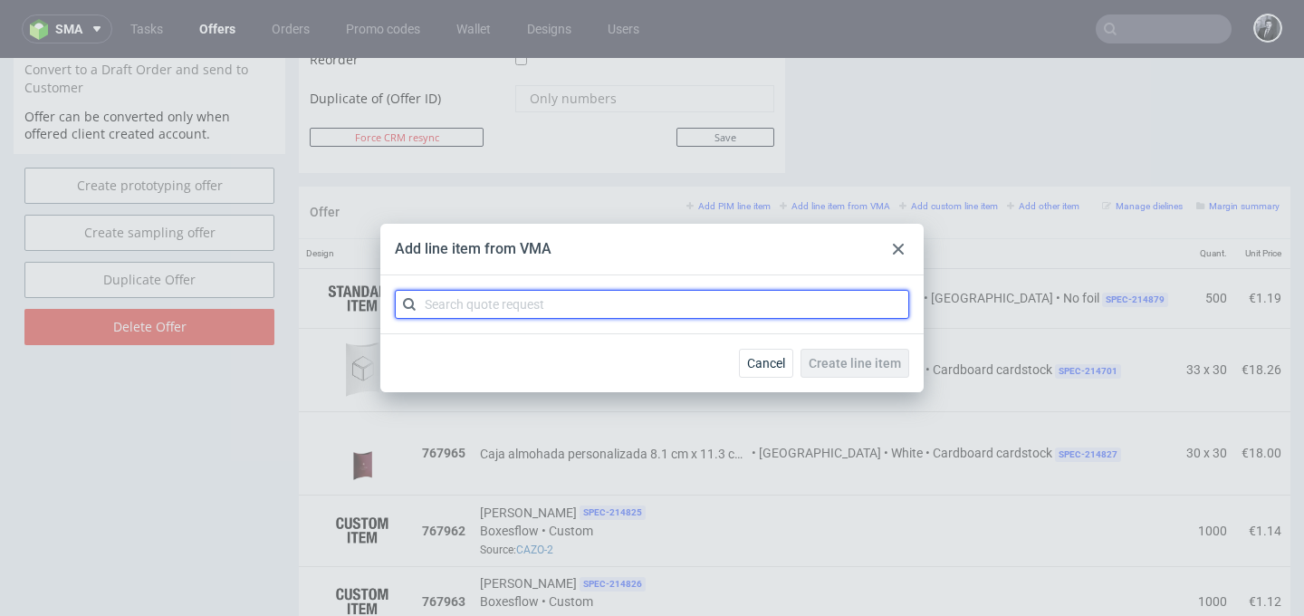
click at [731, 298] on input "text" at bounding box center [652, 304] width 515 height 29
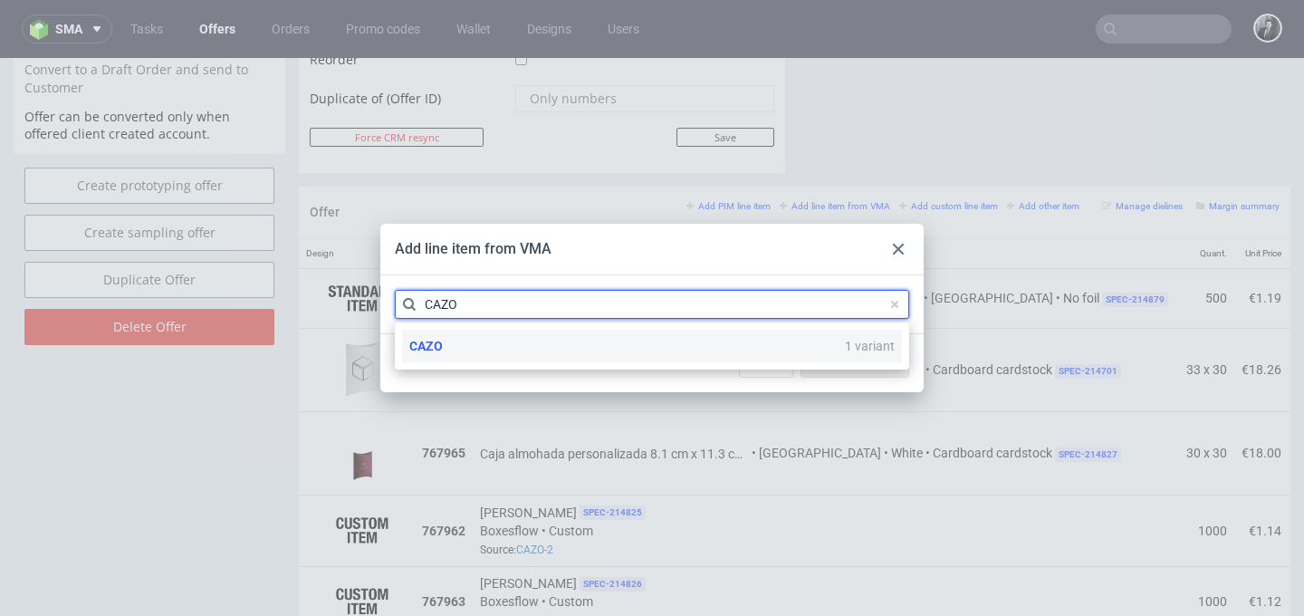
type input "CAZO"
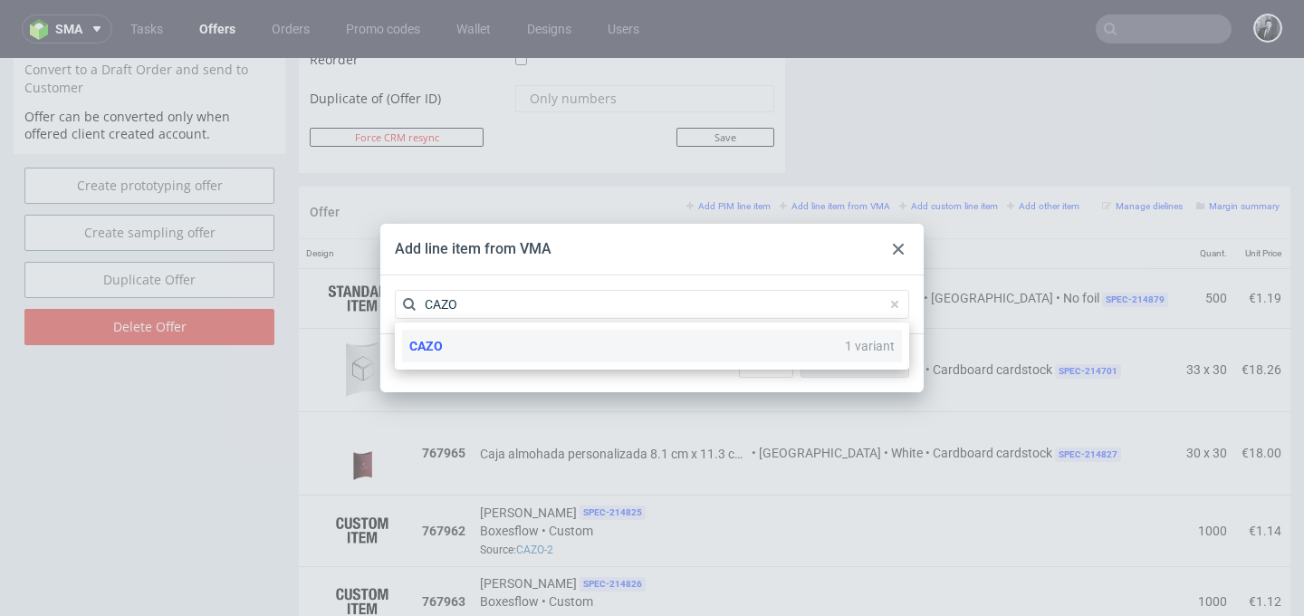
click at [614, 345] on div "CAZO 1 variant" at bounding box center [652, 346] width 500 height 33
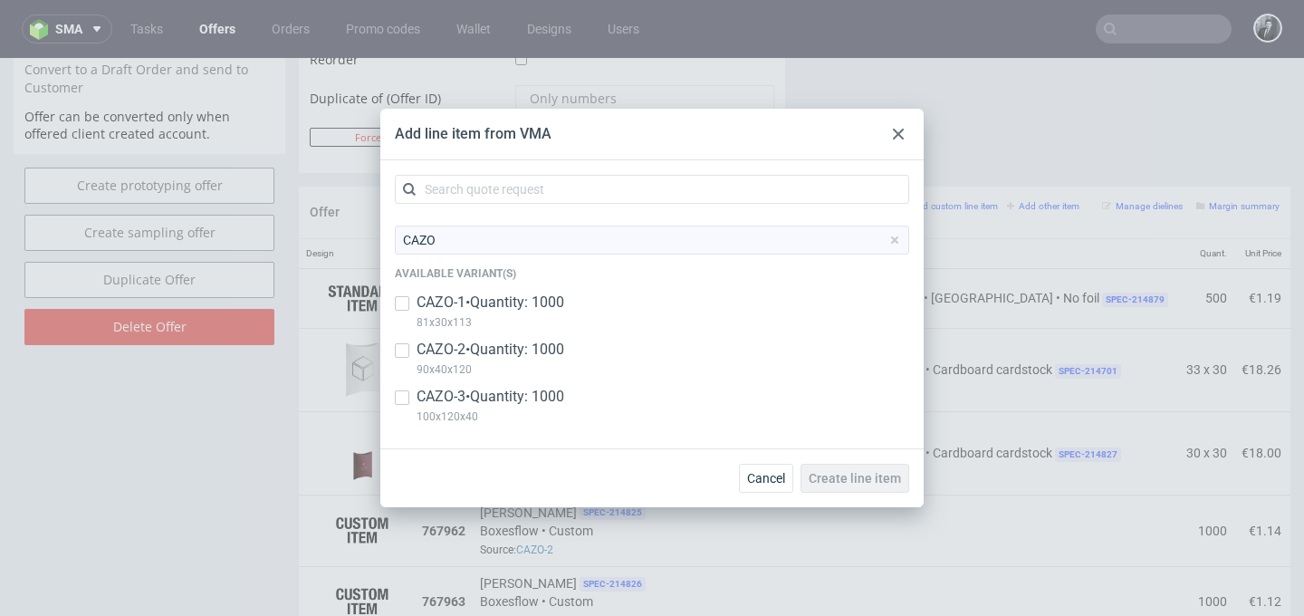
click at [409, 399] on div "CAZO-3 • Quantity: 1000 100x120x40" at bounding box center [652, 410] width 515 height 47
checkbox input "true"
click at [861, 481] on span "Create line item" at bounding box center [855, 478] width 92 height 13
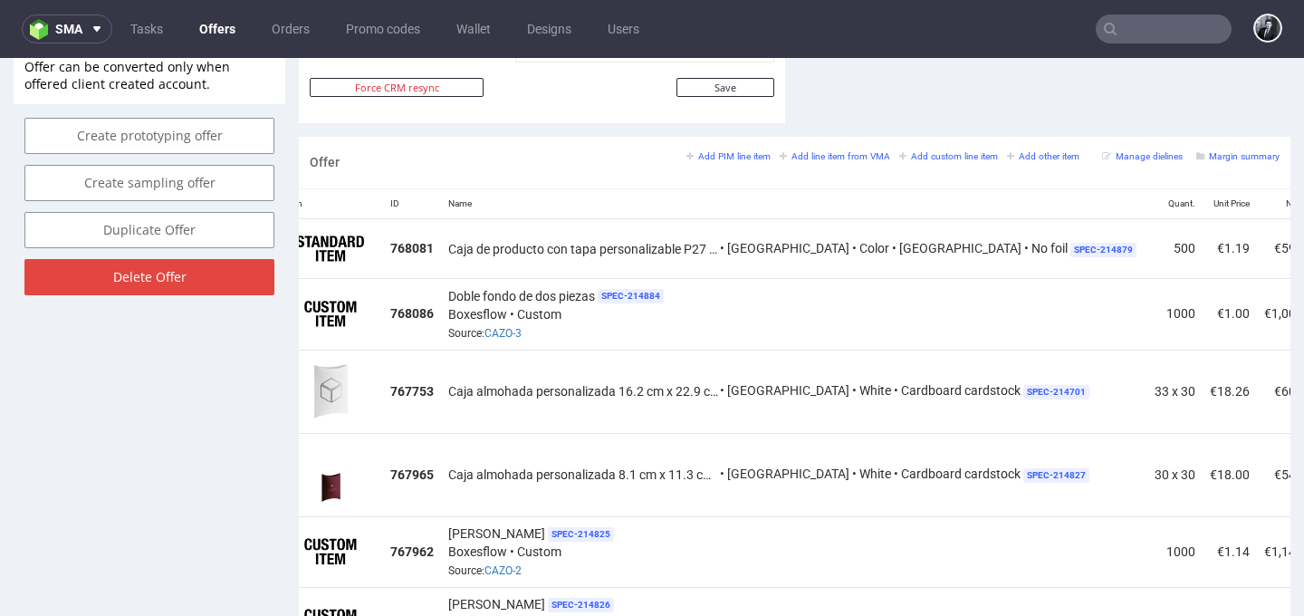
scroll to position [0, 256]
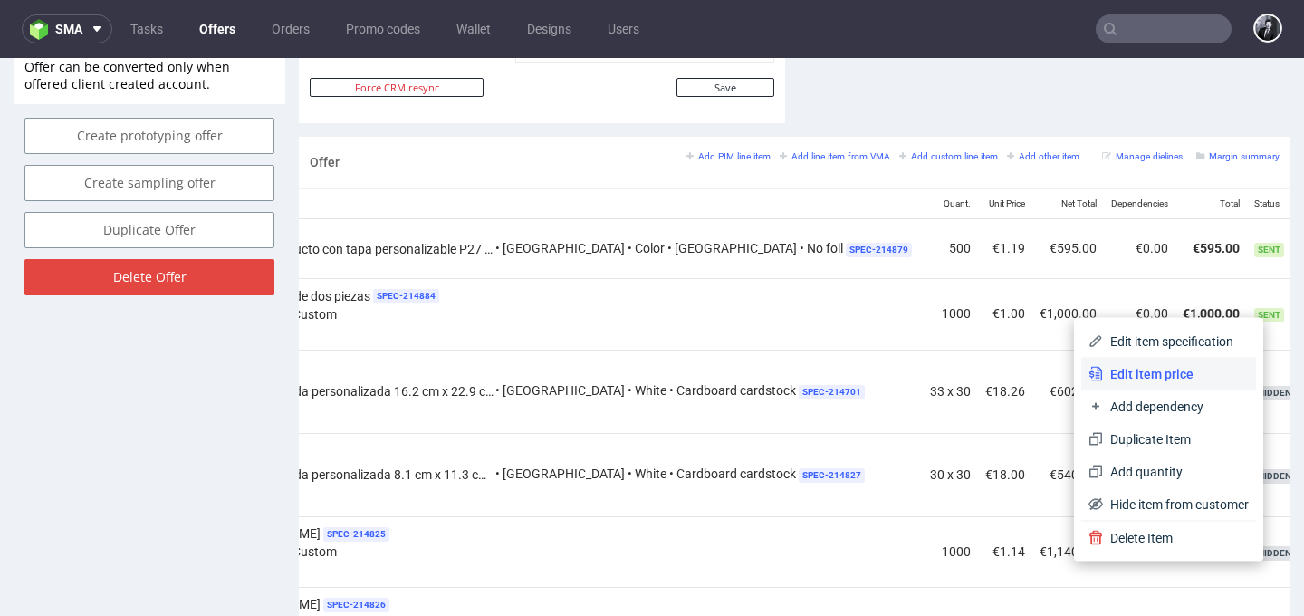
click at [1187, 380] on span "Edit item price" at bounding box center [1176, 374] width 146 height 18
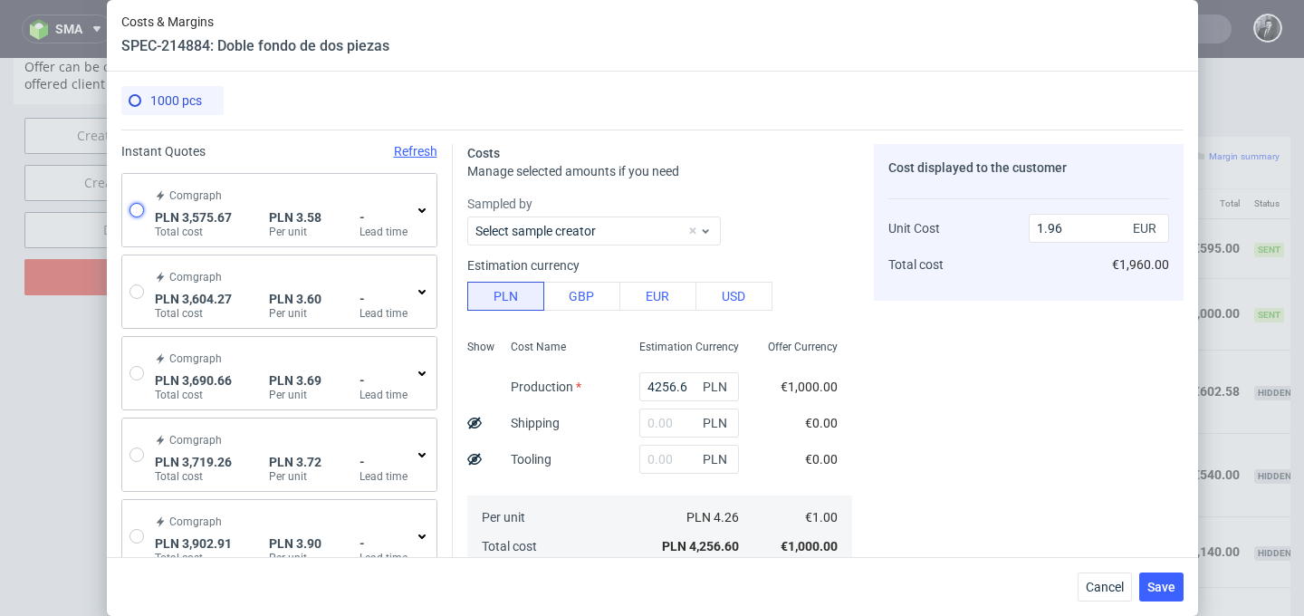
click at [140, 211] on input "radio" at bounding box center [137, 210] width 14 height 14
radio input "true"
radio input "false"
type input "3030.54"
type input "545.13"
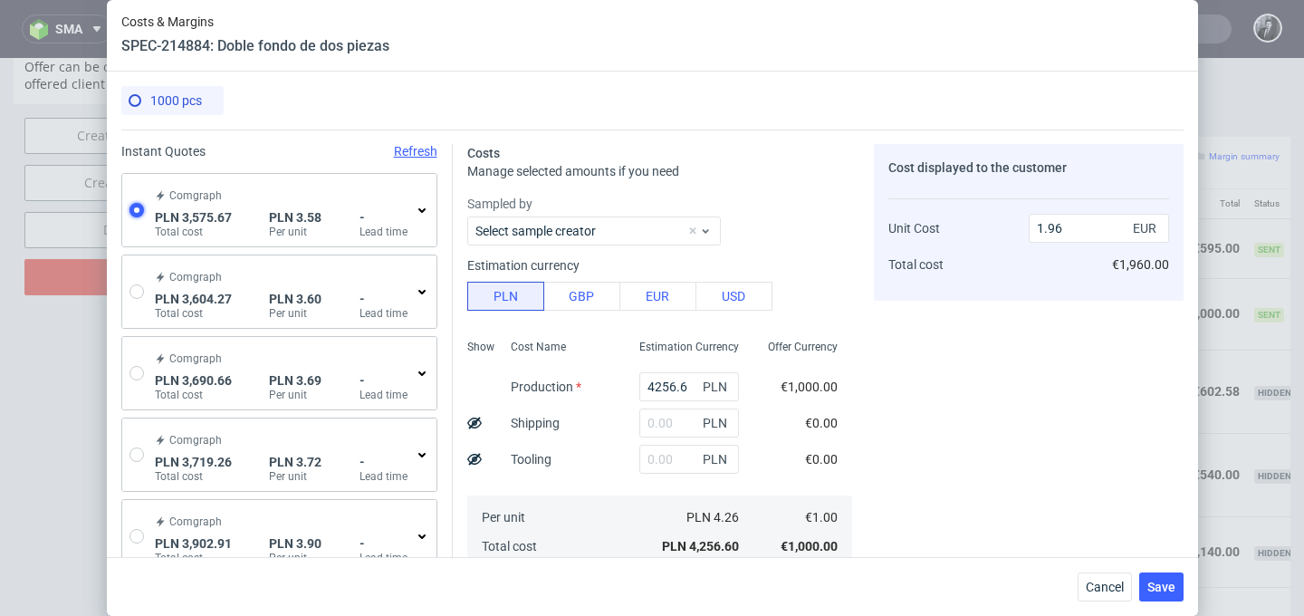
type input "0.84"
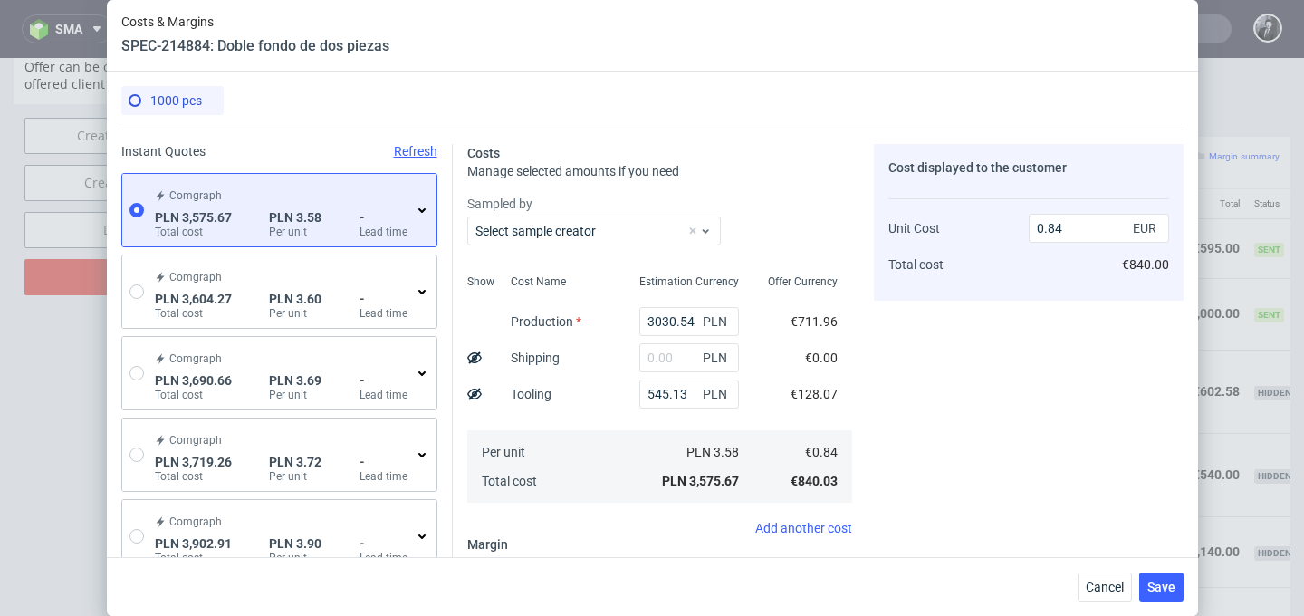
click at [418, 221] on div "Comgraph PLN 3,575.67 Total cost PLN 3.58 Per unit - Lead time" at bounding box center [290, 210] width 278 height 58
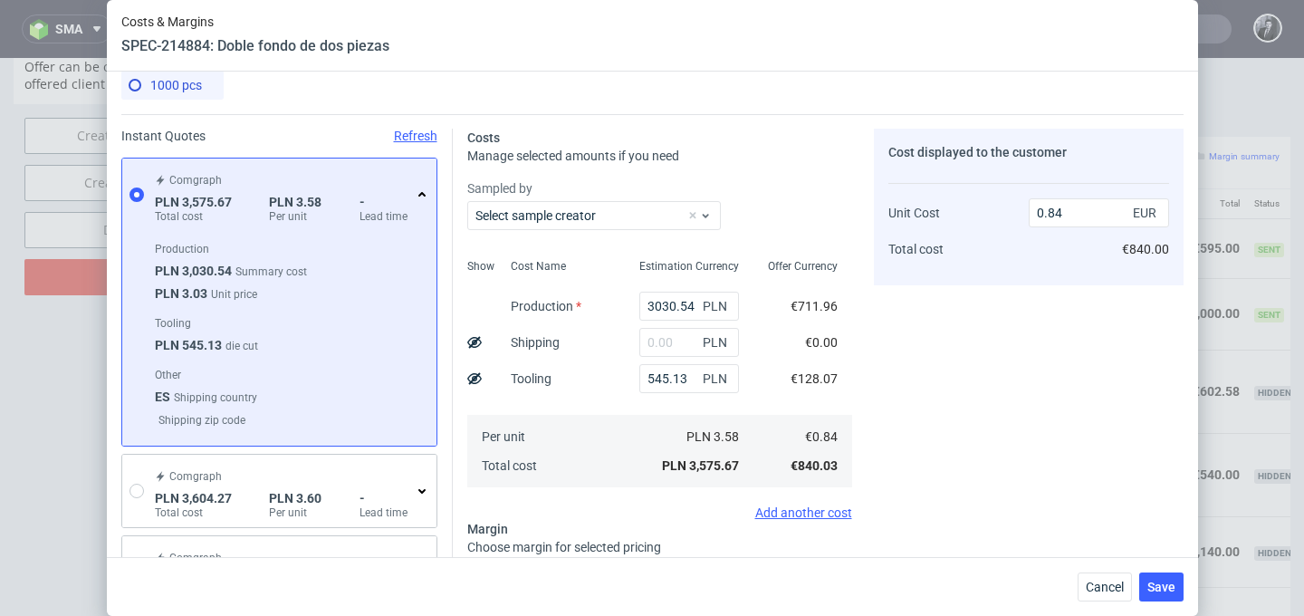
scroll to position [14, 0]
click at [419, 197] on use at bounding box center [422, 196] width 7 height 5
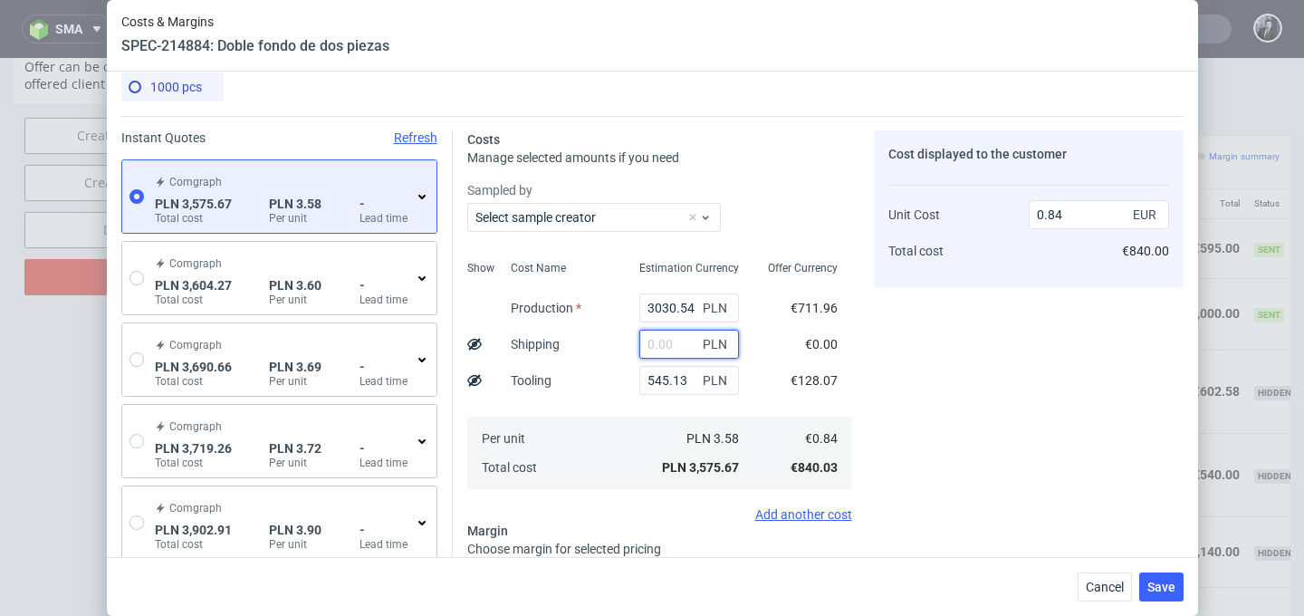
click at [659, 346] on input "text" at bounding box center [690, 344] width 100 height 29
paste input "155.88"
type input "155.88"
type input "0.88"
type input "155.88"
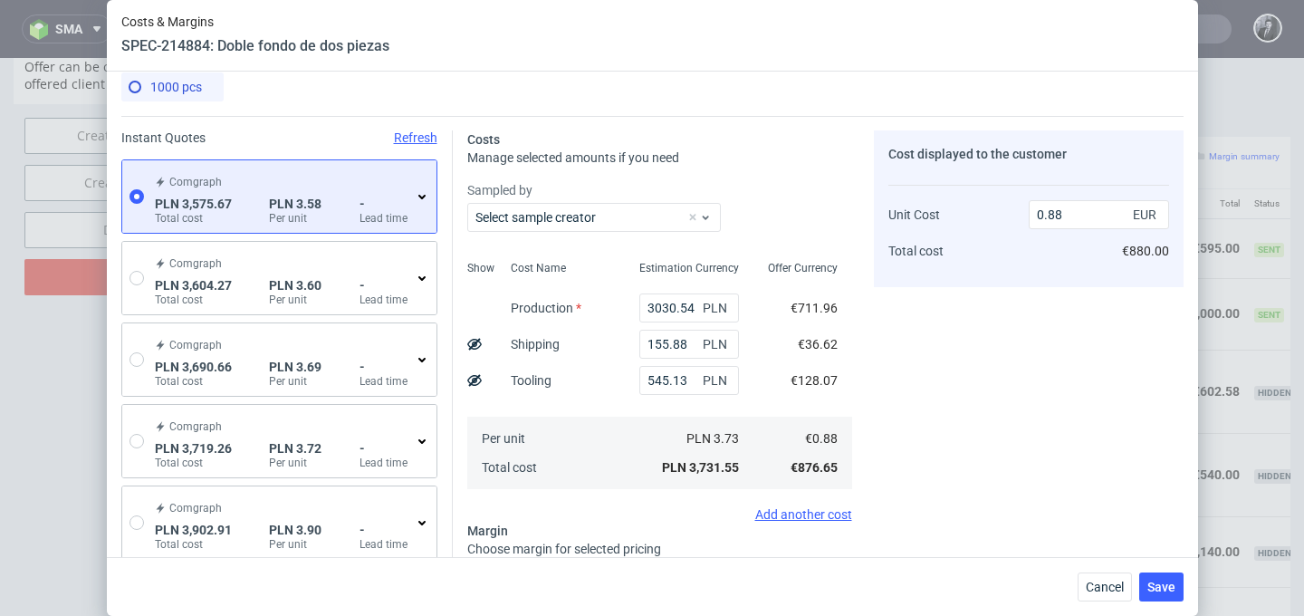
click at [761, 373] on div "Offer Currency €711.96 €36.62 €128.07 €0.88 €876.65" at bounding box center [803, 373] width 99 height 239
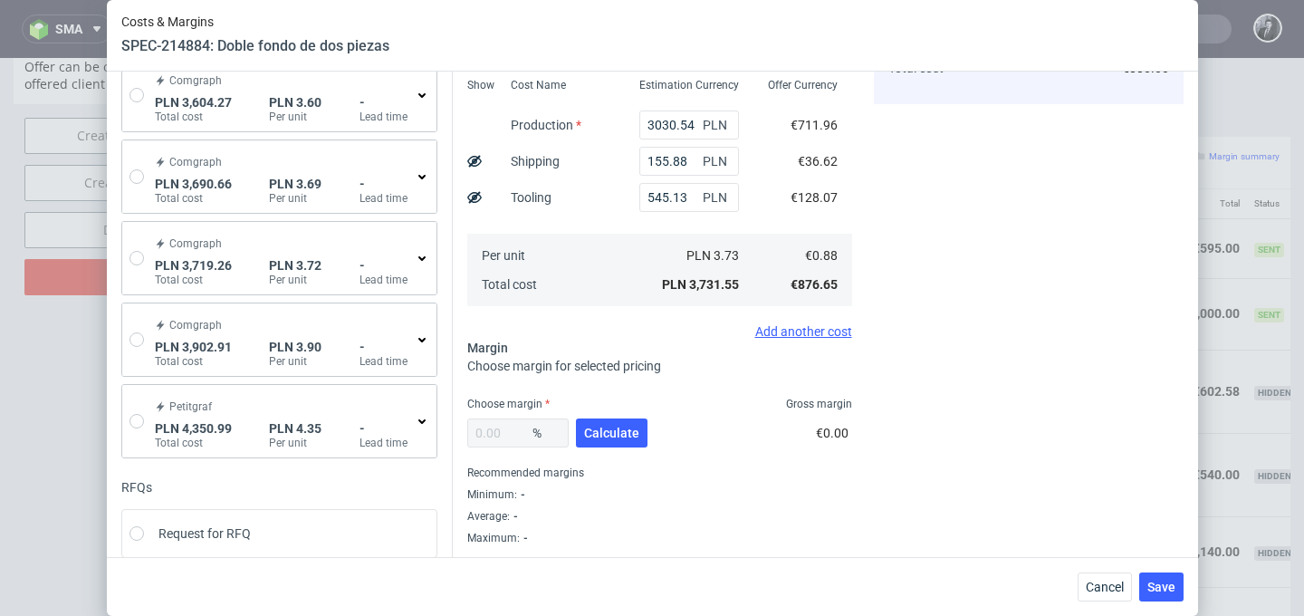
scroll to position [319, 0]
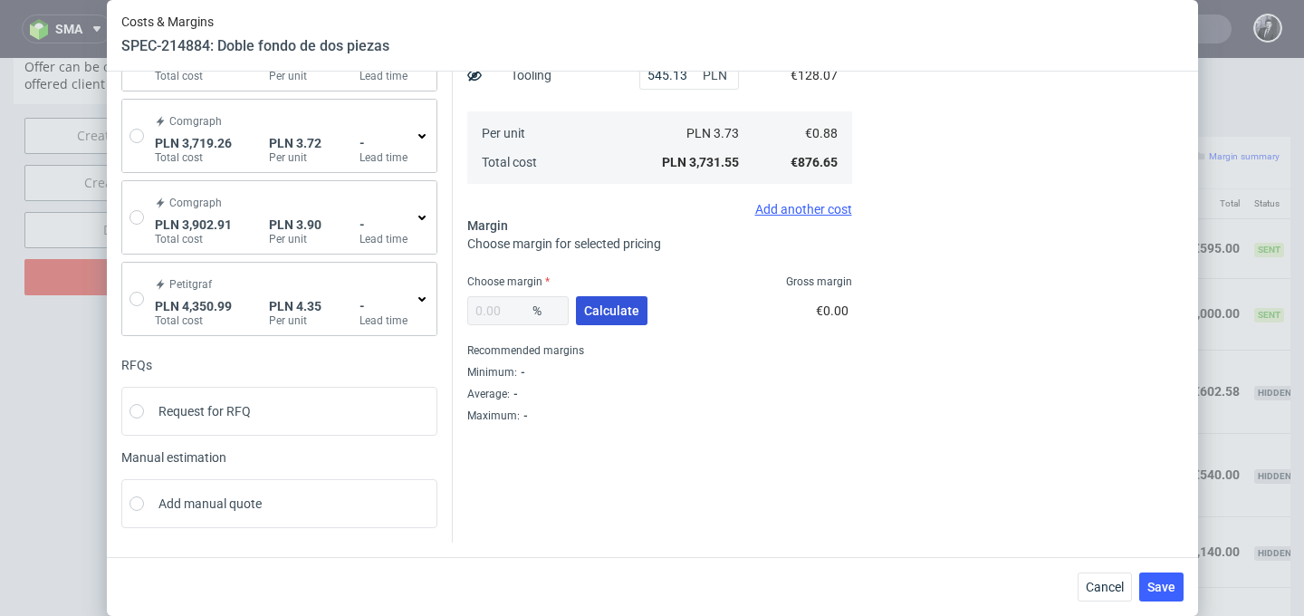
click at [618, 309] on span "Calculate" at bounding box center [611, 310] width 55 height 13
type input "40.24"
type input "1.47"
click at [1169, 586] on span "Save" at bounding box center [1162, 587] width 28 height 13
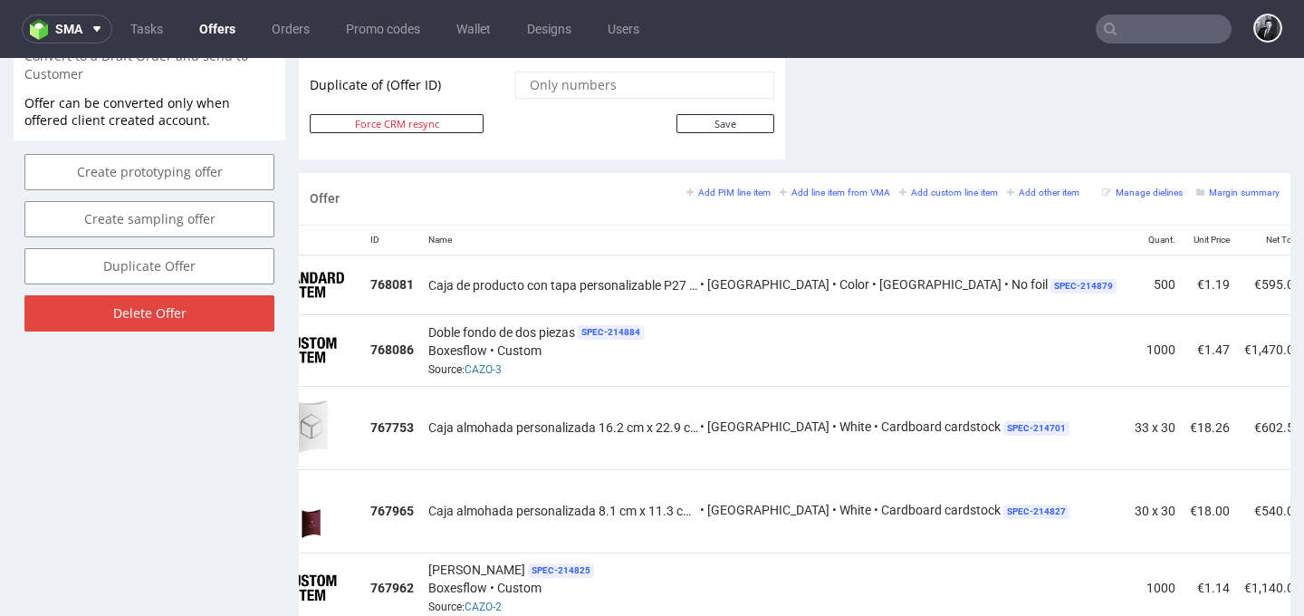
scroll to position [0, 50]
drag, startPoint x: 431, startPoint y: 285, endPoint x: 665, endPoint y: 286, distance: 233.7
click at [665, 286] on span "Caja de producto con tapa personalizable P27 (11.5 cm x 11.5 cm x 4.8 cm (lid 3…" at bounding box center [566, 285] width 272 height 18
copy span "Caja de producto con tapa personalizable"
click at [622, 325] on span "SPEC- 214884" at bounding box center [613, 332] width 66 height 14
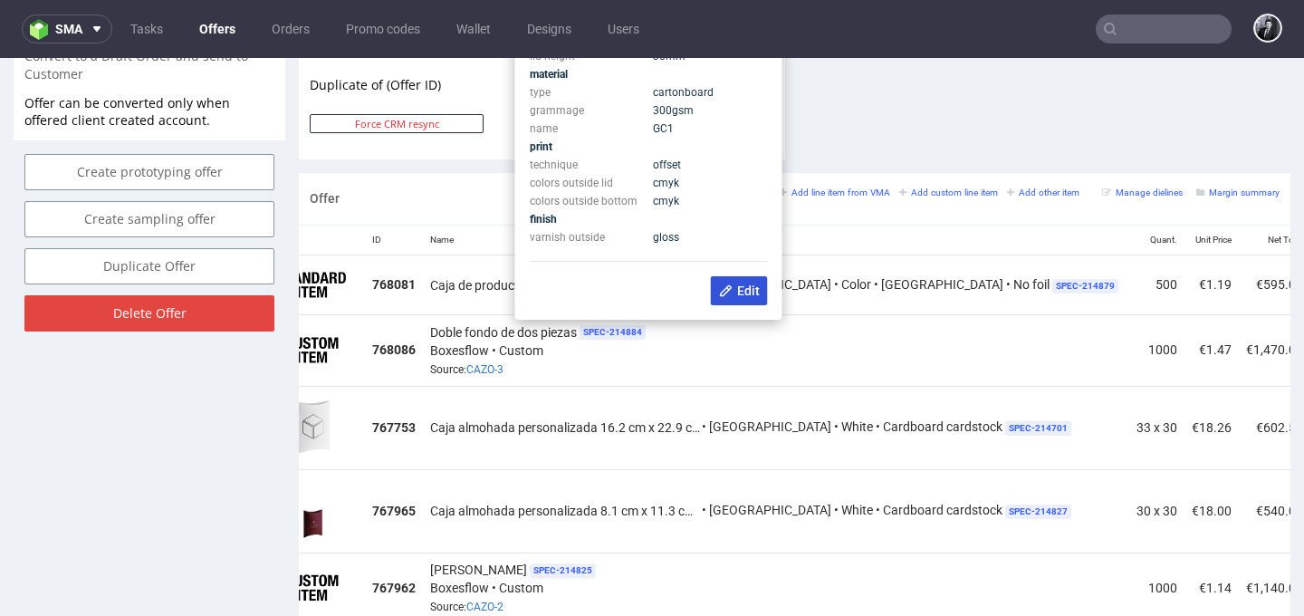
click at [731, 294] on icon at bounding box center [726, 291] width 14 height 14
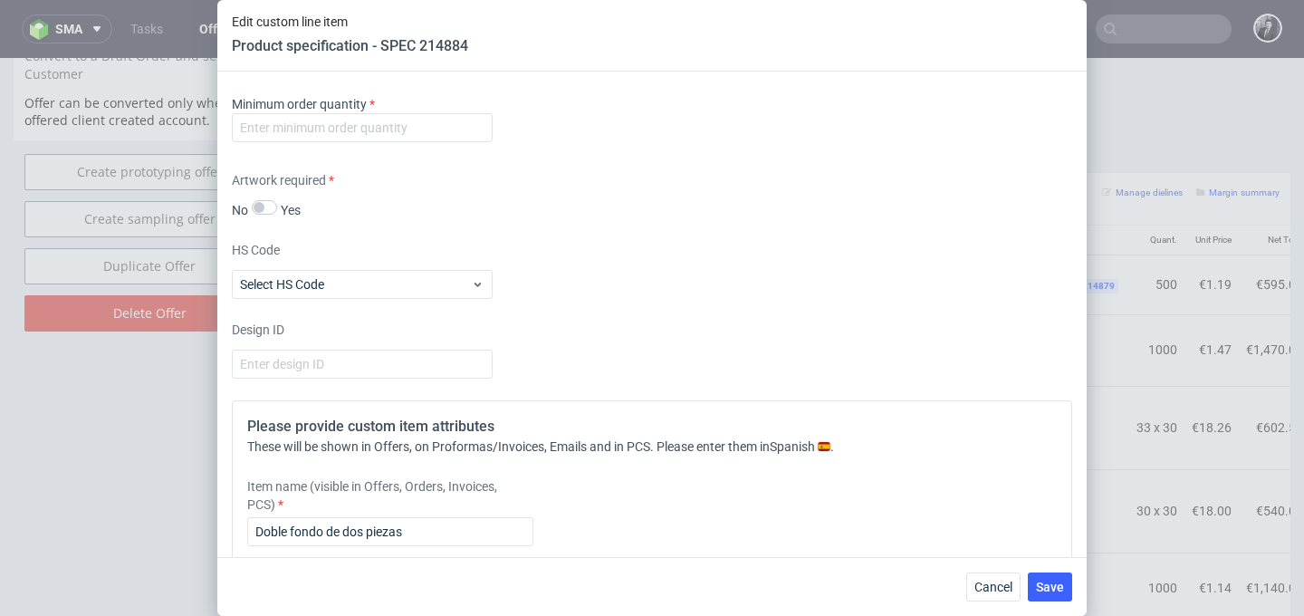
scroll to position [1350, 0]
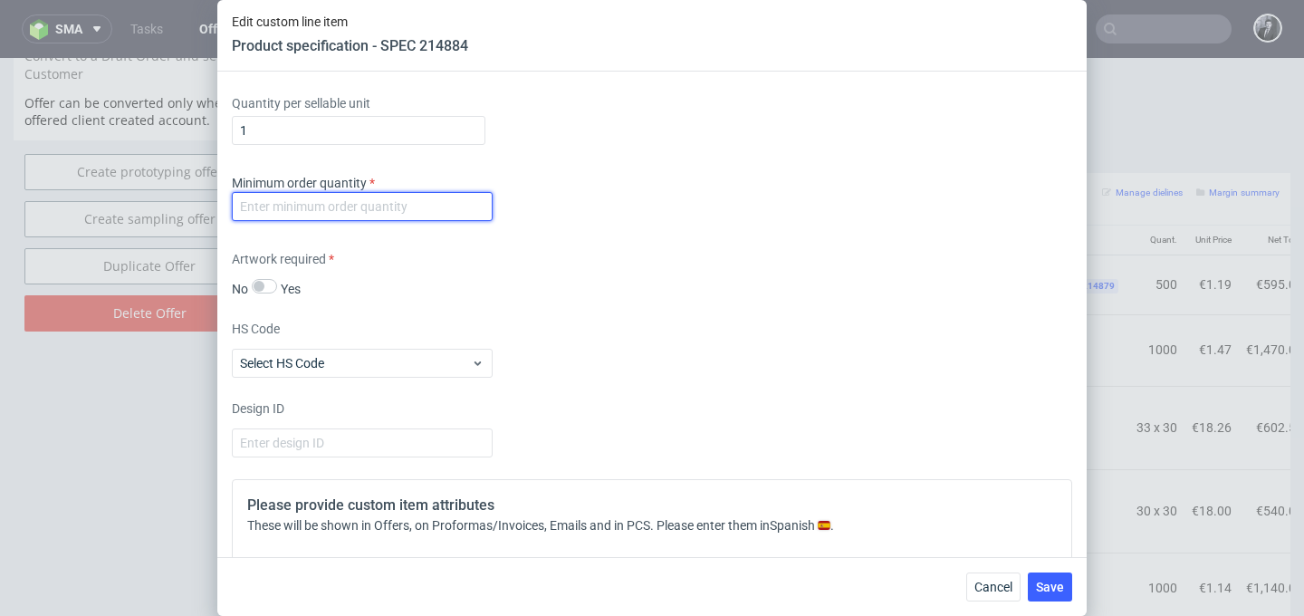
click at [413, 216] on input "number" at bounding box center [362, 206] width 261 height 29
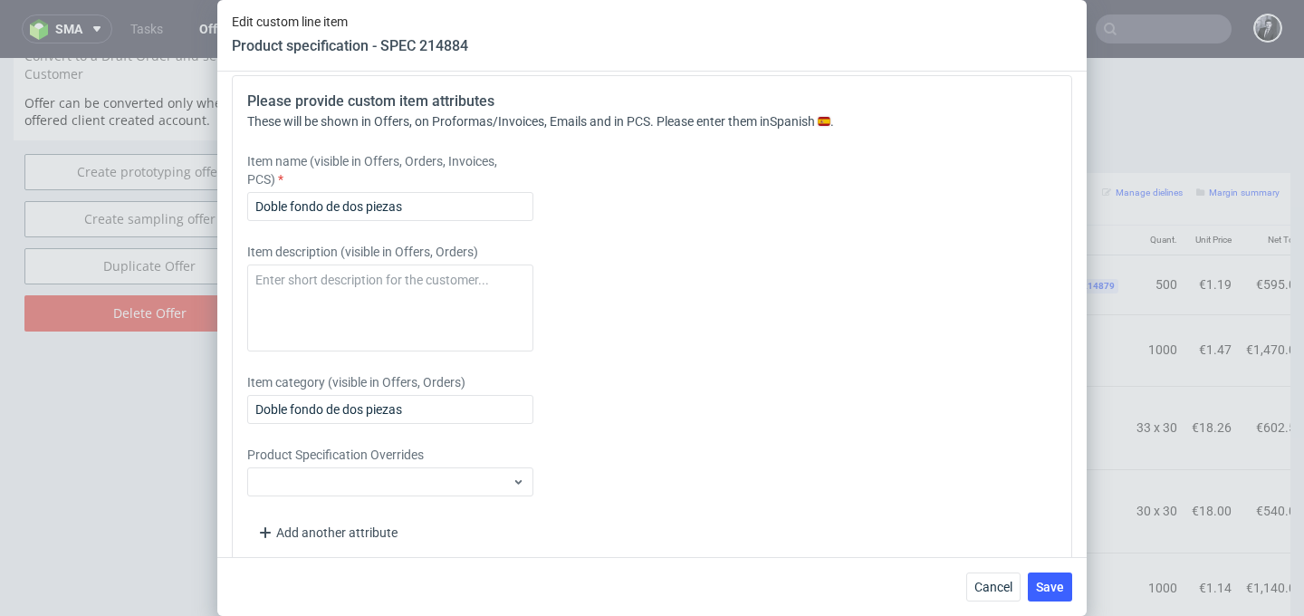
scroll to position [1767, 0]
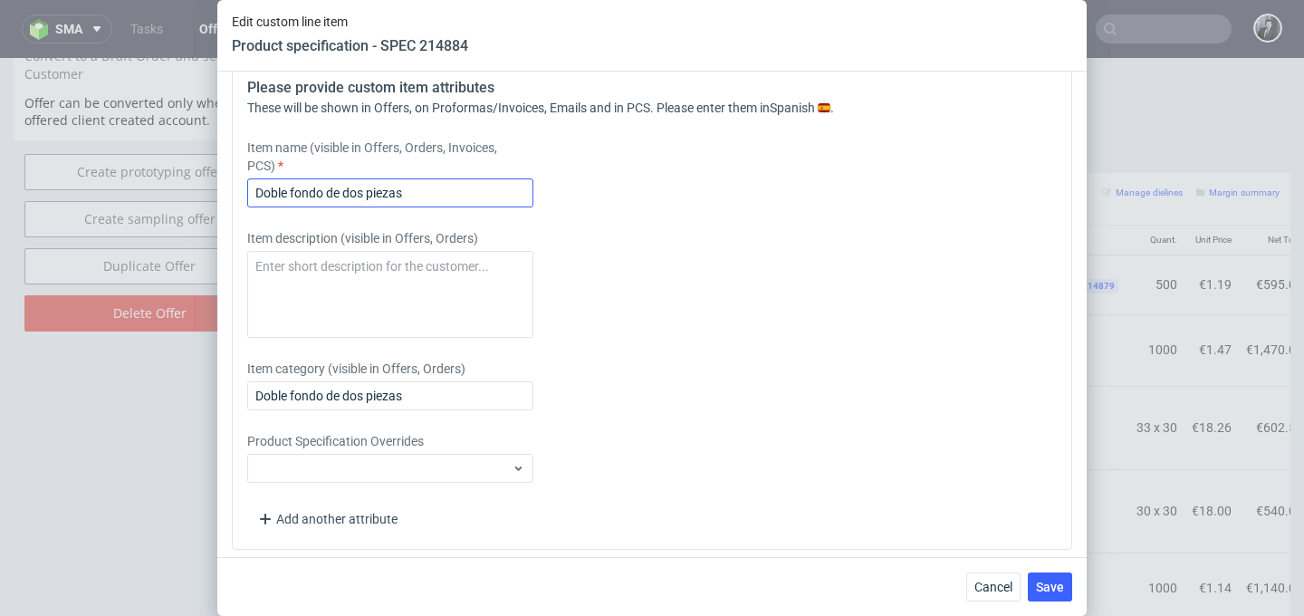
type input "1000"
drag, startPoint x: 441, startPoint y: 188, endPoint x: 142, endPoint y: 188, distance: 298.9
click at [144, 188] on div "Edit custom line item Product specification - SPEC 214884 Supplier Custom Custo…" at bounding box center [652, 308] width 1304 height 616
paste input "Caja de producto con tapa personalizable"
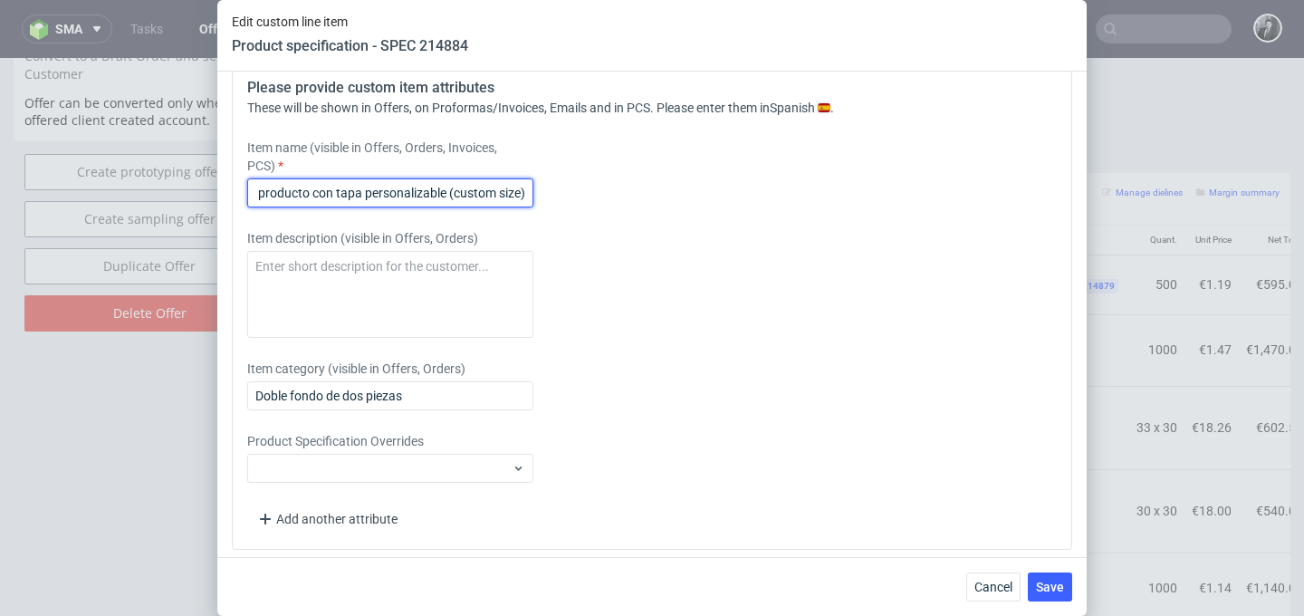
type input "Caja de producto con tapa personalizable (custom size)"
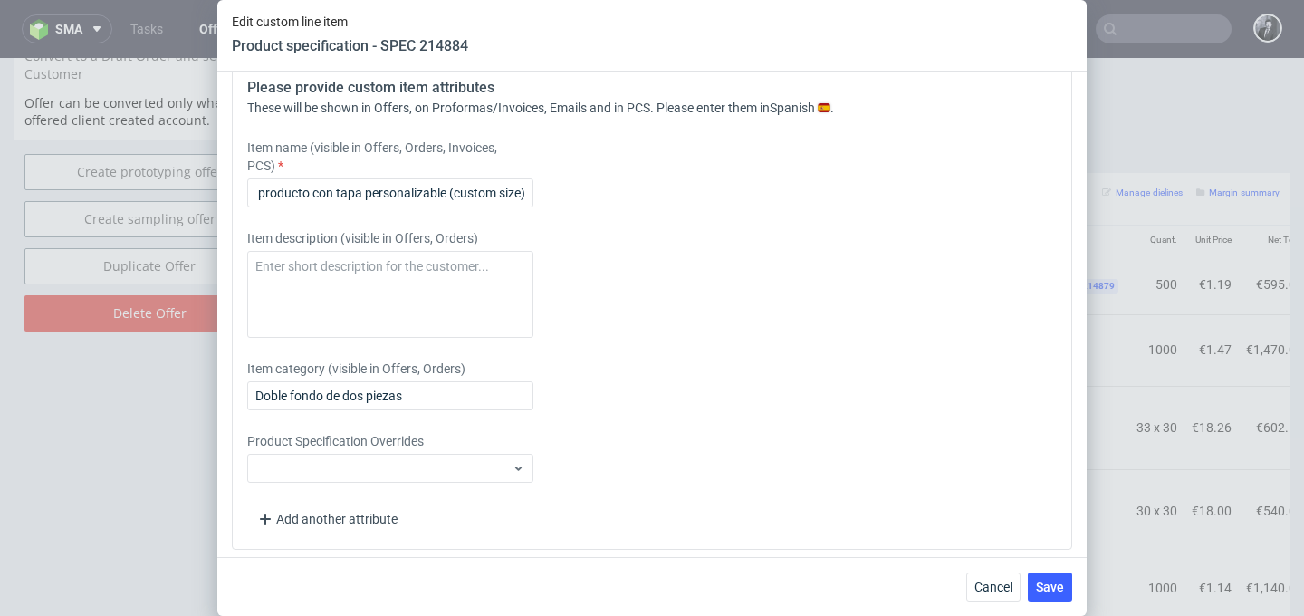
click at [658, 256] on div "Item description (visible in Offers, Orders)" at bounding box center [547, 283] width 601 height 109
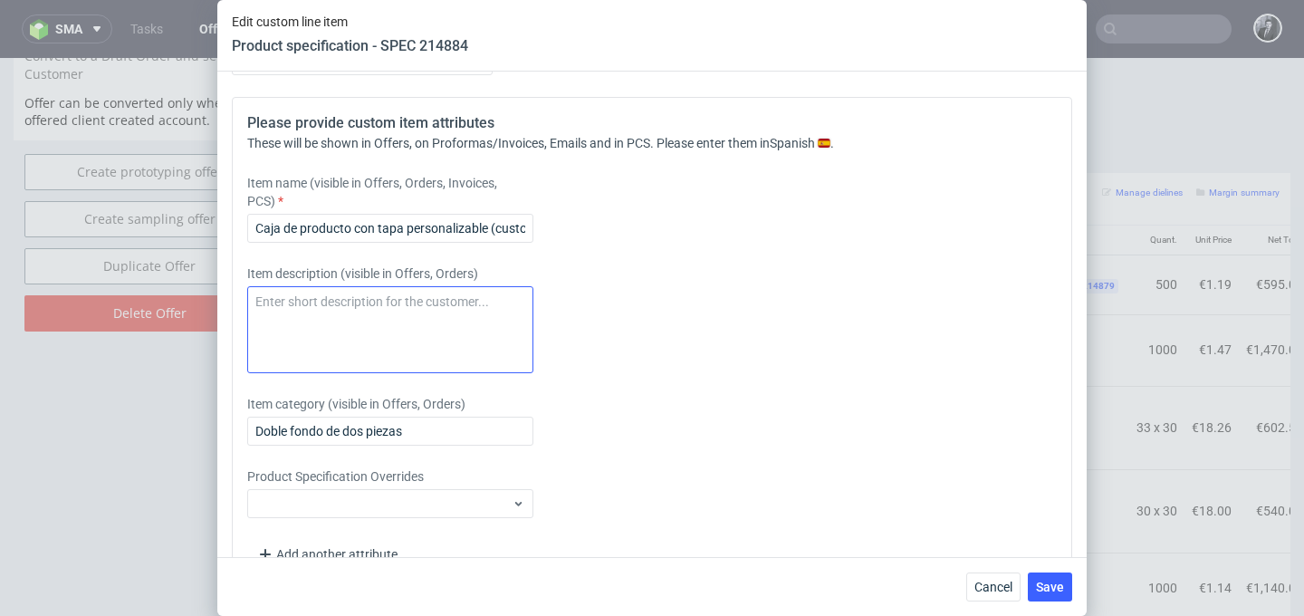
scroll to position [1737, 0]
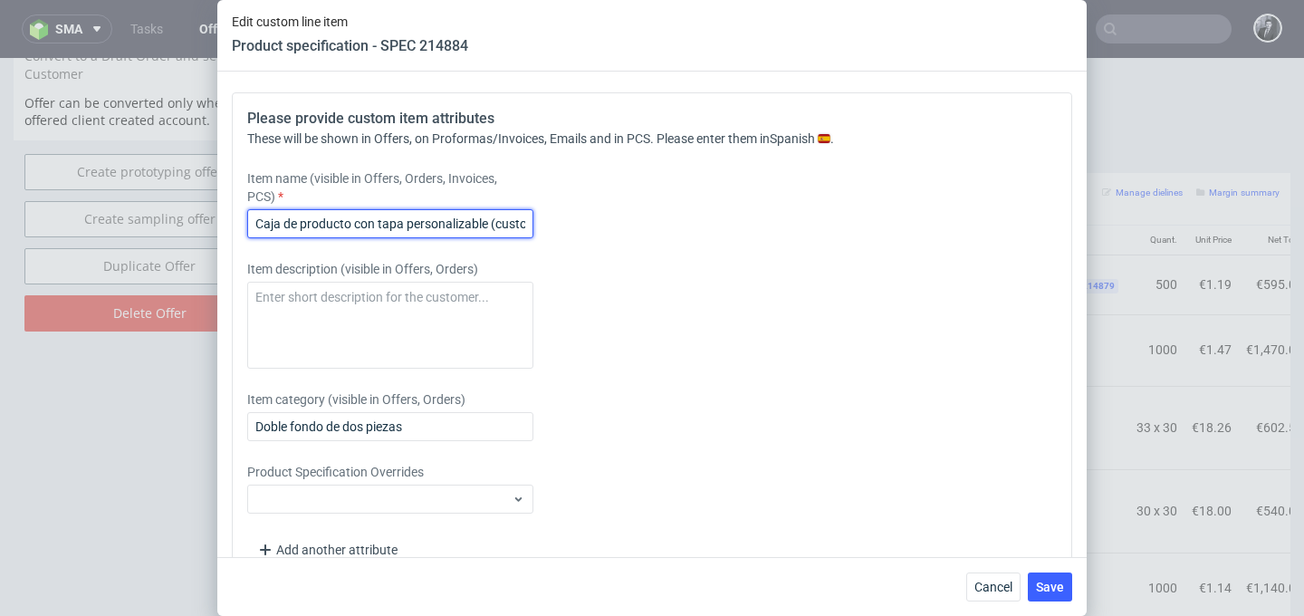
drag, startPoint x: 258, startPoint y: 225, endPoint x: 488, endPoint y: 230, distance: 230.1
click at [488, 230] on input "Caja de producto con tapa personalizable (custom size)" at bounding box center [390, 223] width 286 height 29
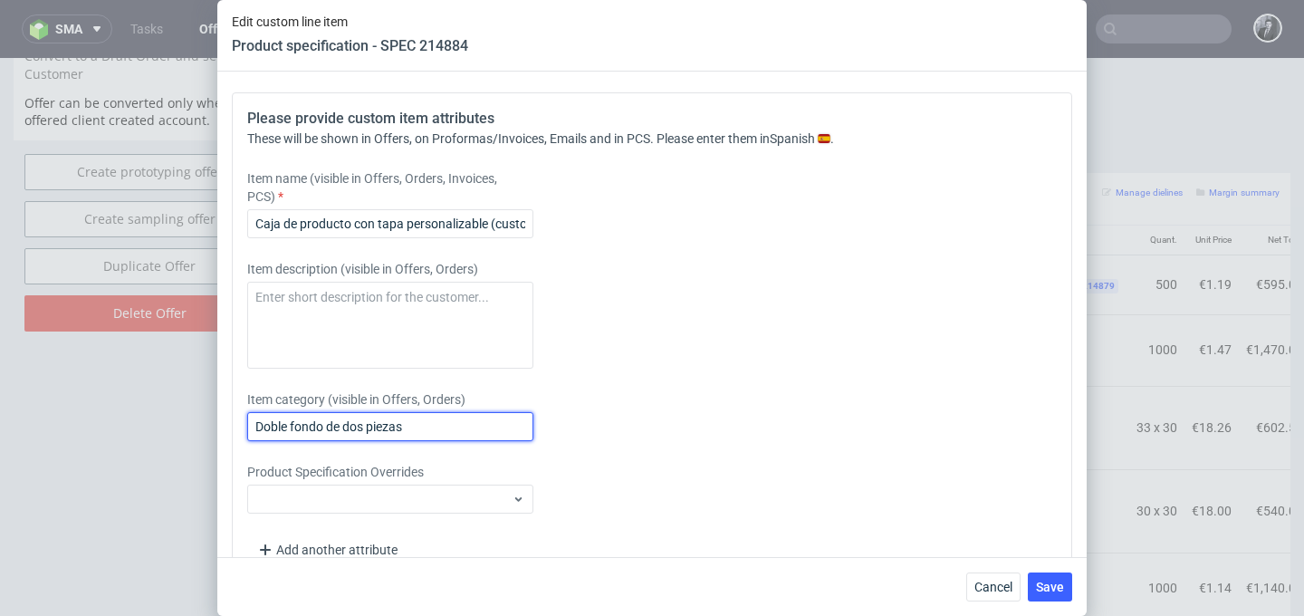
drag, startPoint x: 467, startPoint y: 436, endPoint x: 172, endPoint y: 413, distance: 295.3
click at [172, 413] on div "Edit custom line item Product specification - SPEC 214884 Supplier Custom Custo…" at bounding box center [652, 308] width 1304 height 616
paste input "Caja de producto con tapa personalizable"
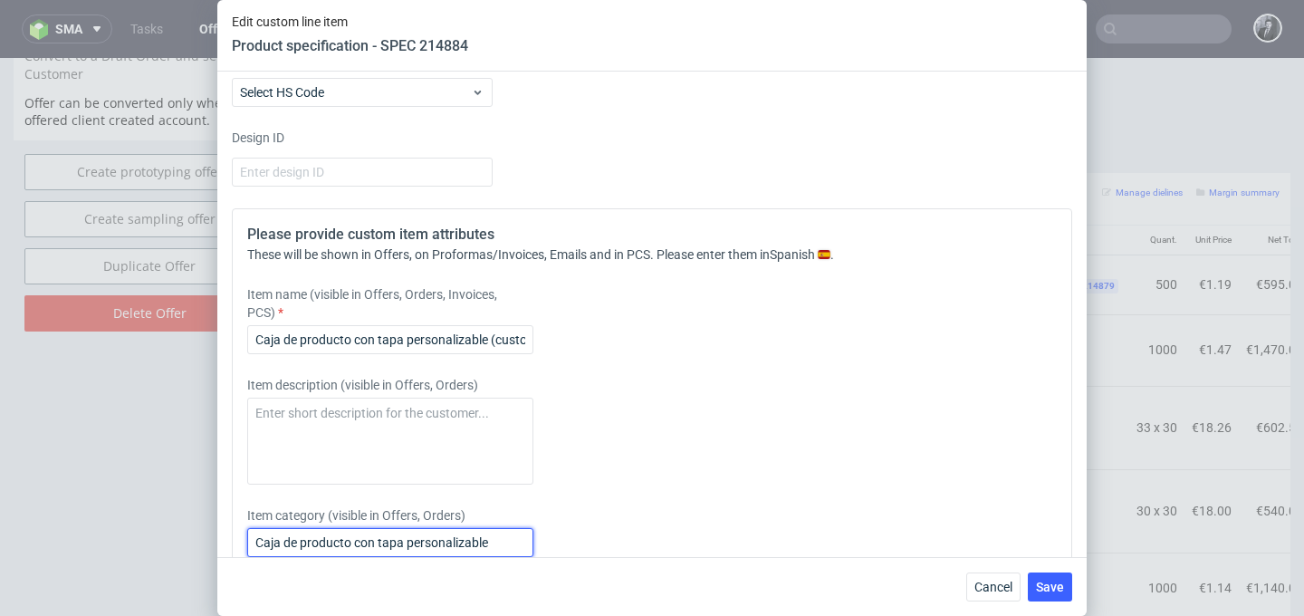
scroll to position [1775, 0]
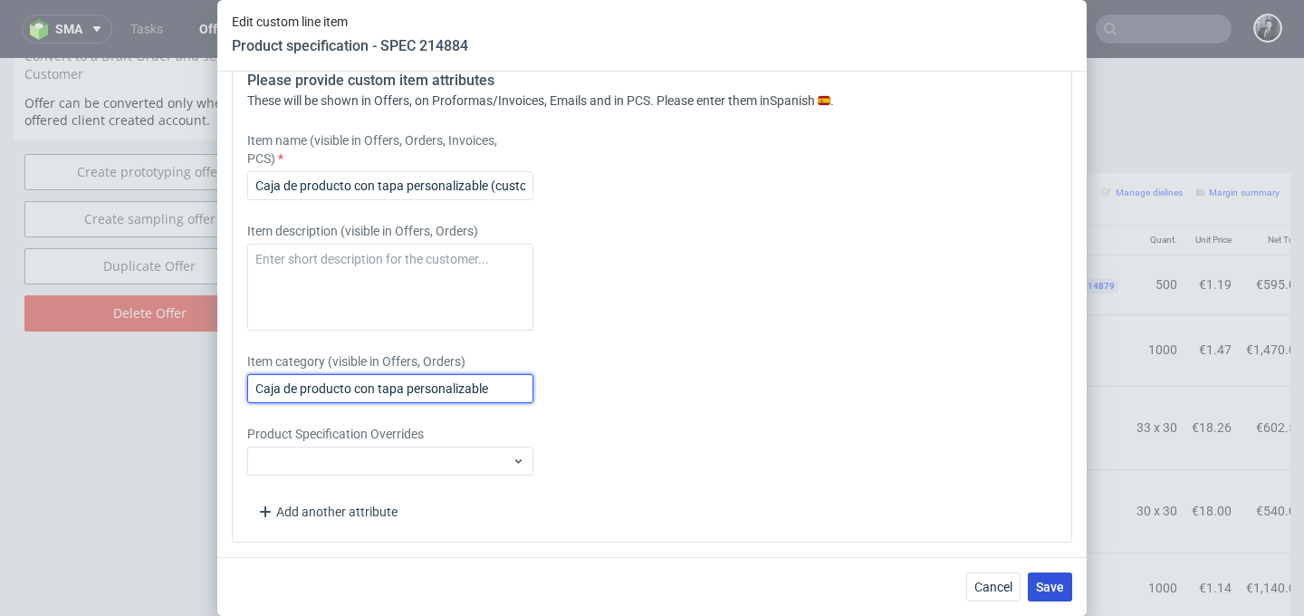
type input "Caja de producto con tapa personalizable"
click at [1056, 586] on span "Save" at bounding box center [1050, 587] width 28 height 13
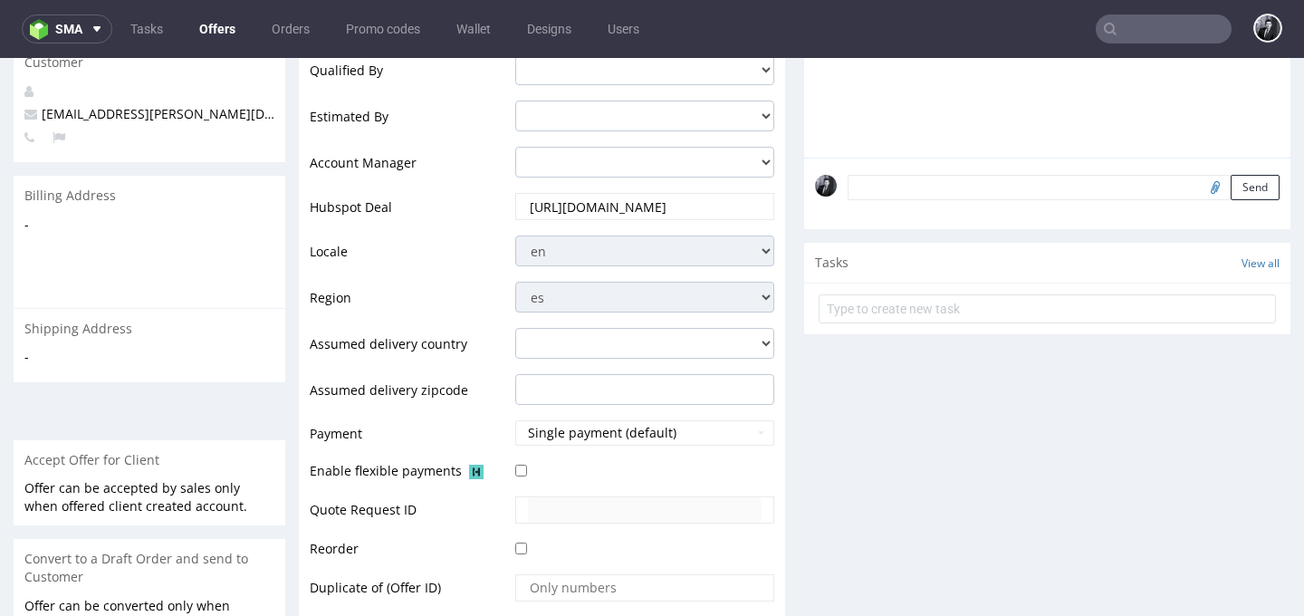
scroll to position [0, 0]
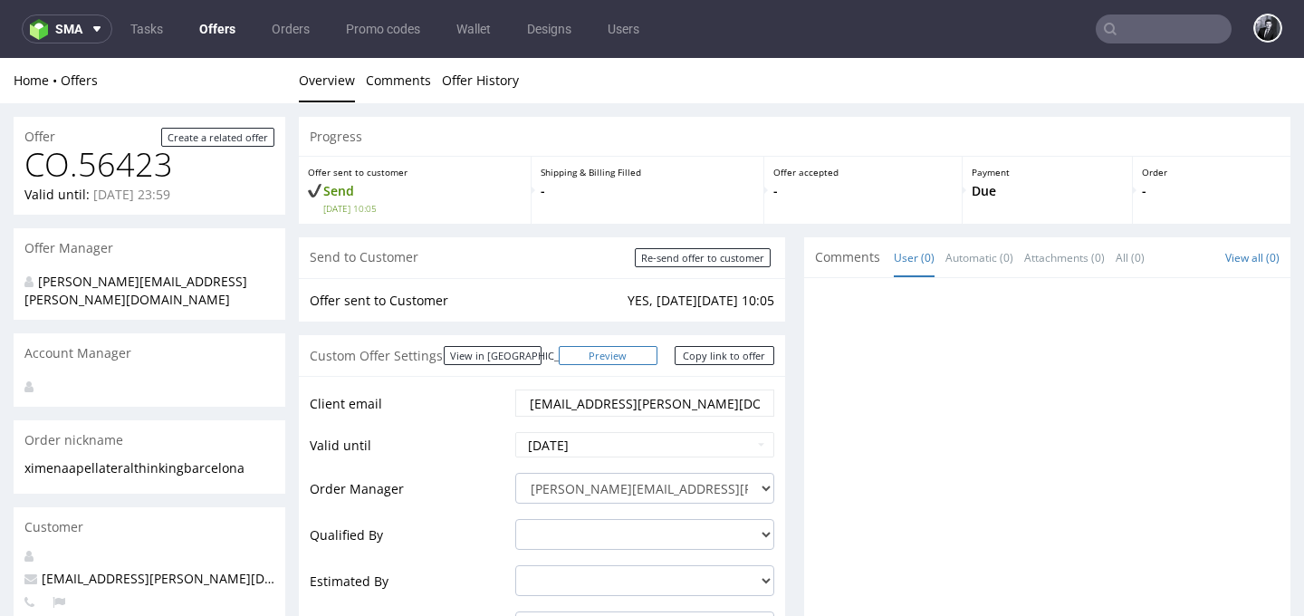
click at [625, 356] on link "Preview" at bounding box center [609, 355] width 100 height 19
click at [631, 355] on link "Preview" at bounding box center [609, 355] width 100 height 19
click at [715, 361] on link "Copy link to offer" at bounding box center [725, 355] width 100 height 19
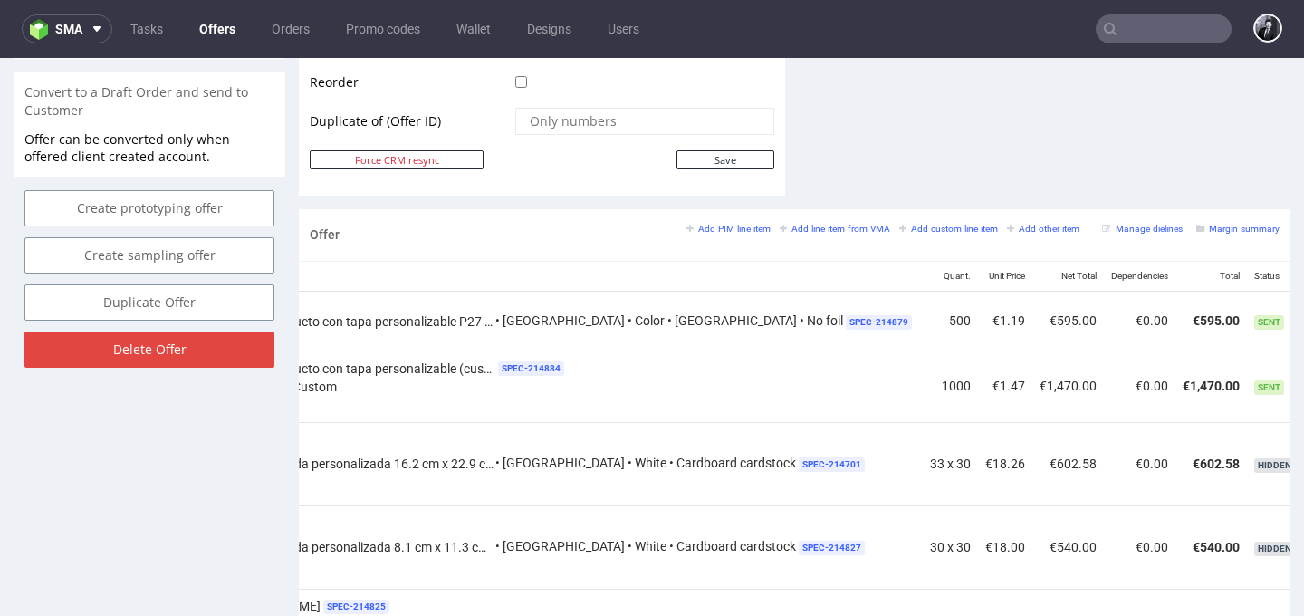
scroll to position [930, 0]
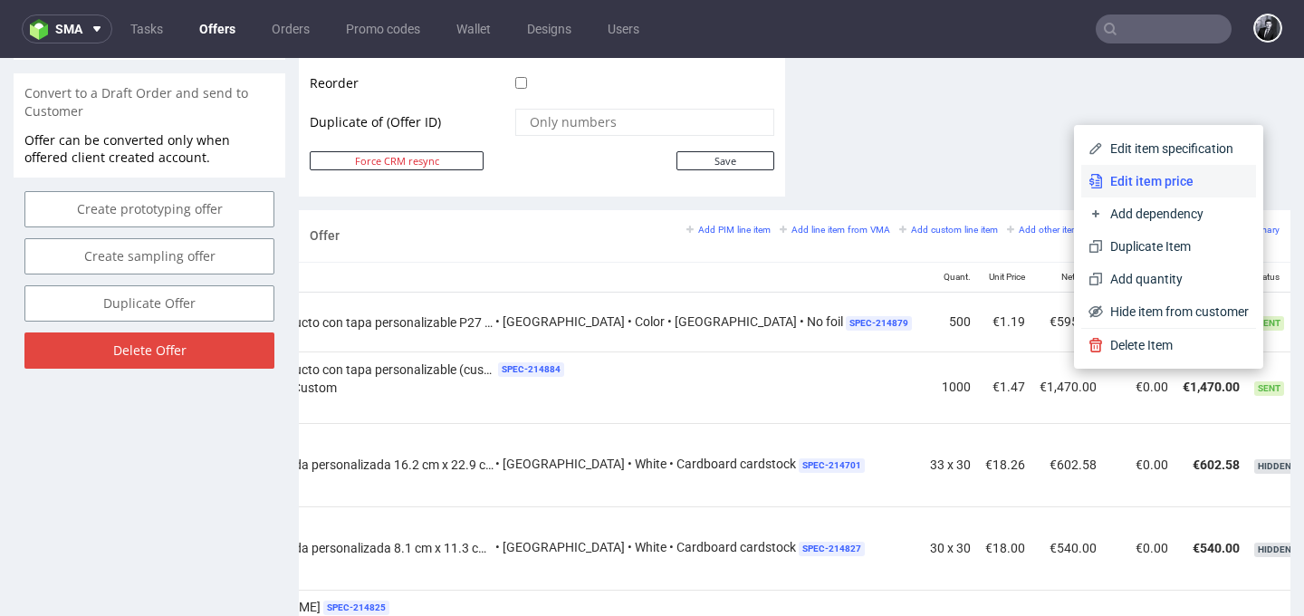
click at [1178, 190] on li "Edit item price" at bounding box center [1169, 181] width 175 height 33
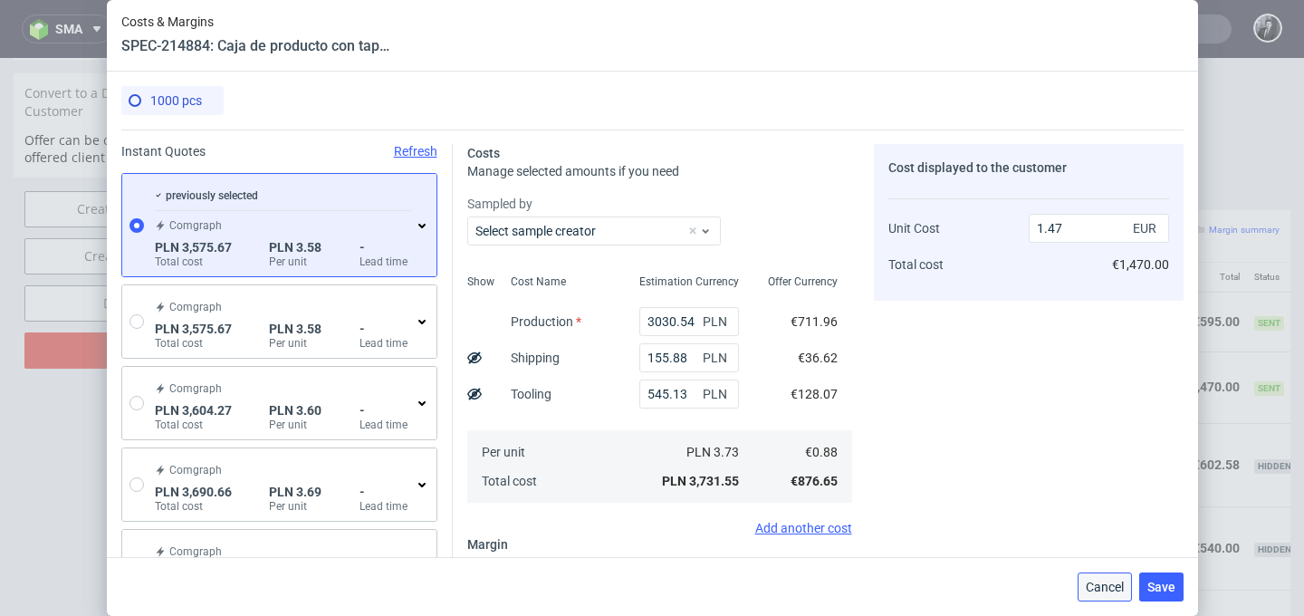
click at [1096, 589] on span "Cancel" at bounding box center [1105, 587] width 38 height 13
